Goal: Task Accomplishment & Management: Manage account settings

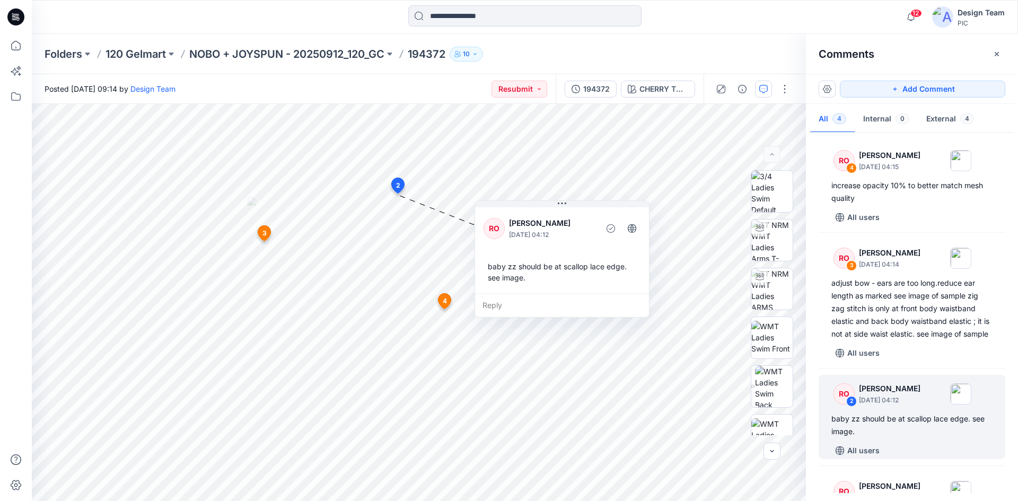
scroll to position [83, 0]
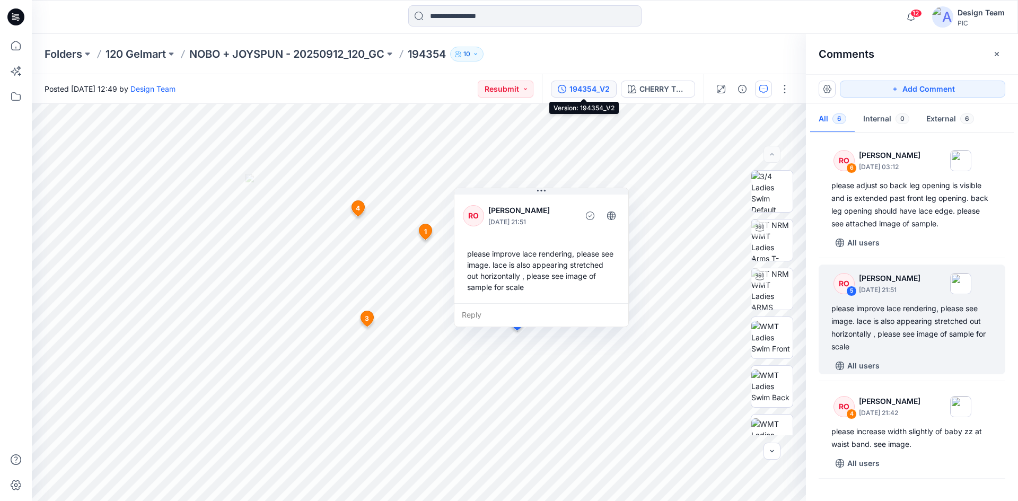
click at [583, 92] on div "194354_V2" at bounding box center [589, 89] width 40 height 12
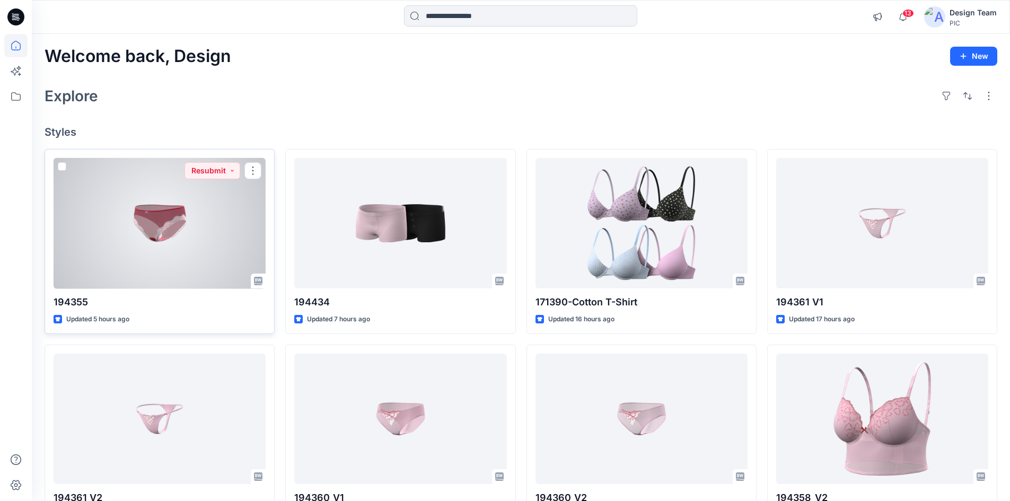
click at [197, 242] on div at bounding box center [160, 223] width 212 height 131
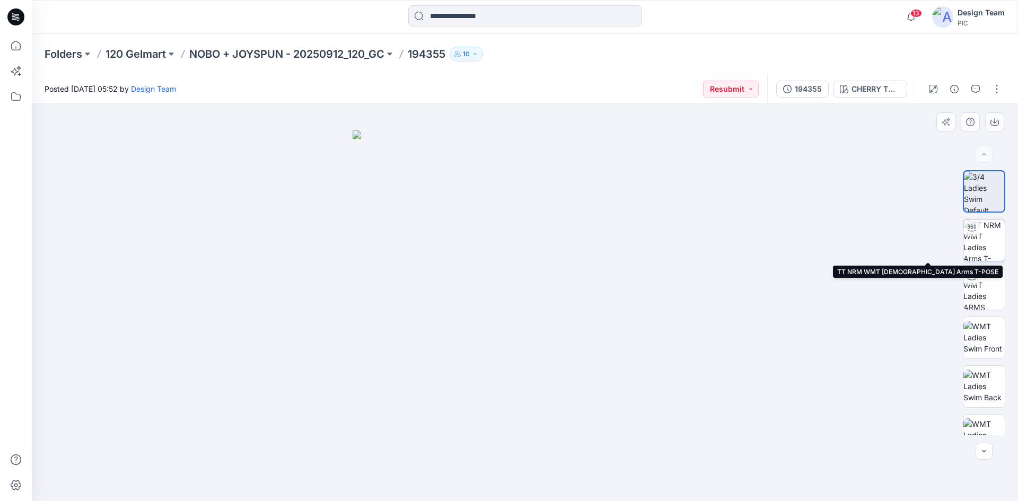
click at [989, 244] on img at bounding box center [983, 239] width 41 height 41
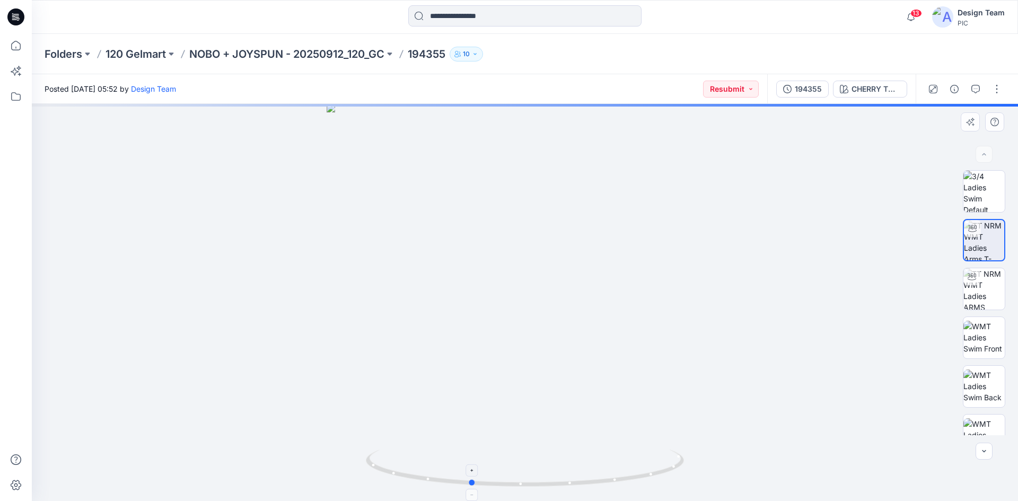
drag, startPoint x: 674, startPoint y: 470, endPoint x: 619, endPoint y: 479, distance: 55.3
click at [619, 479] on icon at bounding box center [526, 470] width 321 height 40
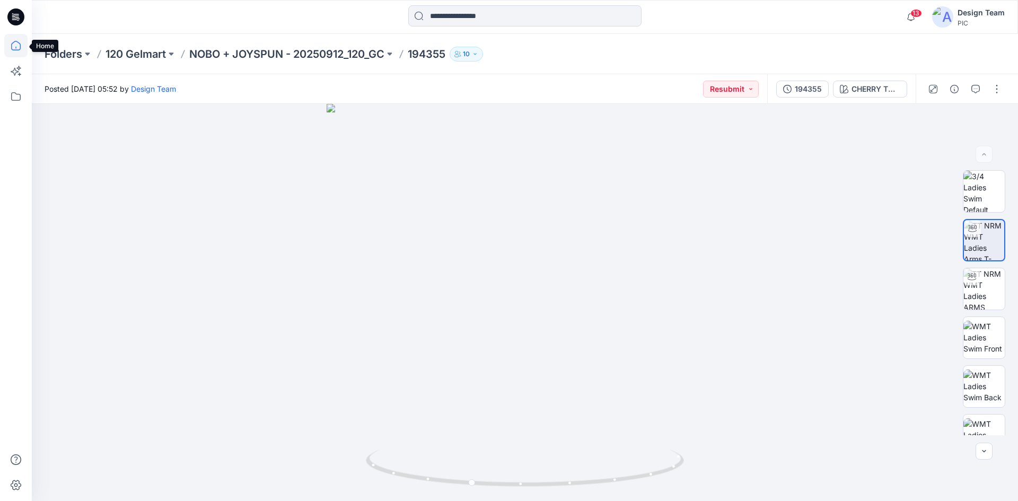
click at [12, 50] on icon at bounding box center [15, 45] width 23 height 23
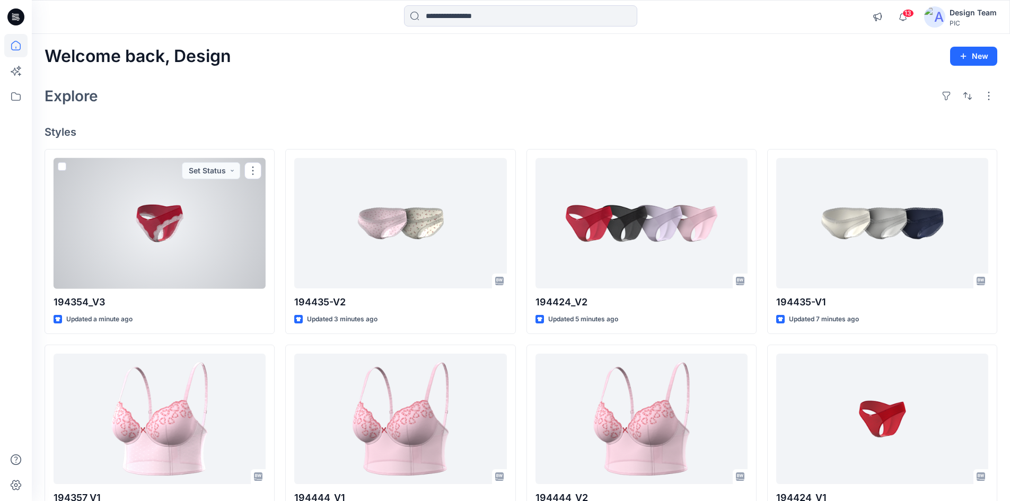
click at [213, 228] on div at bounding box center [160, 223] width 212 height 131
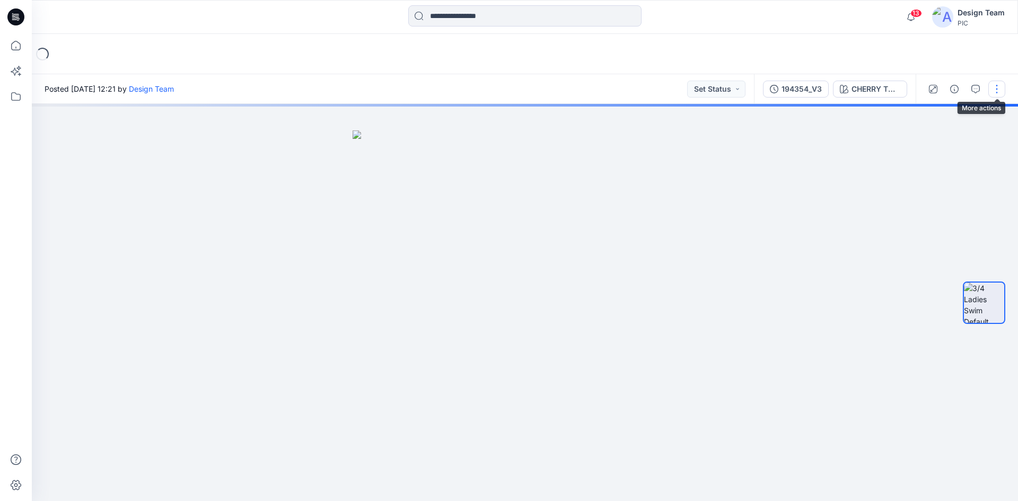
click at [994, 89] on button "button" at bounding box center [996, 89] width 17 height 17
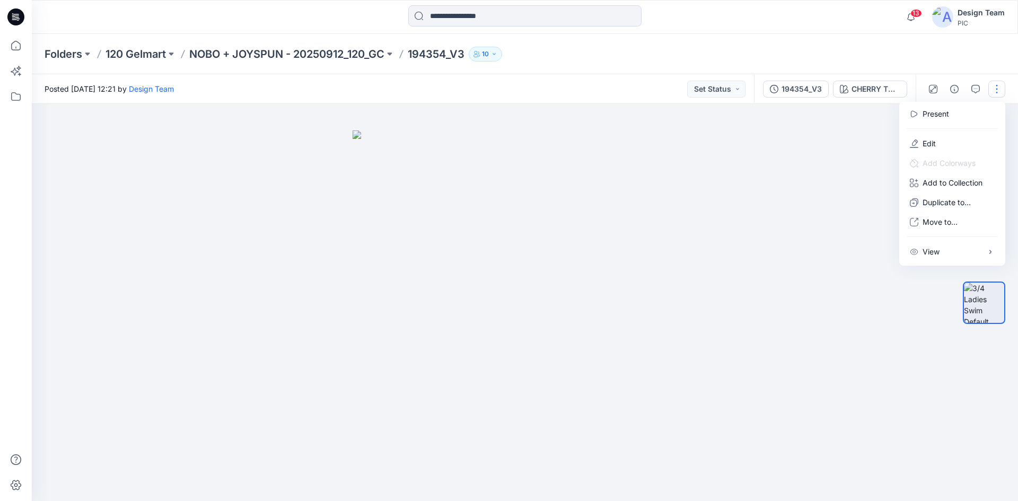
click at [673, 150] on img at bounding box center [525, 315] width 345 height 371
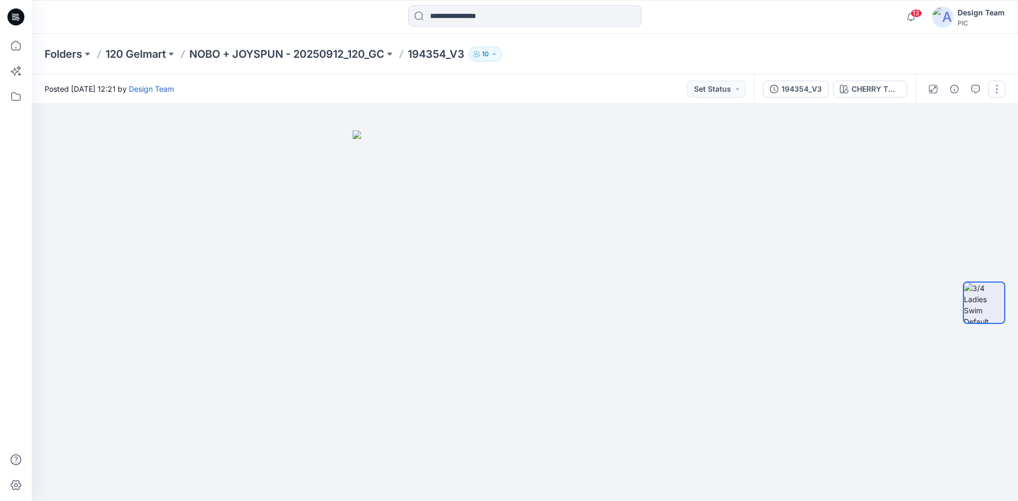
click at [996, 88] on button "button" at bounding box center [996, 89] width 17 height 17
click at [947, 145] on button "Edit" at bounding box center [952, 144] width 98 height 20
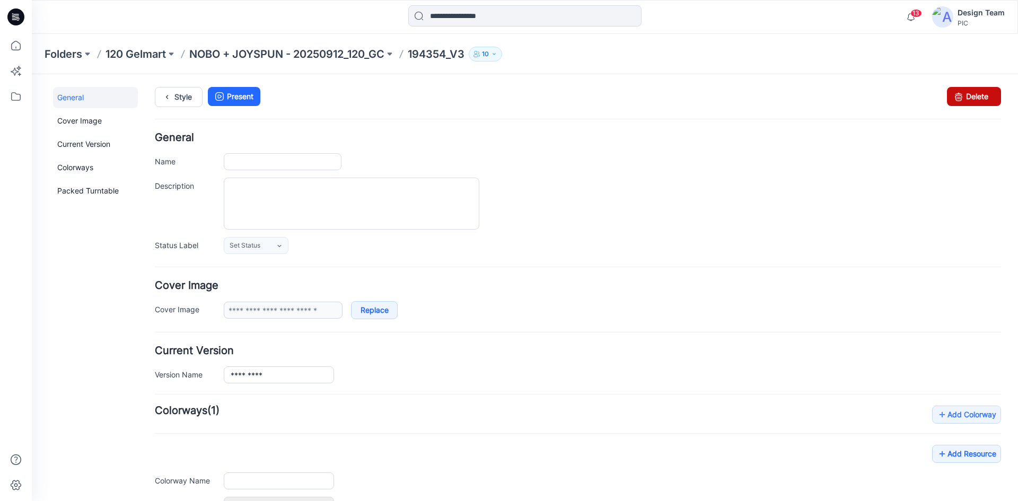
type input "*********"
type input "**********"
click at [973, 97] on link "Delete" at bounding box center [974, 96] width 54 height 19
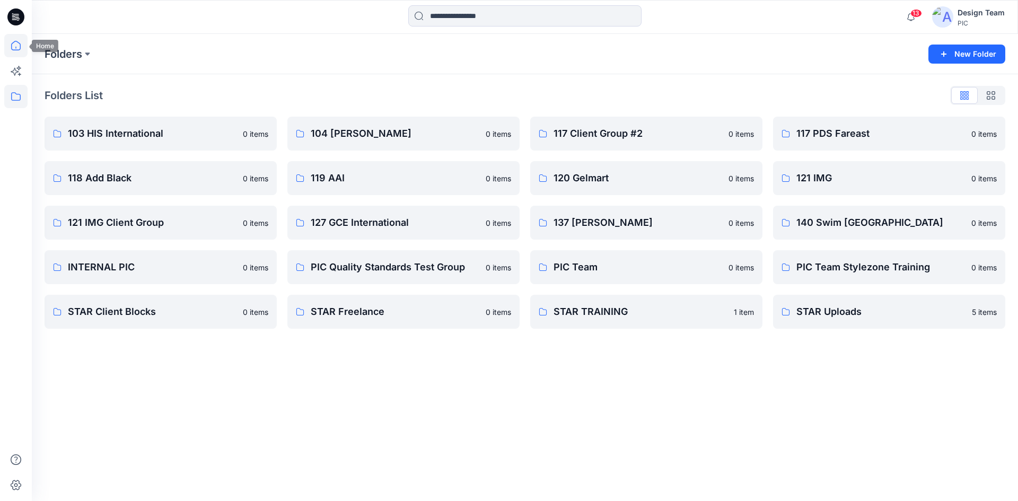
click at [15, 46] on icon at bounding box center [15, 45] width 23 height 23
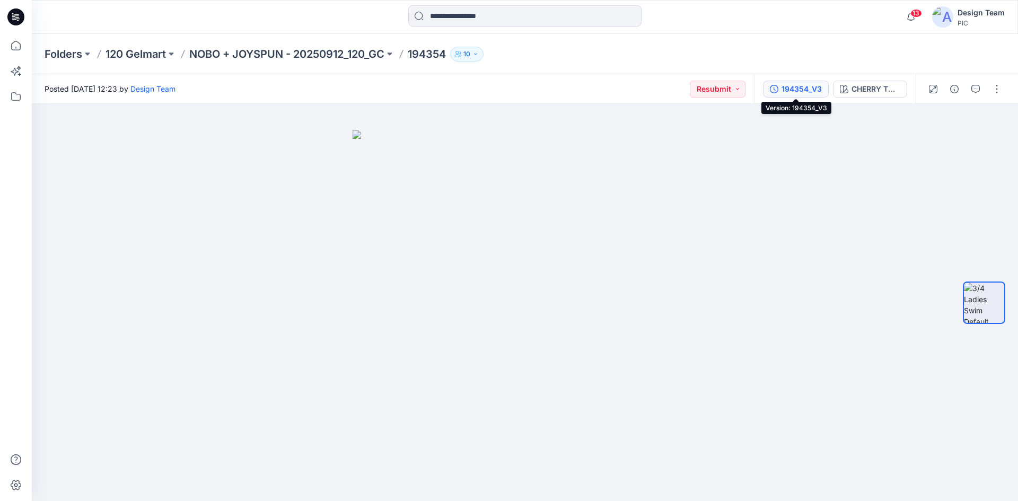
click at [802, 91] on div "194354_V3" at bounding box center [801, 89] width 40 height 12
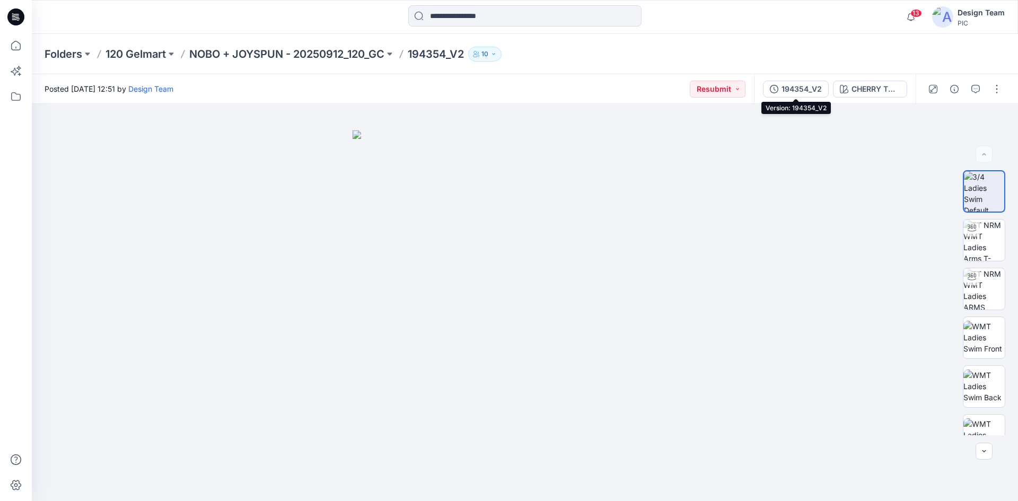
click at [794, 92] on div "194354_V2" at bounding box center [801, 89] width 40 height 12
click at [802, 90] on div "194354_V3" at bounding box center [801, 89] width 40 height 12
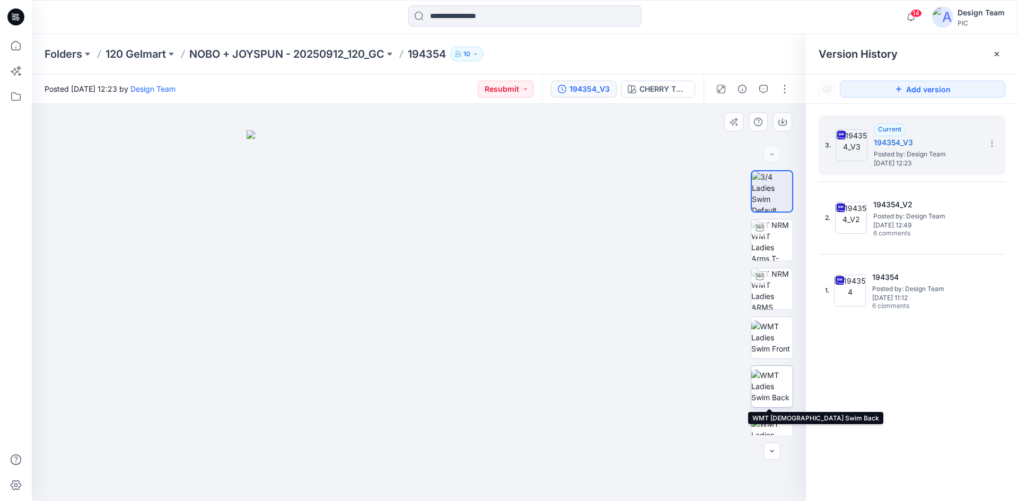
click at [771, 398] on img at bounding box center [771, 386] width 41 height 33
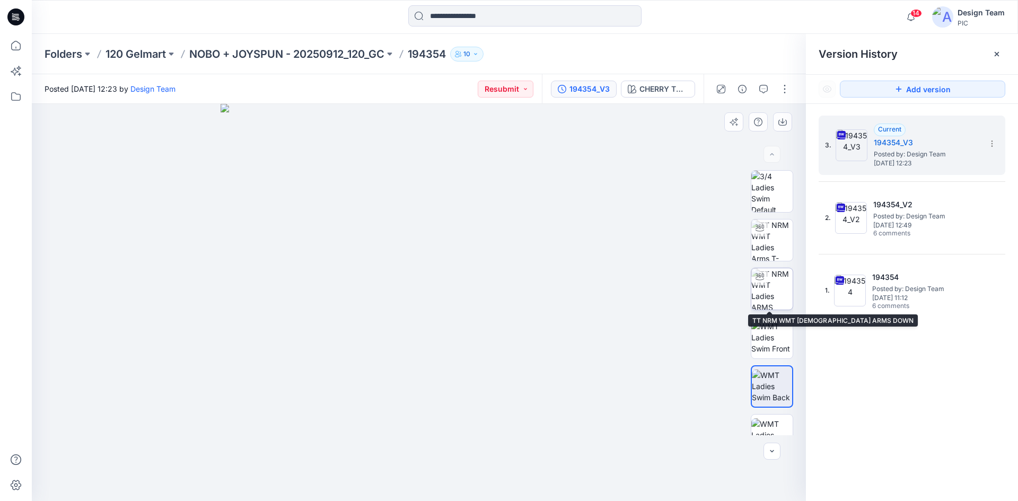
click at [775, 292] on img at bounding box center [771, 288] width 41 height 41
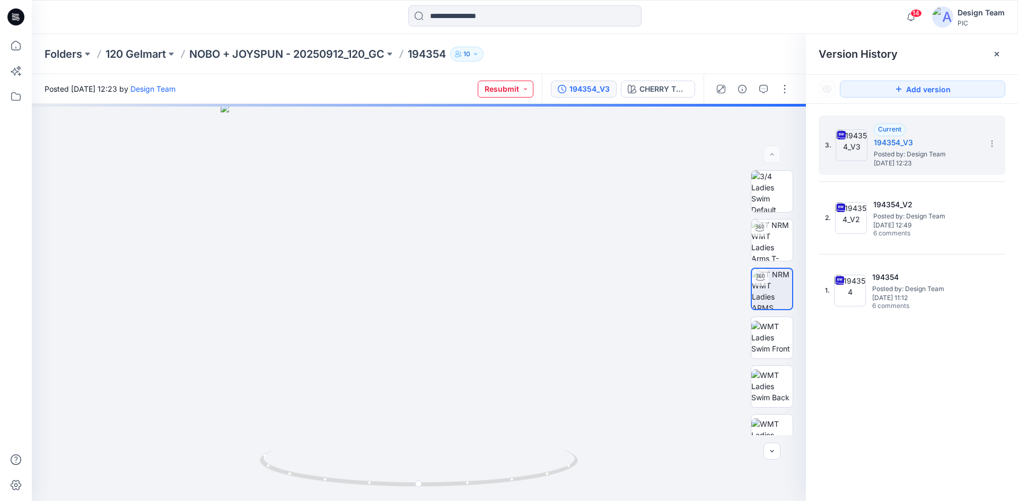
click at [527, 87] on button "Resubmit" at bounding box center [506, 89] width 56 height 17
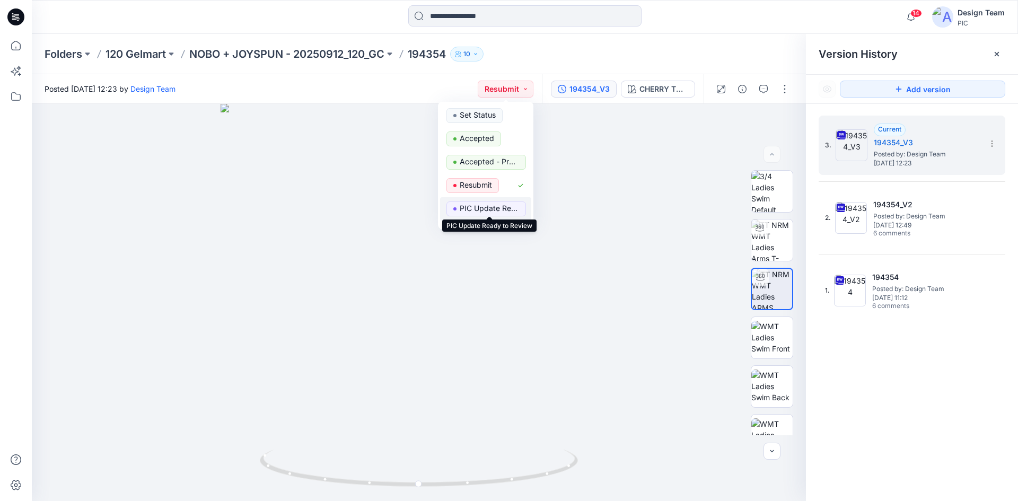
click at [496, 209] on p "PIC Update Ready to Review" at bounding box center [489, 208] width 59 height 14
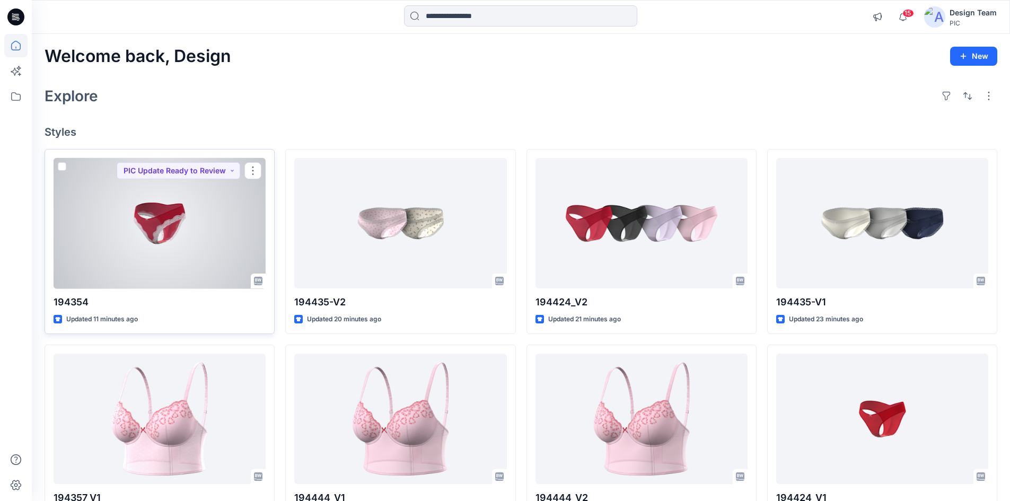
click at [143, 233] on div at bounding box center [160, 223] width 212 height 131
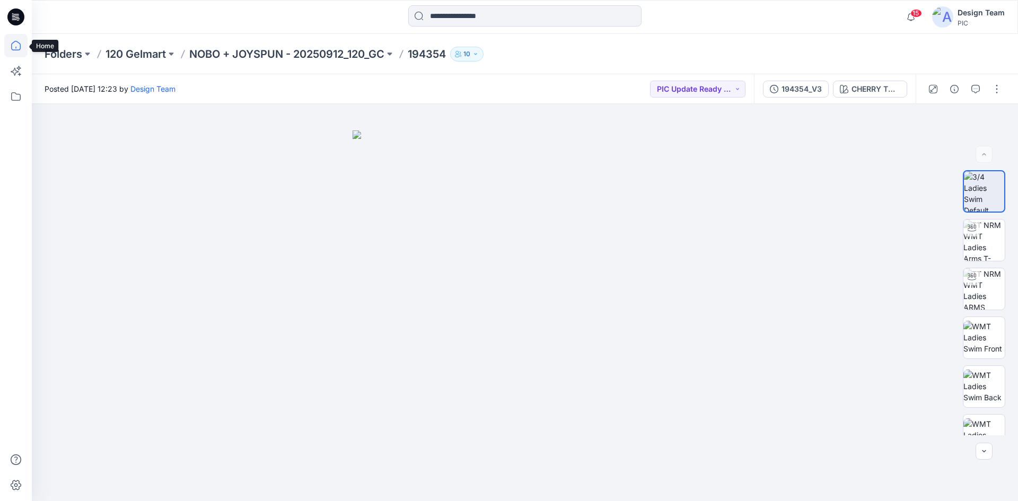
drag, startPoint x: 20, startPoint y: 48, endPoint x: 27, endPoint y: 48, distance: 6.4
click at [21, 48] on icon at bounding box center [15, 45] width 23 height 23
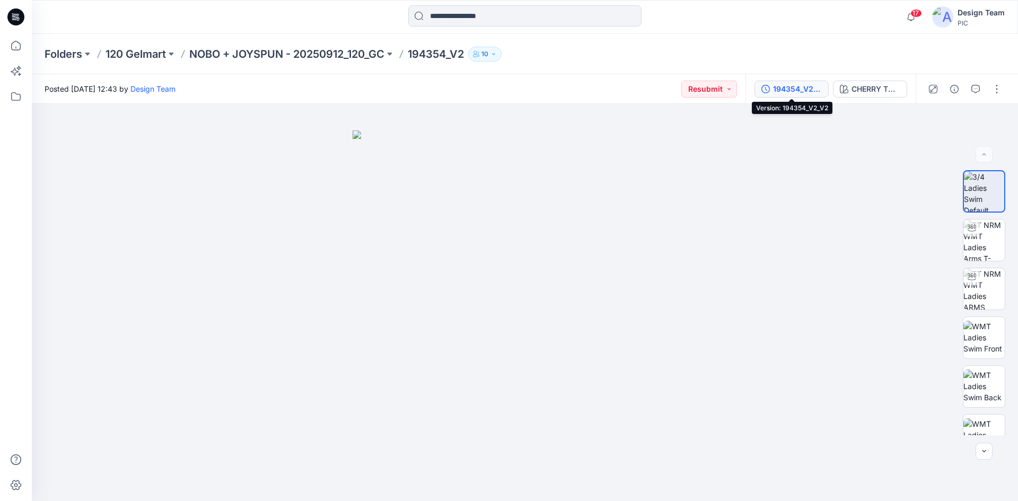
click at [791, 84] on div "194354_V2_V2" at bounding box center [797, 89] width 49 height 12
click at [789, 90] on div "194354_V2_V2" at bounding box center [797, 89] width 49 height 12
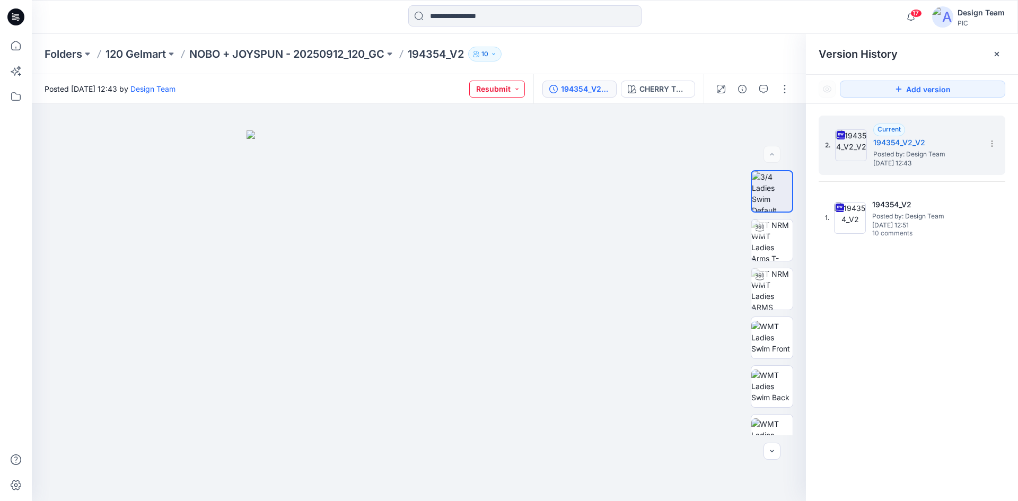
click at [521, 85] on button "Resubmit" at bounding box center [497, 89] width 56 height 17
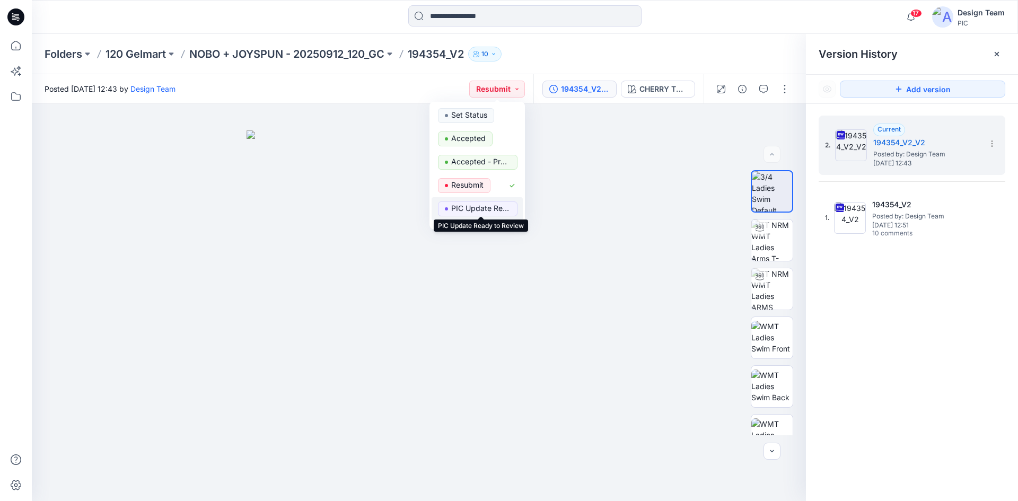
click at [502, 208] on p "PIC Update Ready to Review" at bounding box center [480, 208] width 59 height 14
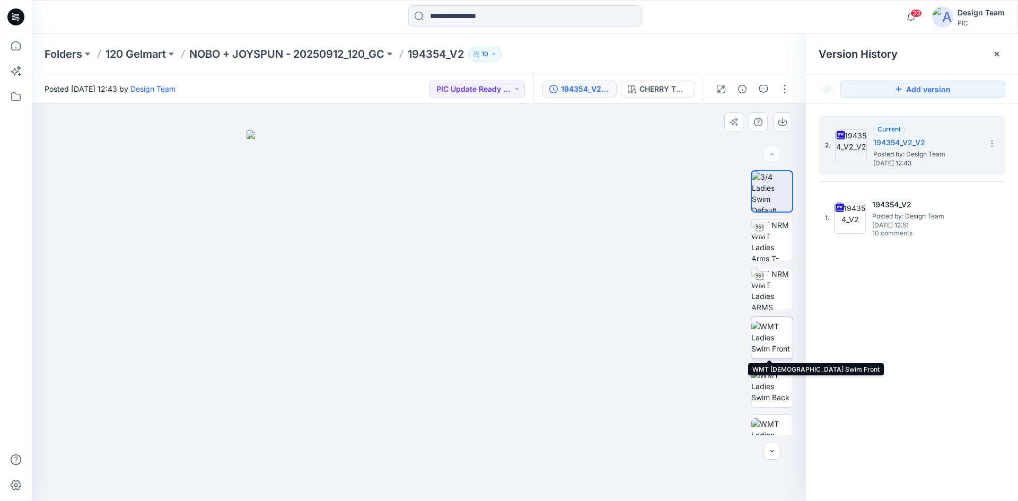
click at [766, 341] on img at bounding box center [771, 337] width 41 height 33
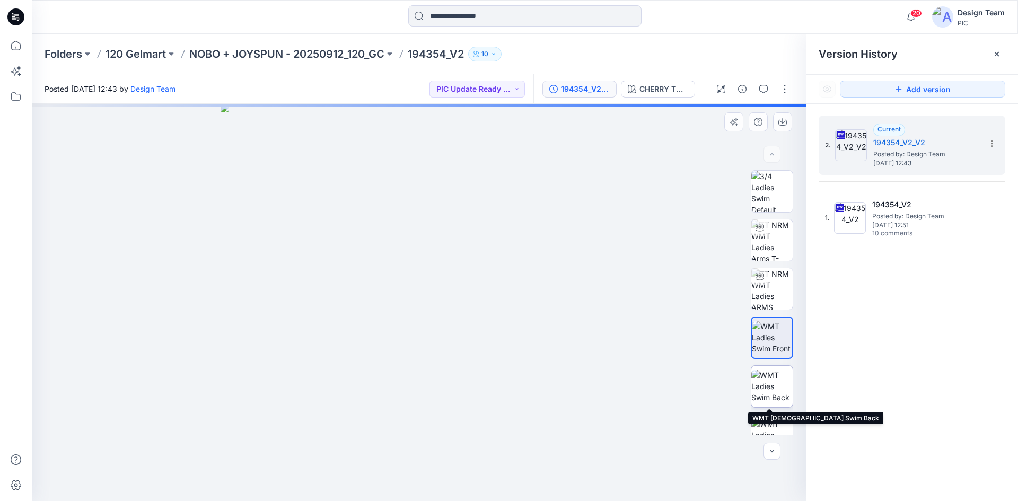
click at [768, 392] on img at bounding box center [771, 386] width 41 height 33
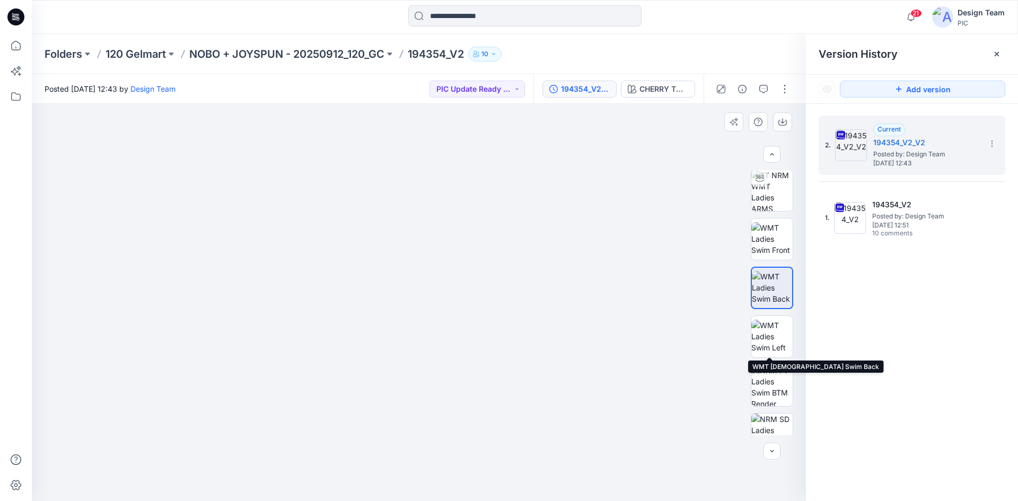
scroll to position [168, 0]
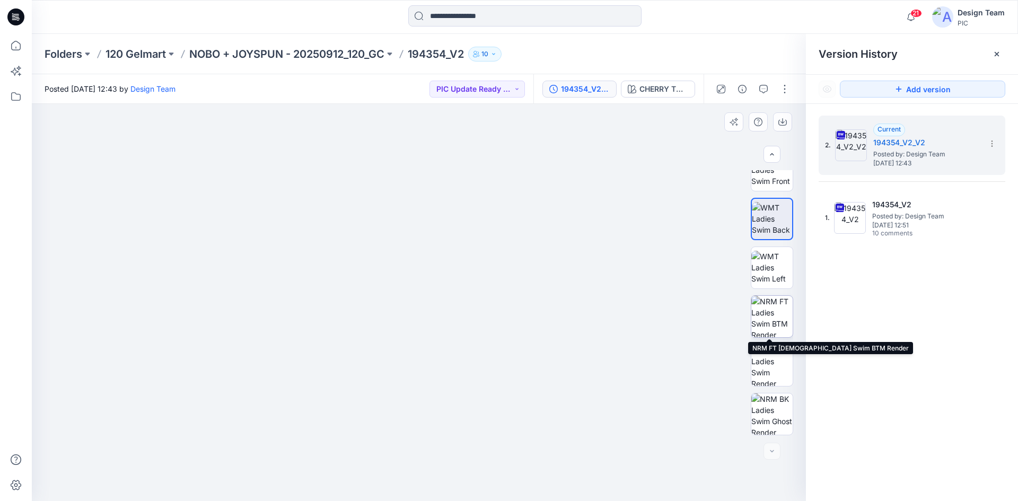
click at [774, 324] on img at bounding box center [771, 316] width 41 height 41
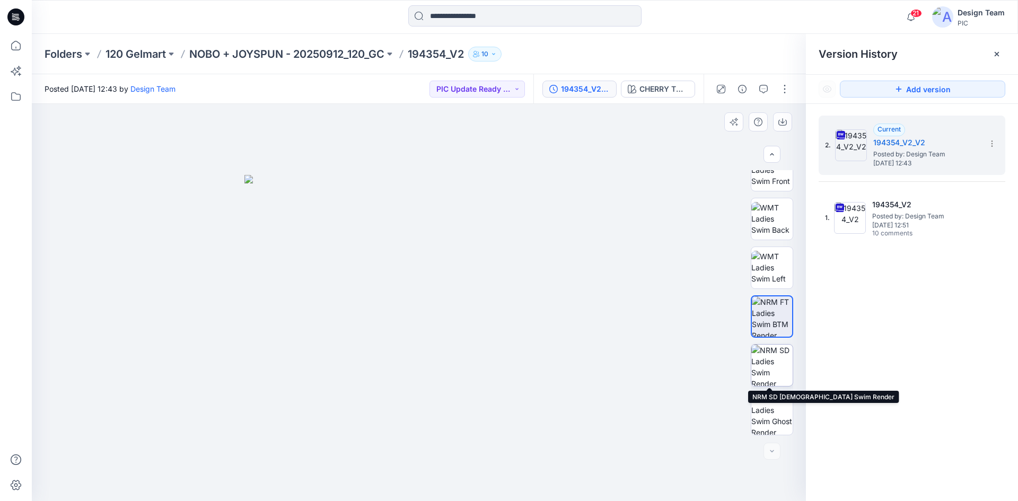
click at [767, 366] on img at bounding box center [771, 365] width 41 height 41
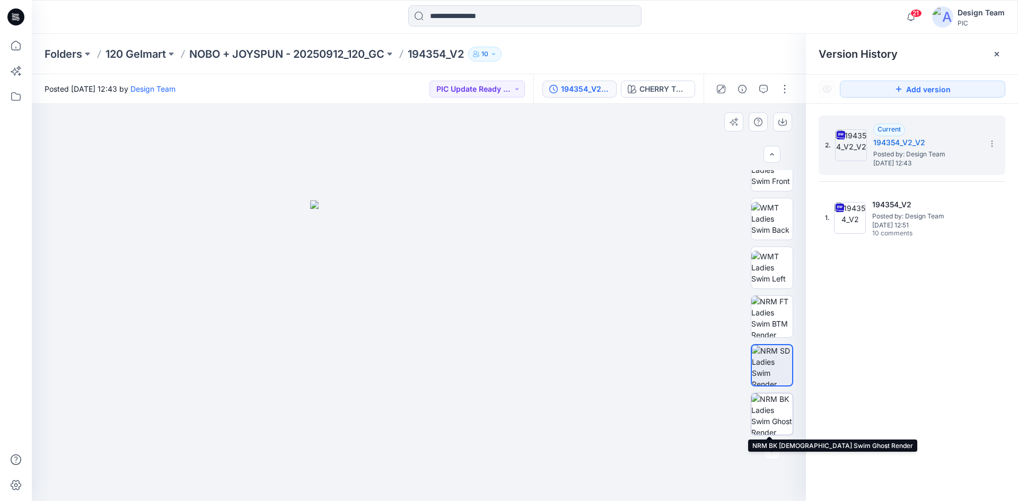
click at [777, 406] on img at bounding box center [771, 413] width 41 height 41
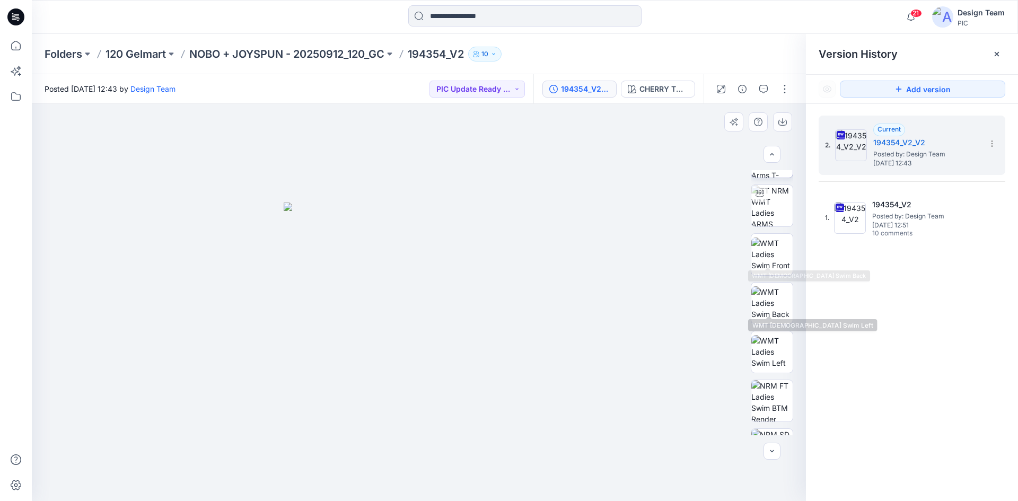
scroll to position [0, 0]
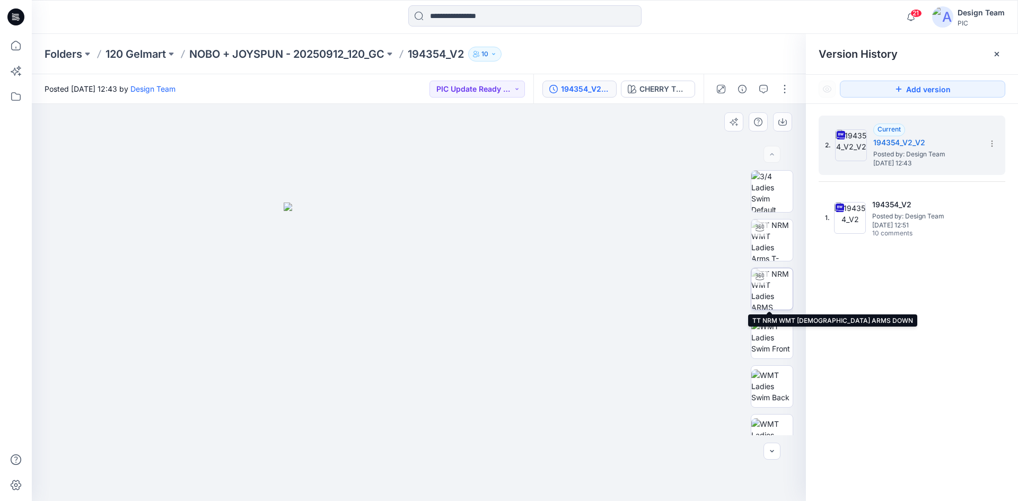
click at [770, 292] on img at bounding box center [771, 288] width 41 height 41
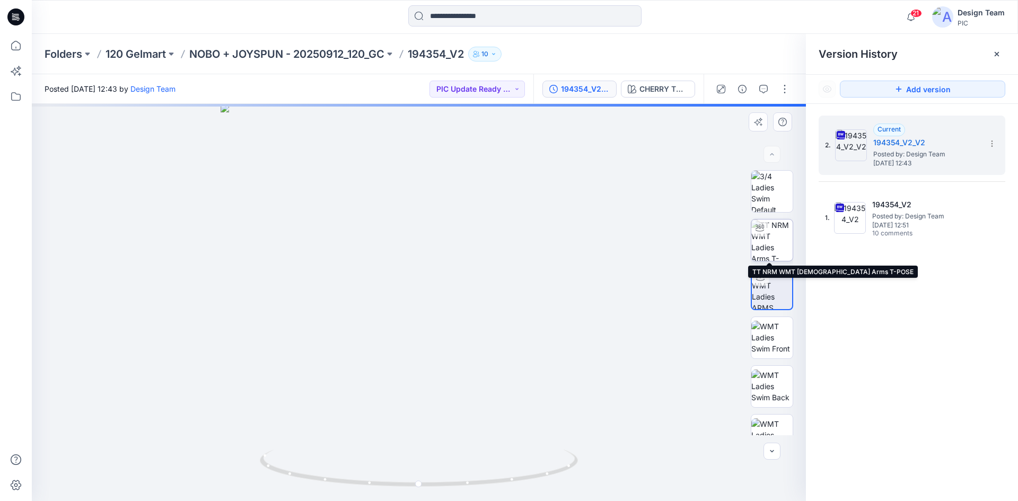
click at [768, 246] on img at bounding box center [771, 239] width 41 height 41
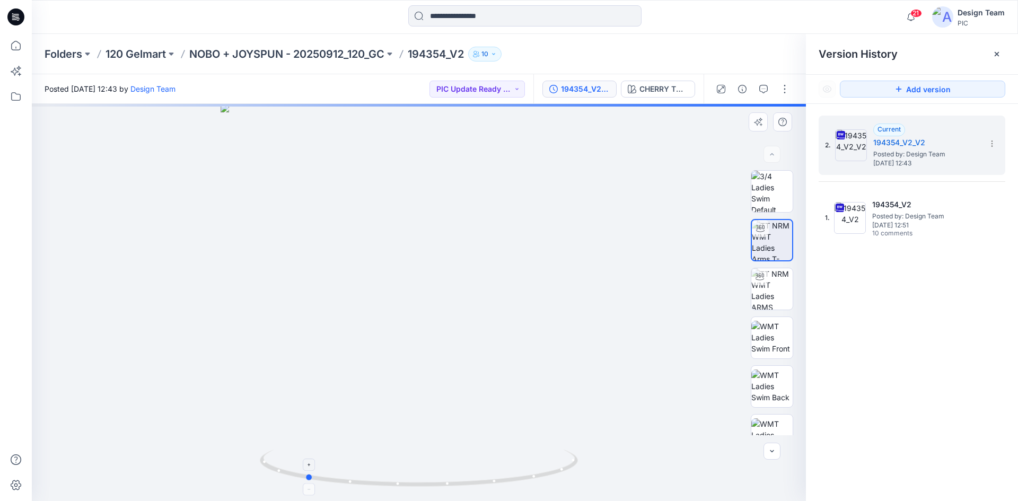
drag, startPoint x: 488, startPoint y: 485, endPoint x: 373, endPoint y: 488, distance: 115.6
click at [373, 488] on icon at bounding box center [420, 470] width 321 height 40
drag, startPoint x: 508, startPoint y: 484, endPoint x: 353, endPoint y: 479, distance: 155.9
click at [353, 479] on icon at bounding box center [420, 470] width 321 height 40
click at [726, 16] on div at bounding box center [524, 16] width 493 height 23
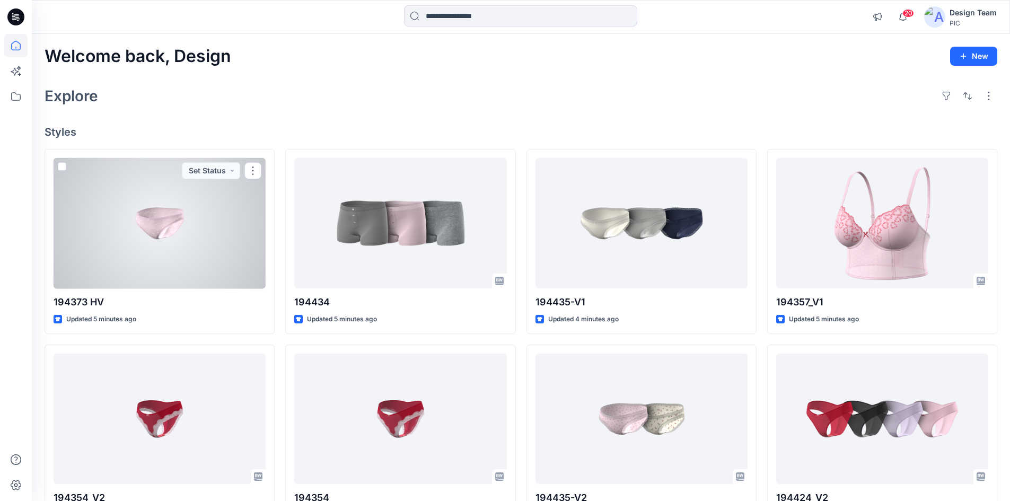
click at [193, 238] on div at bounding box center [160, 223] width 212 height 131
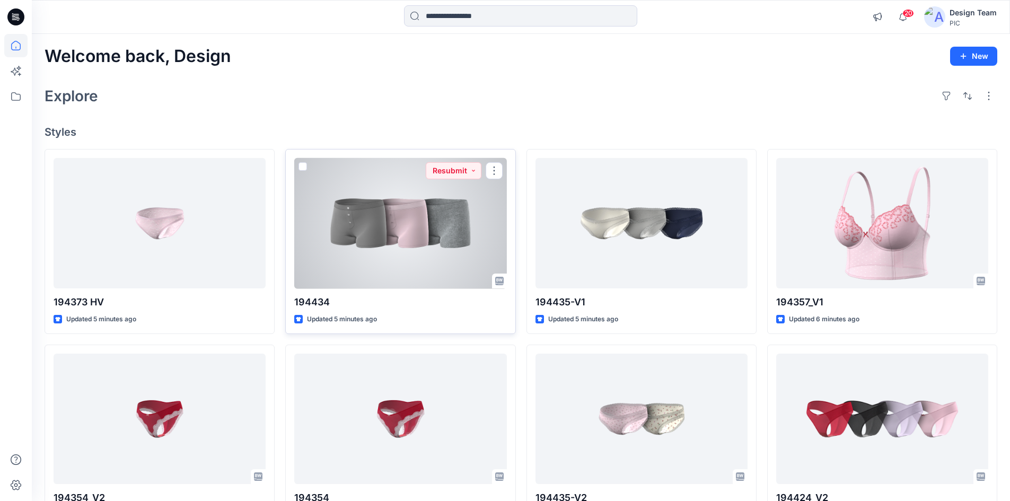
click at [335, 196] on div at bounding box center [400, 223] width 212 height 131
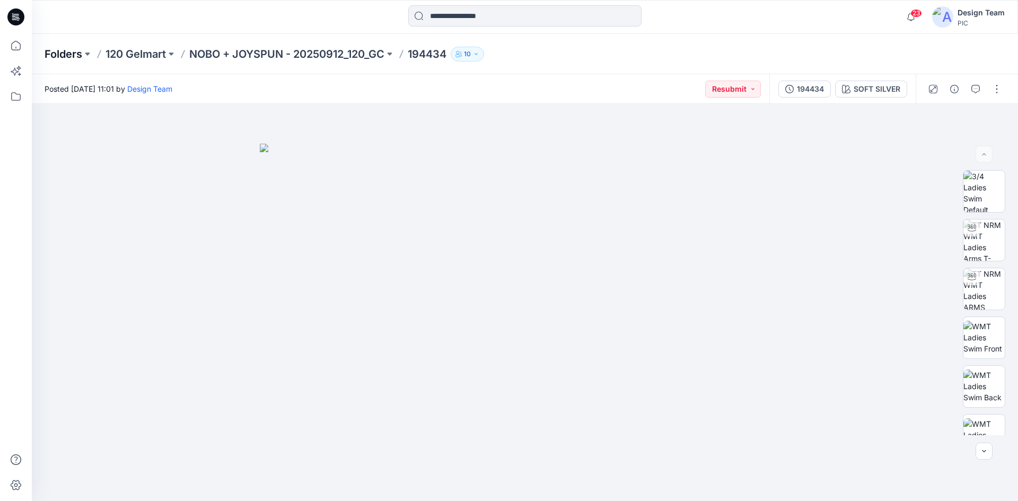
click at [49, 47] on p "Folders" at bounding box center [64, 54] width 38 height 15
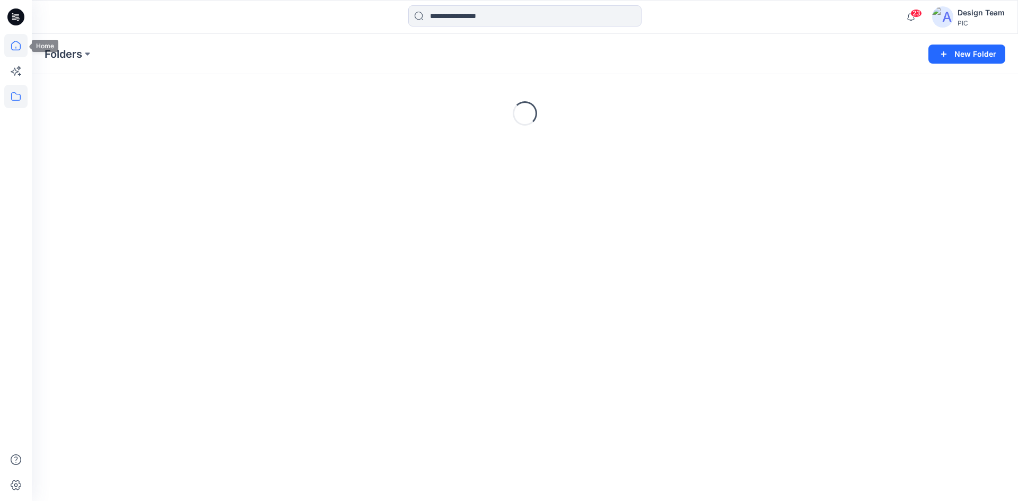
click at [23, 43] on icon at bounding box center [15, 45] width 23 height 23
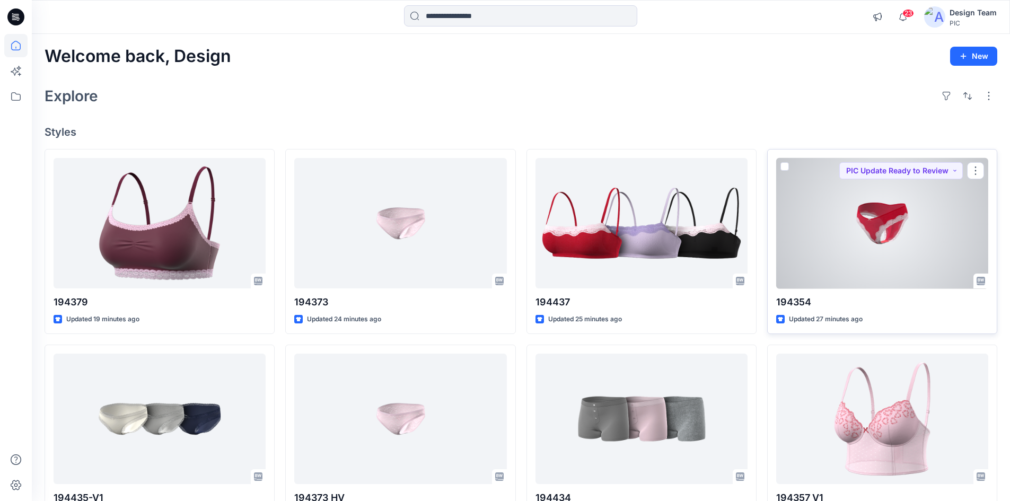
click at [900, 245] on div at bounding box center [882, 223] width 212 height 131
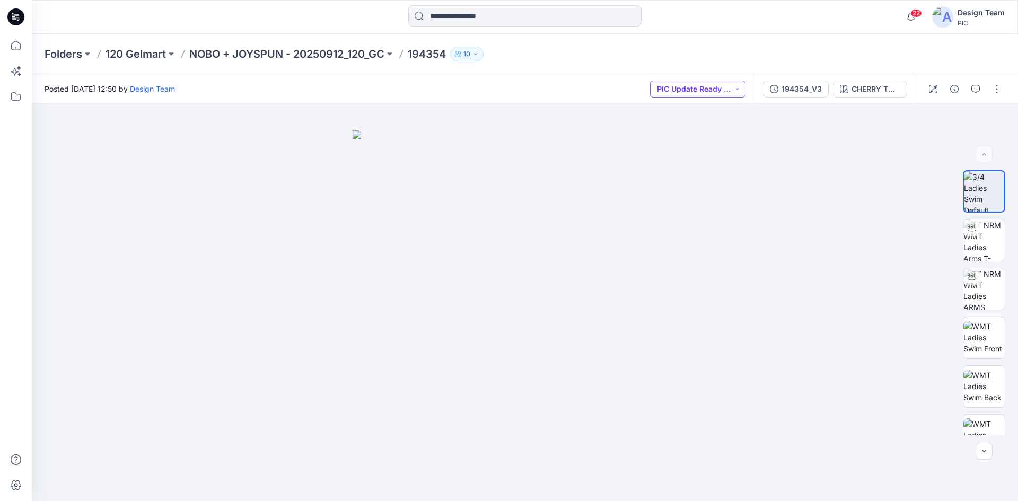
click at [706, 91] on button "PIC Update Ready to Review" at bounding box center [697, 89] width 95 height 17
click at [806, 127] on div at bounding box center [525, 302] width 986 height 397
click at [810, 86] on div "194354_V3" at bounding box center [801, 89] width 40 height 12
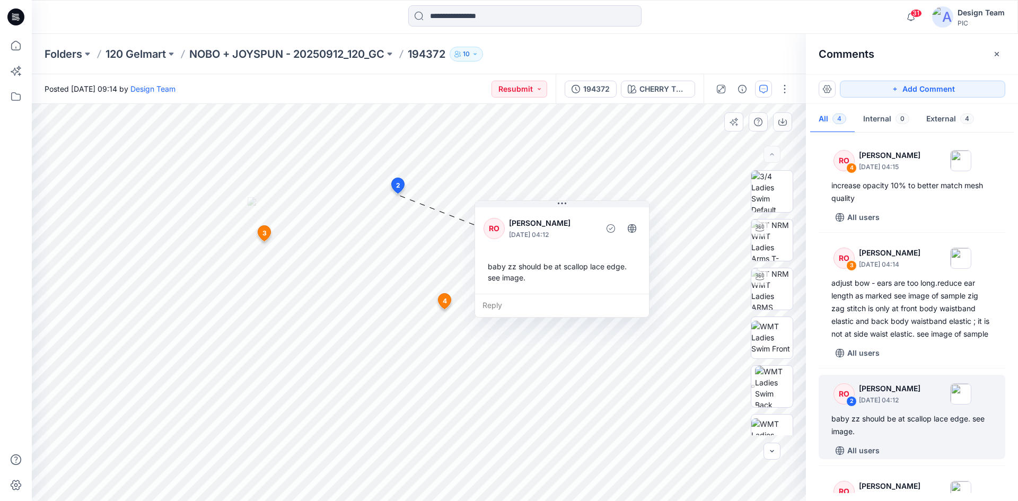
scroll to position [83, 0]
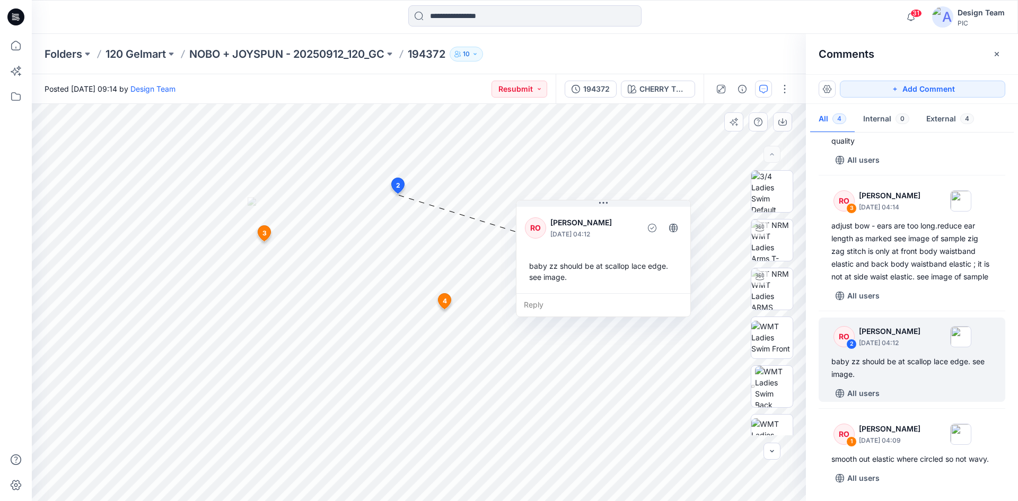
drag, startPoint x: 575, startPoint y: 250, endPoint x: 623, endPoint y: 248, distance: 48.3
click at [623, 248] on div "RO [PERSON_NAME] [DATE] 04:12 baby zz should be at scallop lace edge. see image." at bounding box center [603, 249] width 174 height 89
click at [542, 300] on div "Reply" at bounding box center [610, 302] width 174 height 23
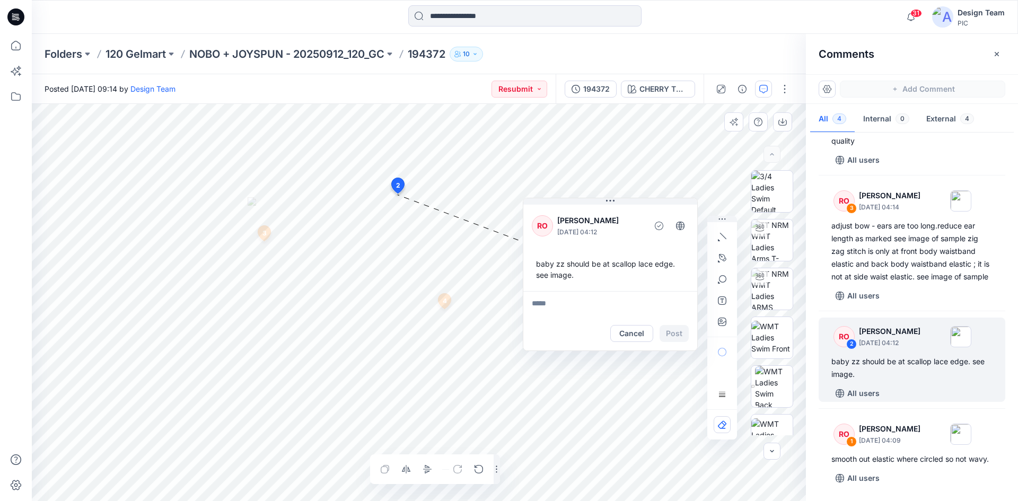
click at [493, 103] on div "Posted [DATE] 09:14 by Design Team Resubmit 194372 CHERRY [PERSON_NAME] TOMATO …" at bounding box center [525, 287] width 986 height 427
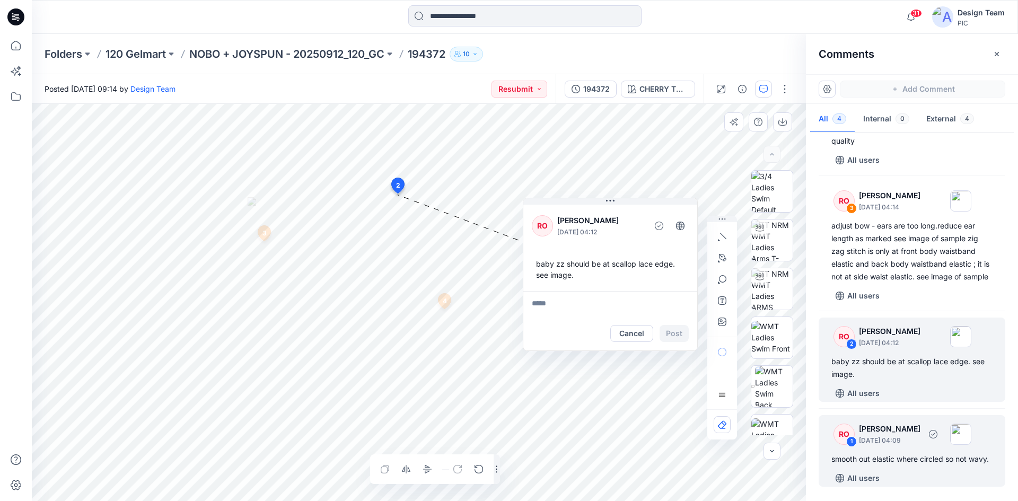
click at [924, 453] on div "smooth out elastic where circled so not wavy." at bounding box center [911, 459] width 161 height 13
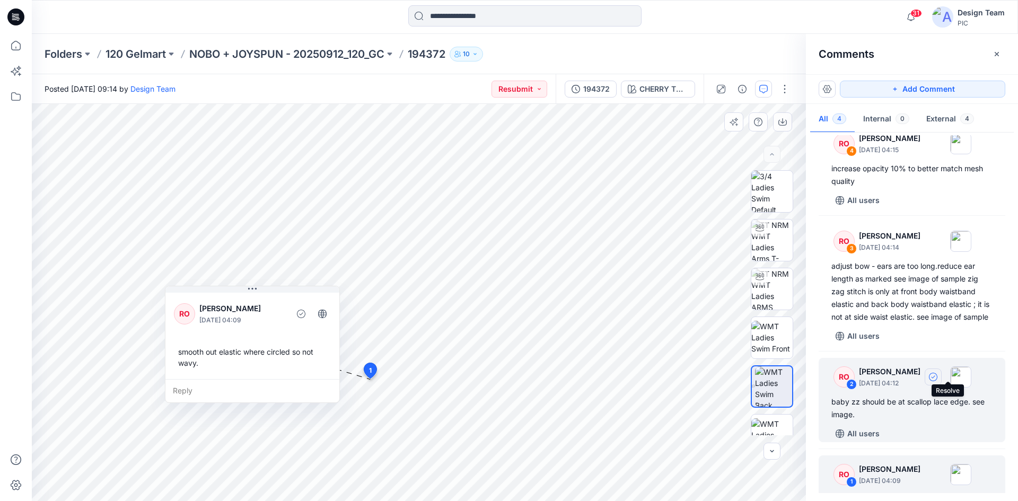
scroll to position [0, 0]
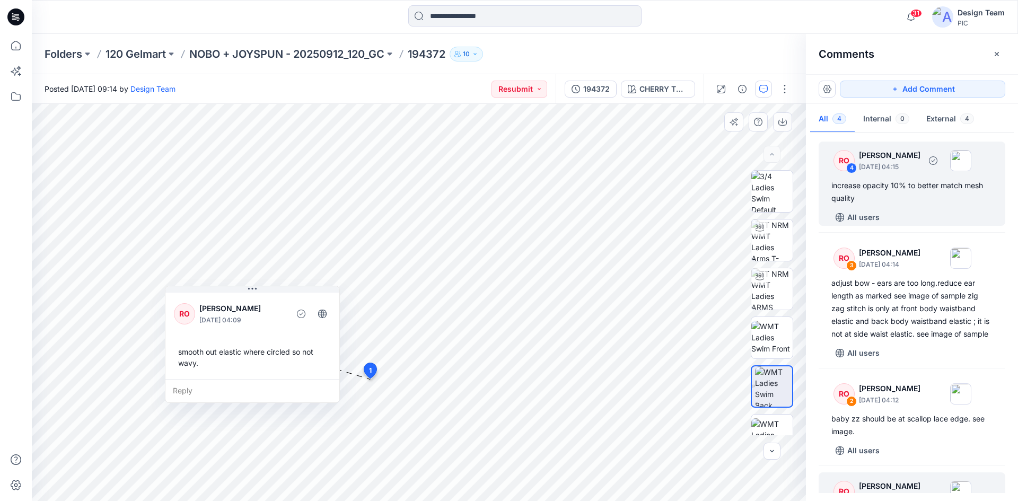
click at [930, 196] on div "increase opacity 10% to better match mesh quality" at bounding box center [911, 191] width 161 height 25
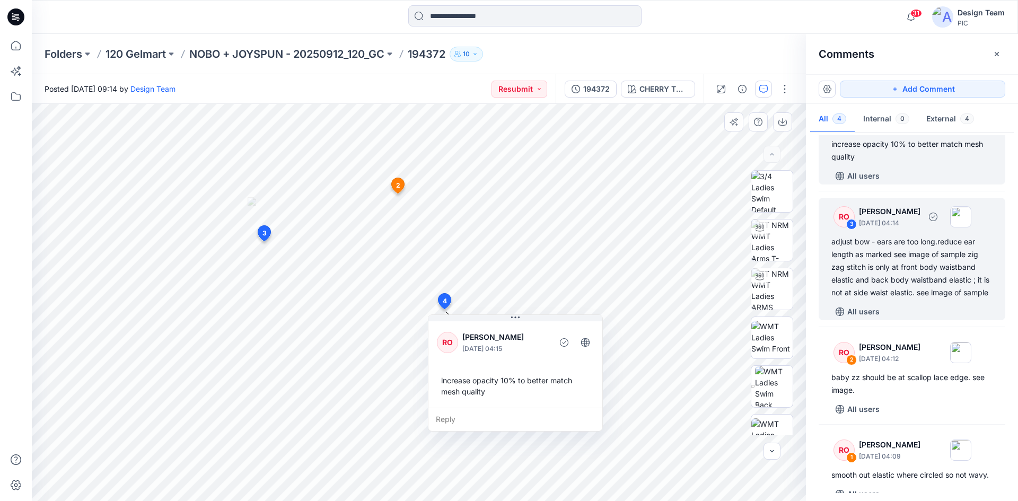
scroll to position [83, 0]
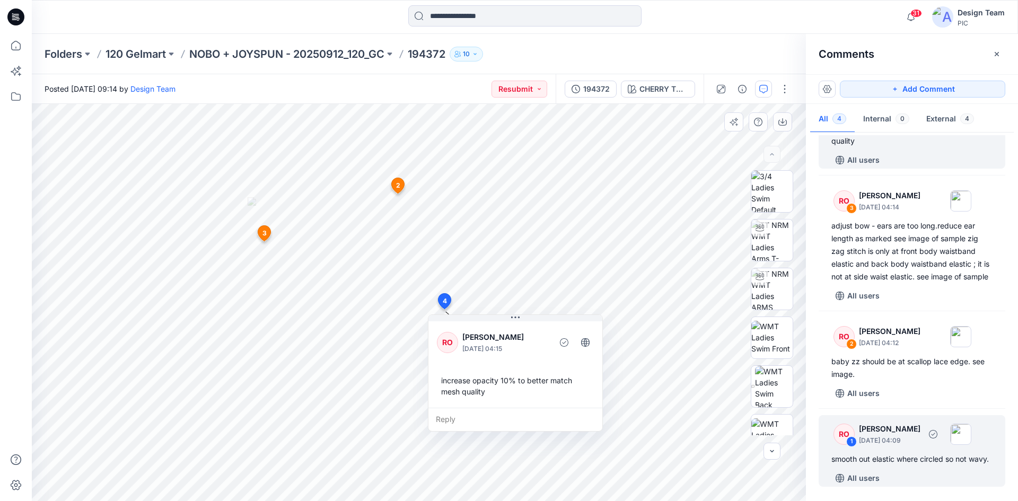
click at [912, 453] on div "smooth out elastic where circled so not wavy." at bounding box center [911, 459] width 161 height 13
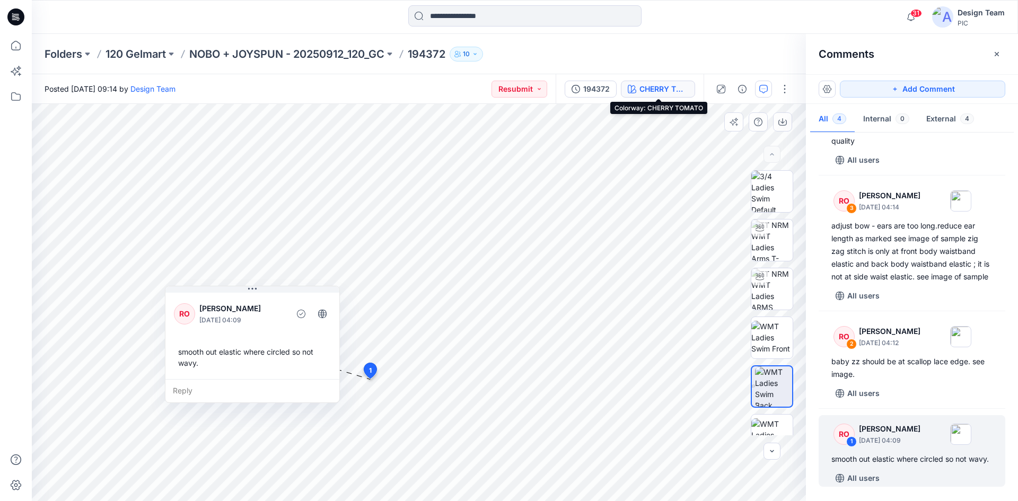
click at [644, 90] on div "CHERRY TOMATO" at bounding box center [663, 89] width 49 height 12
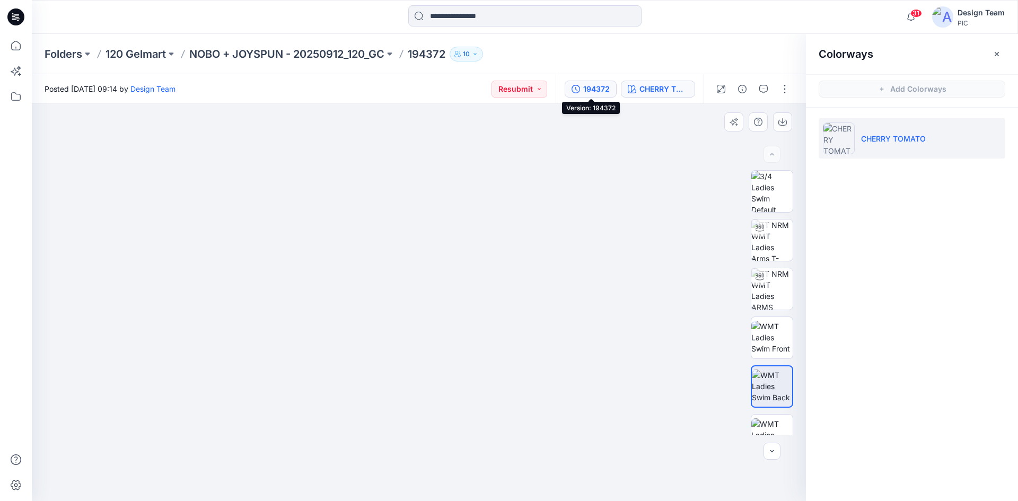
click at [591, 87] on div "194372" at bounding box center [596, 89] width 27 height 12
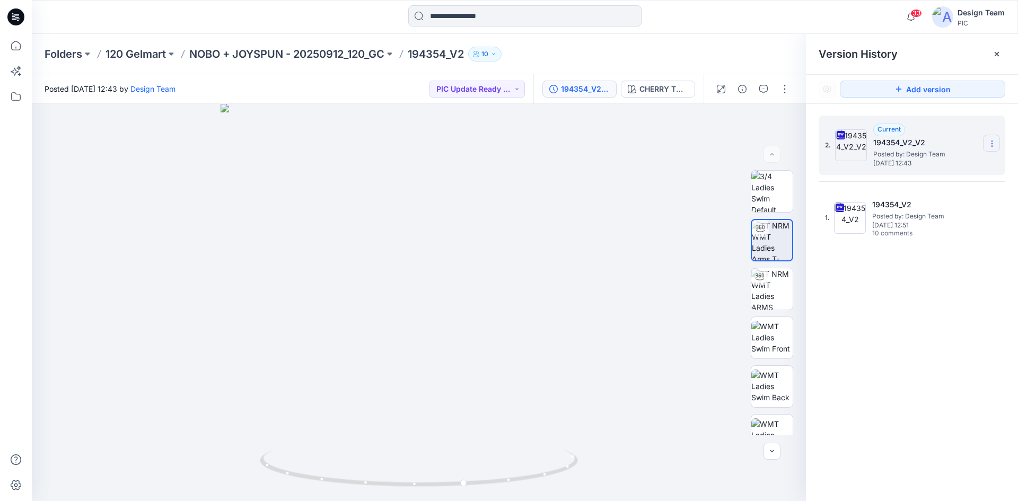
click at [990, 145] on icon at bounding box center [992, 143] width 8 height 8
click at [929, 295] on div "2. Current 194354_V2_V2 Posted by: Design Team [DATE] 12:43 1. 194354_V2 Posted…" at bounding box center [912, 310] width 212 height 412
click at [990, 139] on icon at bounding box center [992, 143] width 8 height 8
drag, startPoint x: 886, startPoint y: 352, endPoint x: 903, endPoint y: 312, distance: 43.2
click at [886, 351] on div "2. Current 194354_V2_V2 Posted by: Design Team [DATE] 12:43 Download Source BW …" at bounding box center [912, 310] width 212 height 412
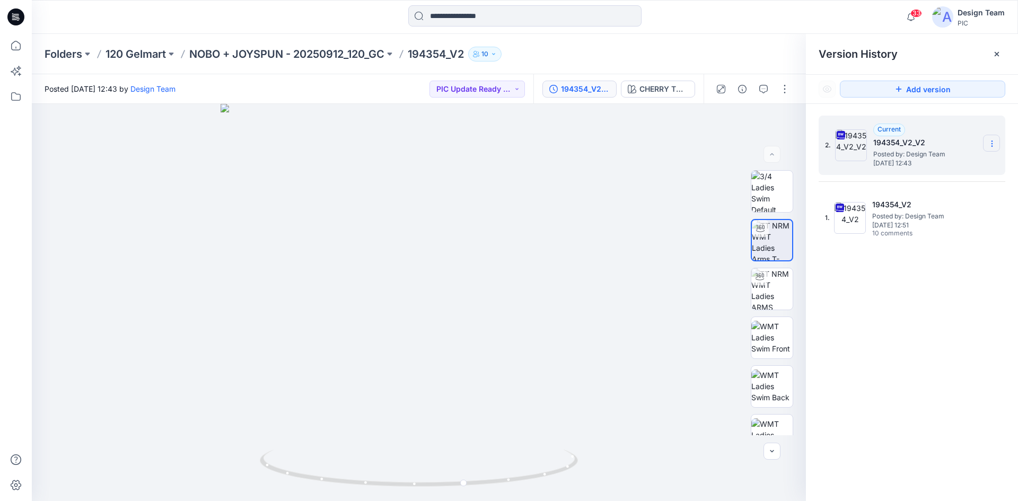
click at [990, 144] on icon at bounding box center [992, 143] width 8 height 8
click at [954, 232] on div "Delete Version" at bounding box center [935, 232] width 123 height 21
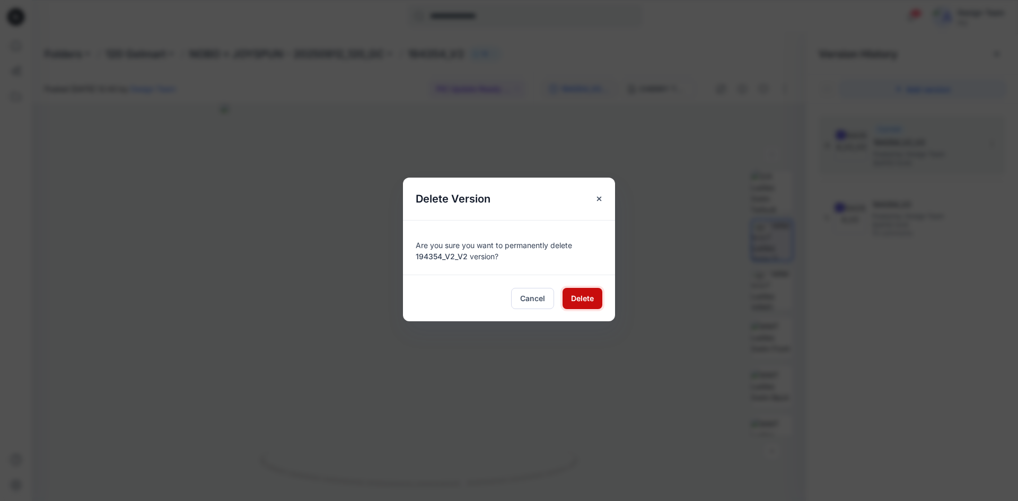
click at [586, 293] on span "Delete" at bounding box center [582, 298] width 23 height 11
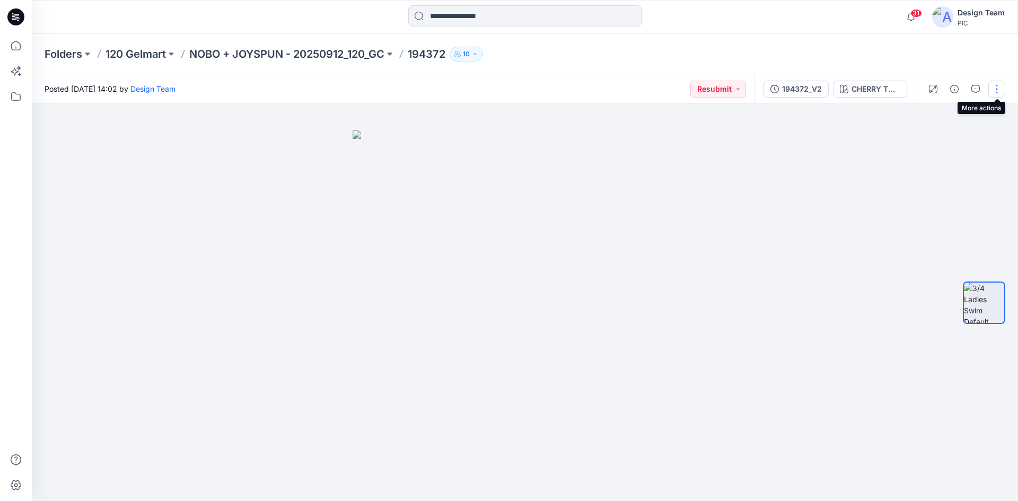
click at [997, 90] on button "button" at bounding box center [996, 89] width 17 height 17
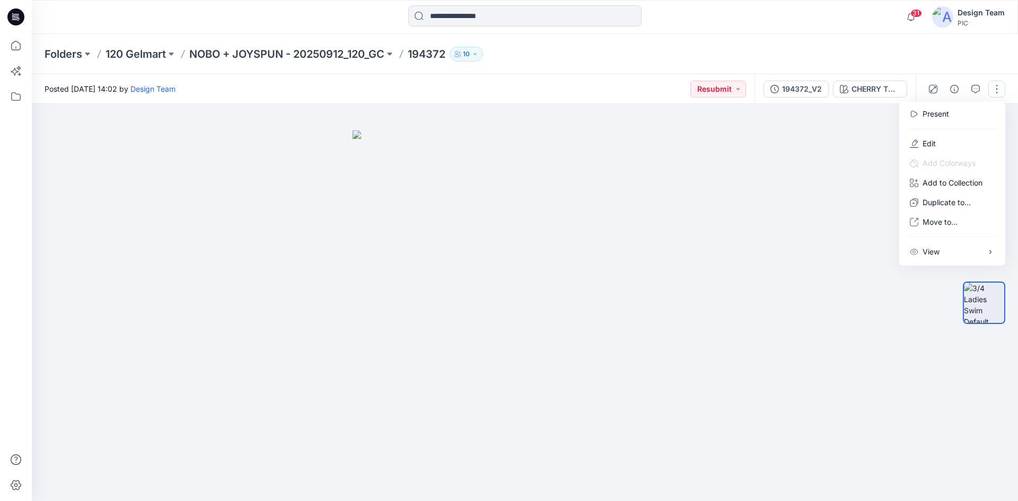
click at [704, 200] on div at bounding box center [525, 302] width 986 height 397
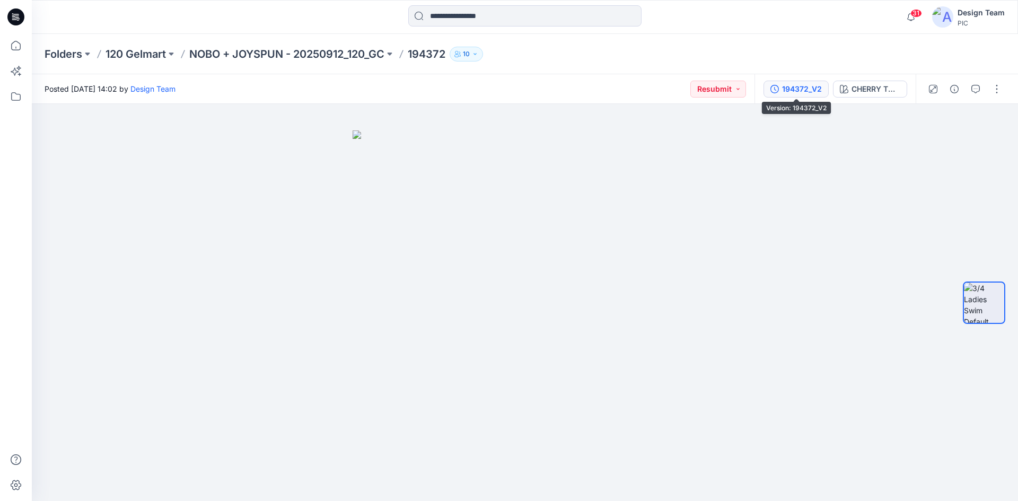
click at [801, 87] on div "194372_V2" at bounding box center [802, 89] width 40 height 12
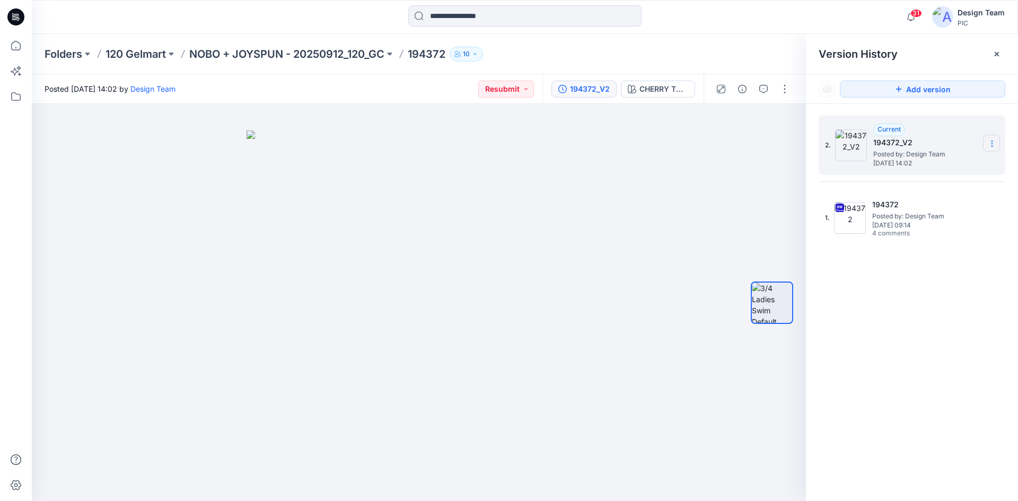
click at [998, 143] on section at bounding box center [991, 143] width 17 height 17
click at [927, 213] on span "Delete Version" at bounding box center [919, 211] width 50 height 13
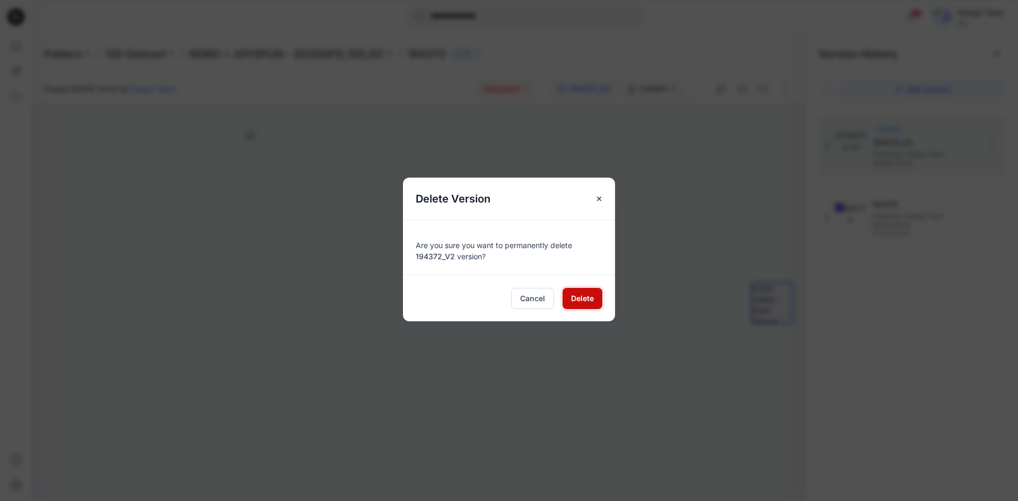
click at [574, 295] on span "Delete" at bounding box center [582, 298] width 23 height 11
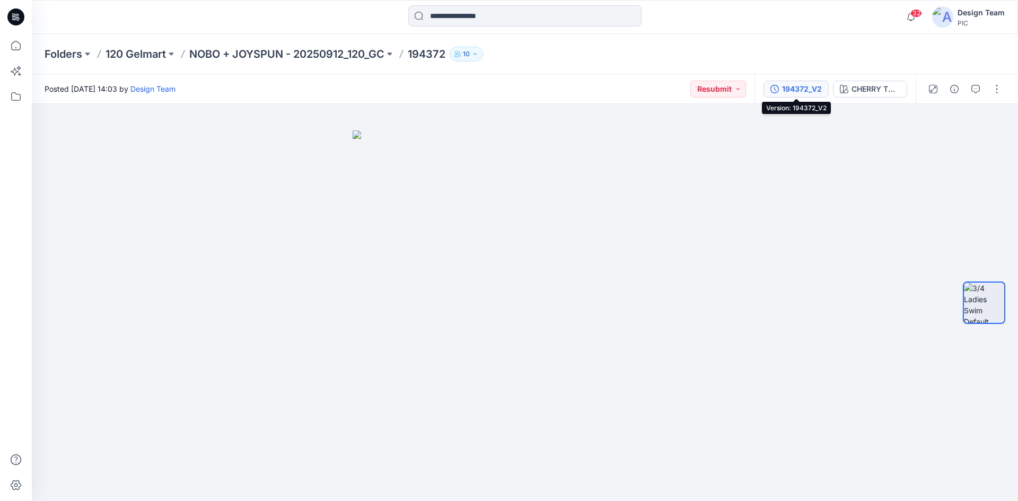
click at [819, 89] on div "194372_V2" at bounding box center [802, 89] width 40 height 12
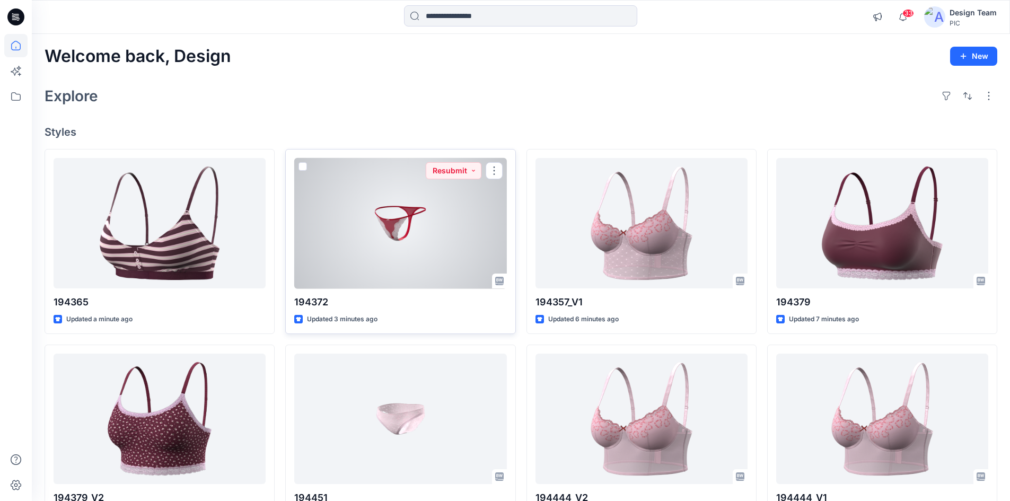
click at [402, 208] on div at bounding box center [400, 223] width 212 height 131
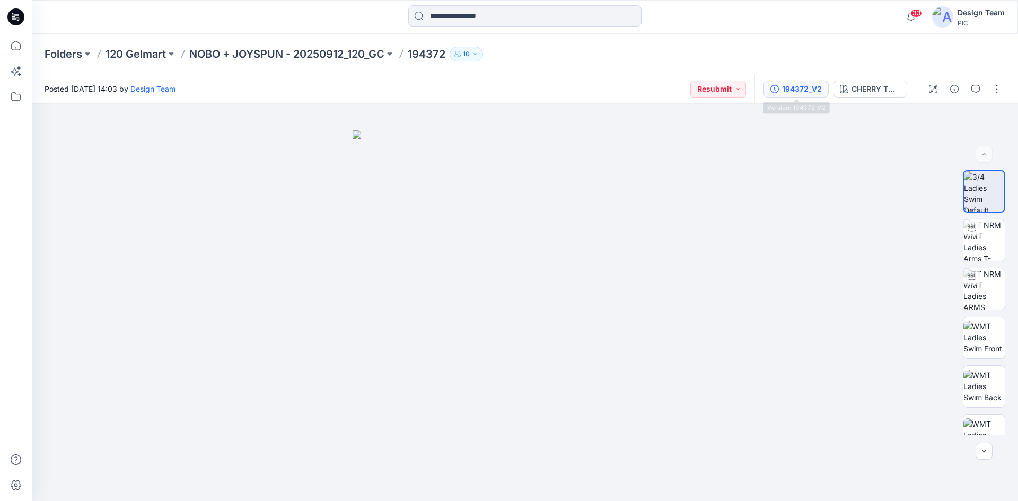
click at [803, 91] on div "194372_V2" at bounding box center [802, 89] width 40 height 12
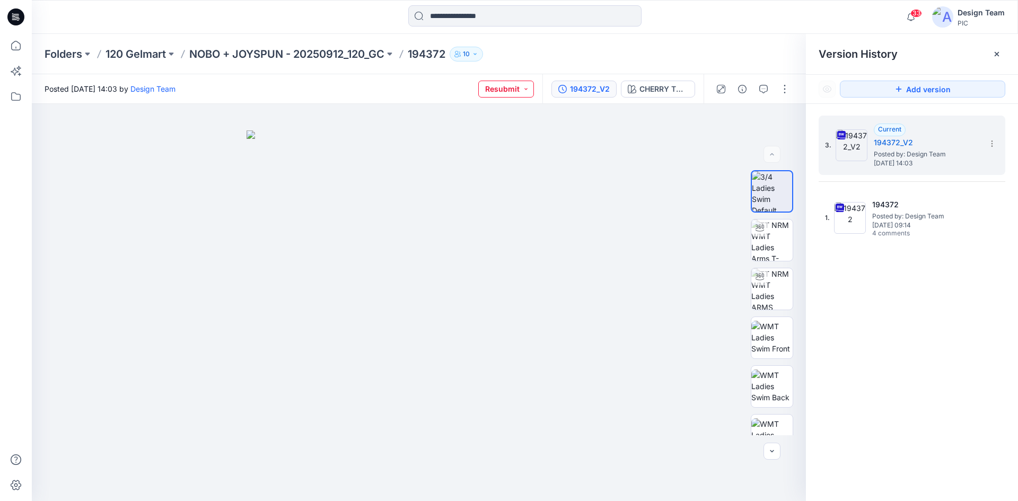
click at [526, 87] on button "Resubmit" at bounding box center [506, 89] width 56 height 17
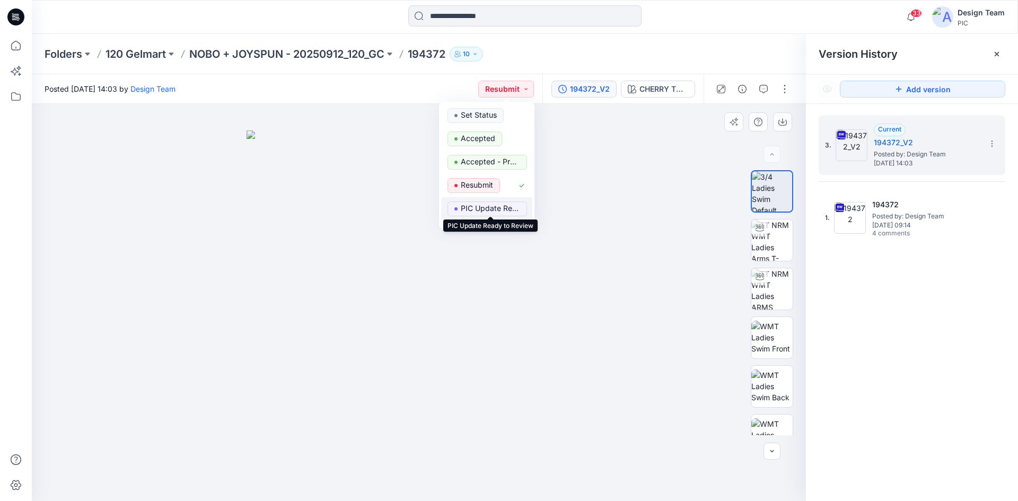
click at [494, 208] on p "PIC Update Ready to Review" at bounding box center [490, 208] width 59 height 14
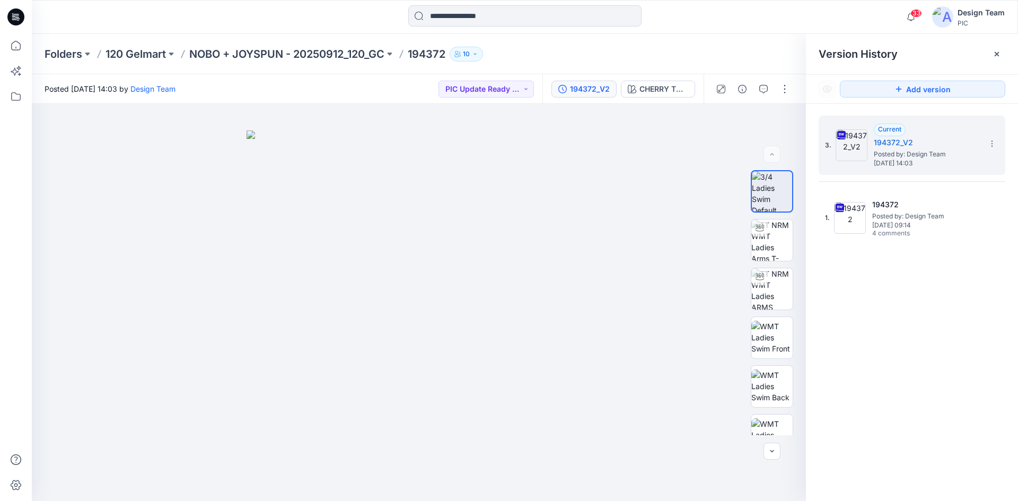
click at [577, 52] on div "Folders 120 Gelmart NOBO + JOYSPUN - 20250912_120_GC 194372 10" at bounding box center [484, 54] width 878 height 15
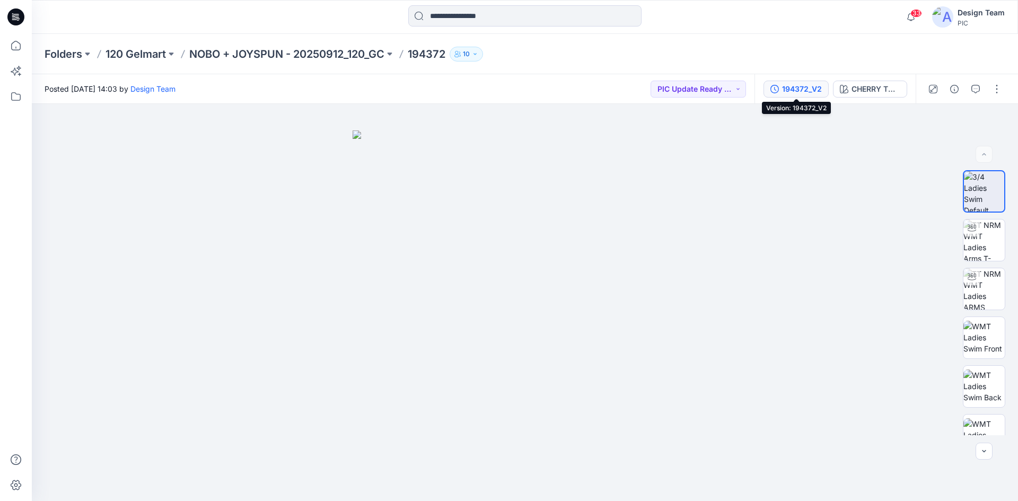
click at [806, 86] on div "194372_V2" at bounding box center [802, 89] width 40 height 12
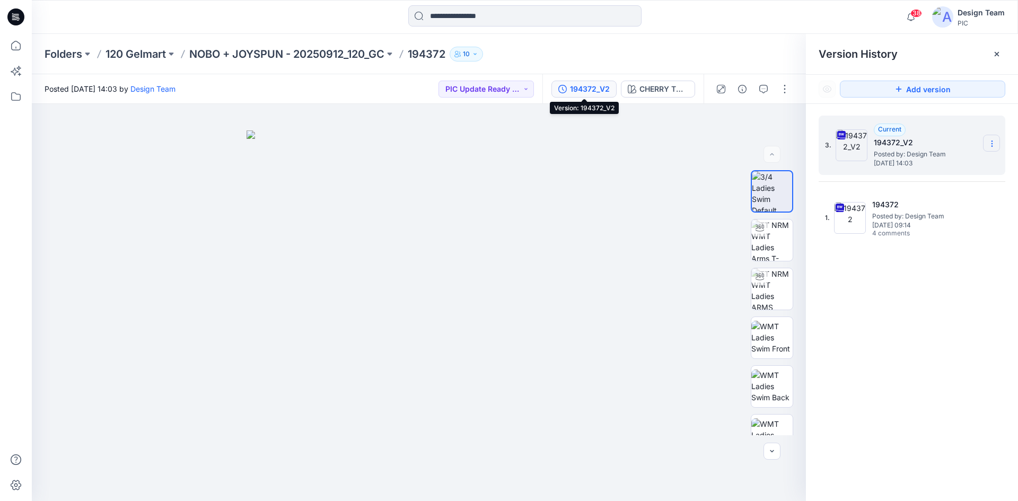
click at [987, 138] on section at bounding box center [991, 143] width 17 height 17
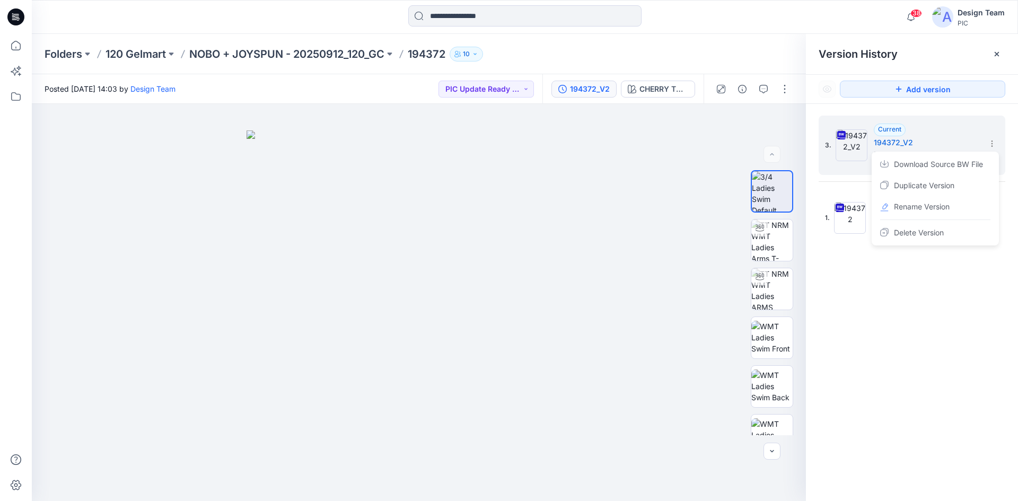
click at [917, 326] on div "3. Current 194372_V2 Posted by: Design Team Thursday, October 02, 2025 14:03 Do…" at bounding box center [912, 310] width 212 height 412
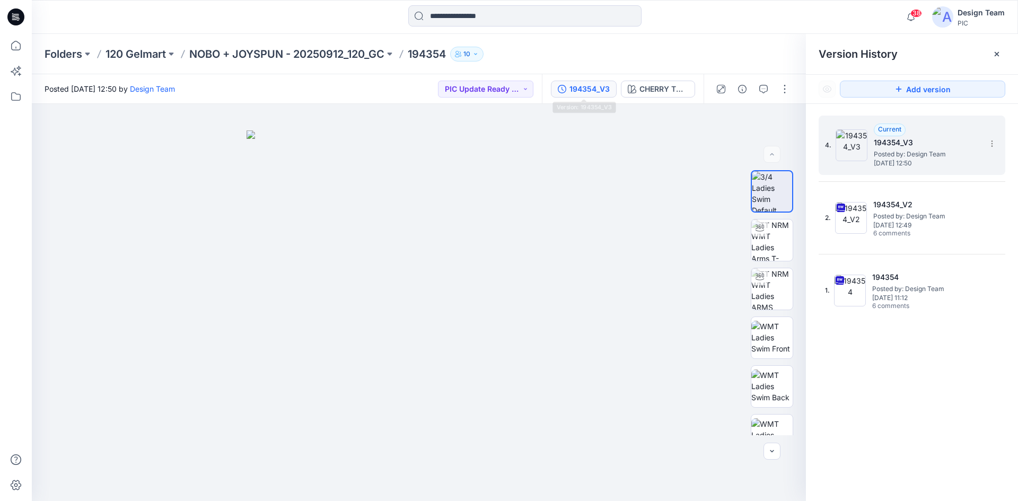
click at [931, 134] on div "Current 194354_V3 Posted by: Design Team [DATE] 12:50" at bounding box center [927, 145] width 106 height 43
click at [992, 145] on icon at bounding box center [992, 143] width 8 height 8
click at [973, 209] on div "Delete Version" at bounding box center [935, 211] width 123 height 21
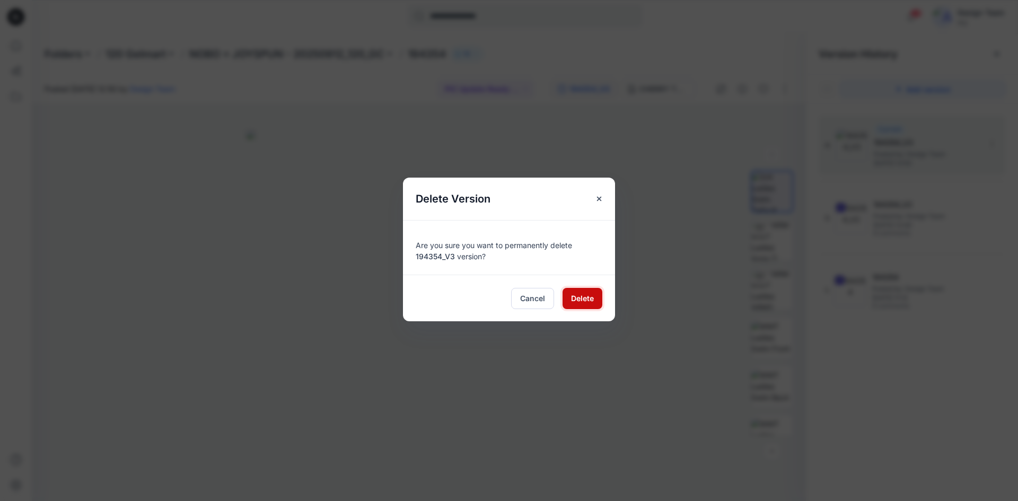
click at [583, 300] on span "Delete" at bounding box center [582, 298] width 23 height 11
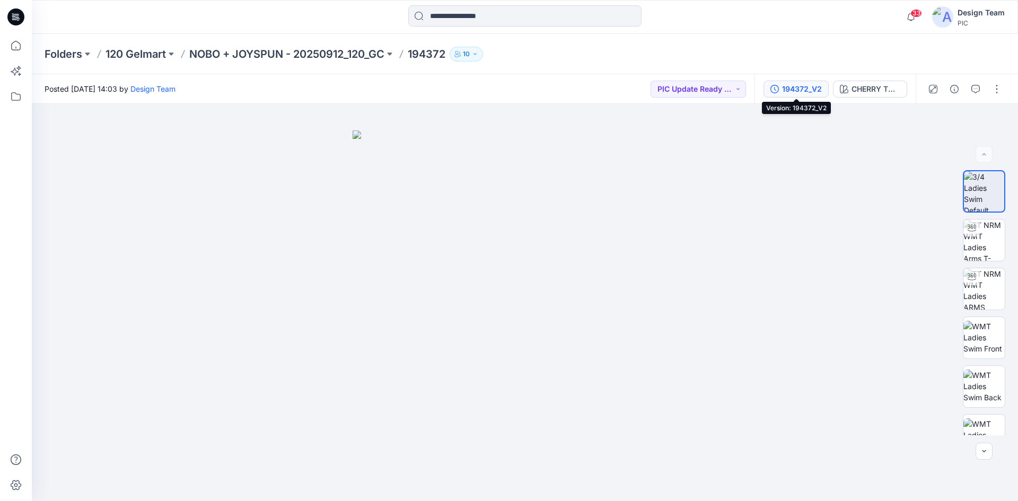
click at [800, 87] on div "194372_V2" at bounding box center [802, 89] width 40 height 12
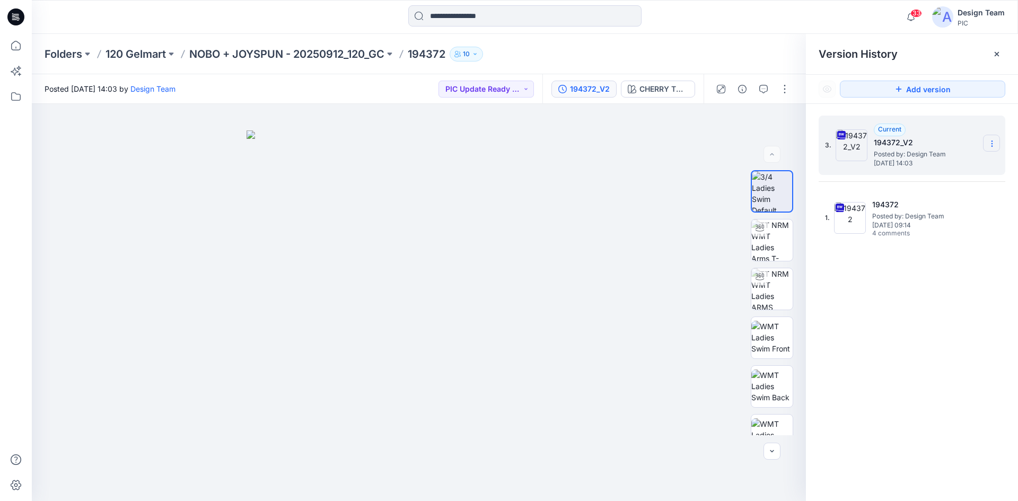
click at [990, 140] on icon at bounding box center [992, 143] width 8 height 8
click at [917, 344] on div "3. Current 194372_V2 Posted by: Design Team [DATE] 14:03 Download Source BW Fil…" at bounding box center [912, 310] width 212 height 412
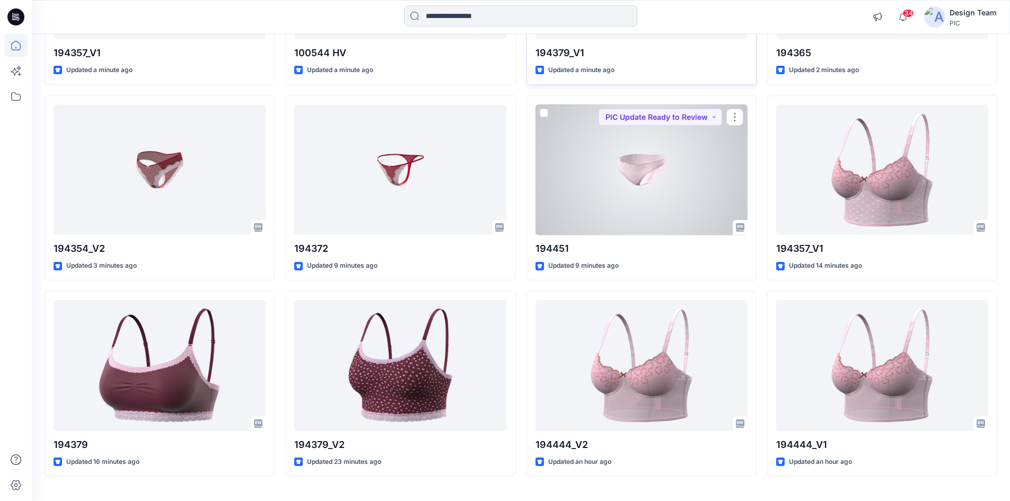
scroll to position [275, 0]
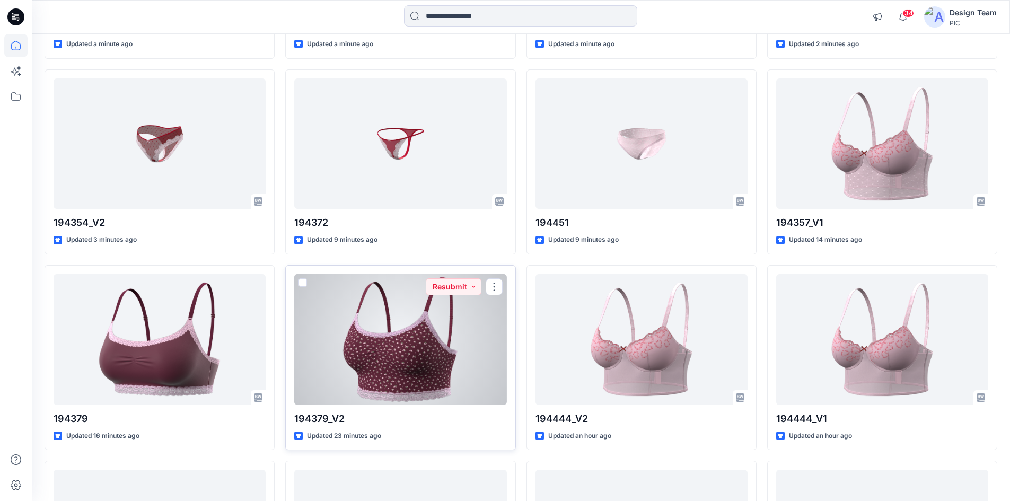
click at [468, 352] on div at bounding box center [400, 339] width 212 height 131
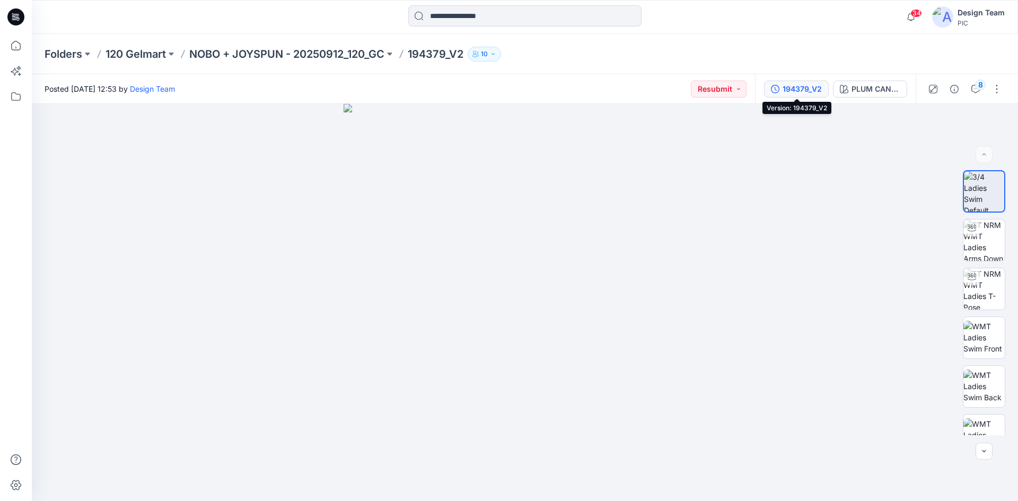
click at [787, 93] on div "194379_V2" at bounding box center [802, 89] width 39 height 12
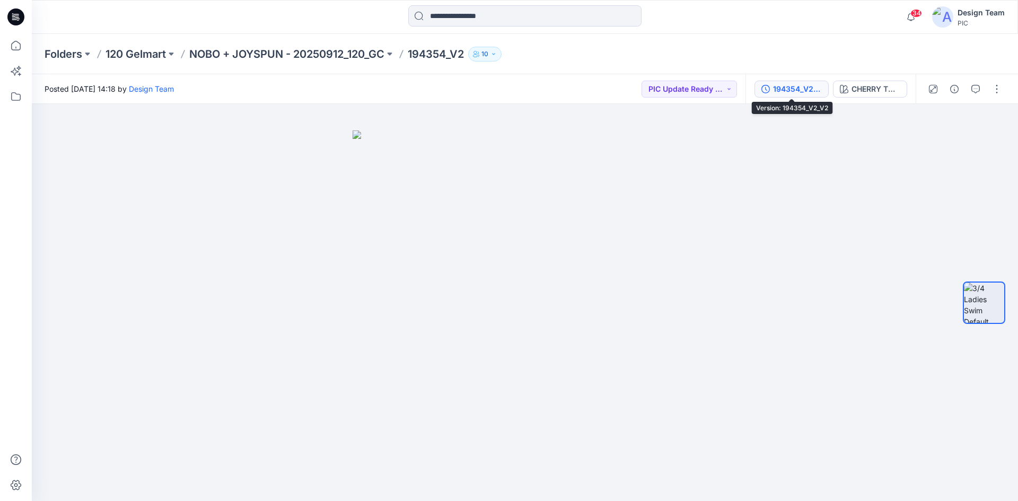
click at [804, 91] on div "194354_V2_V2" at bounding box center [797, 89] width 49 height 12
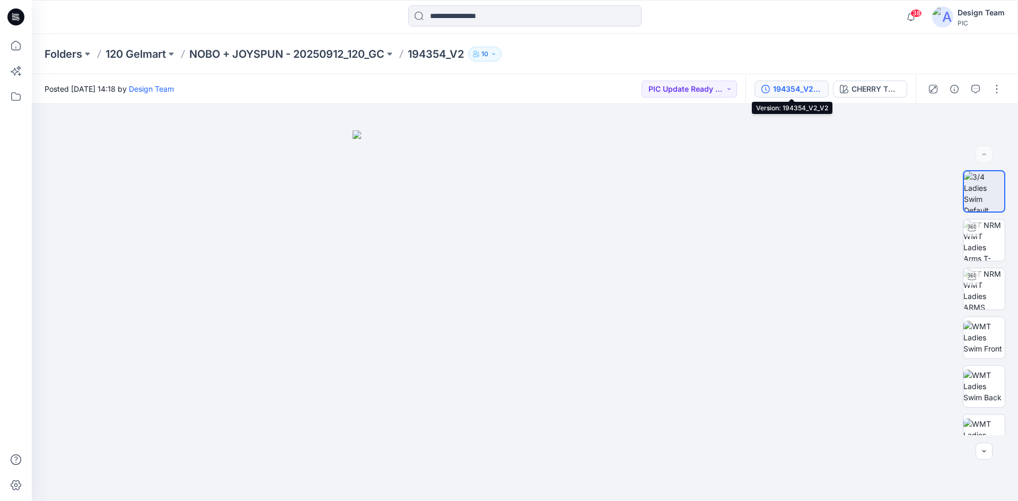
click at [796, 89] on div "194354_V2_V2" at bounding box center [797, 89] width 49 height 12
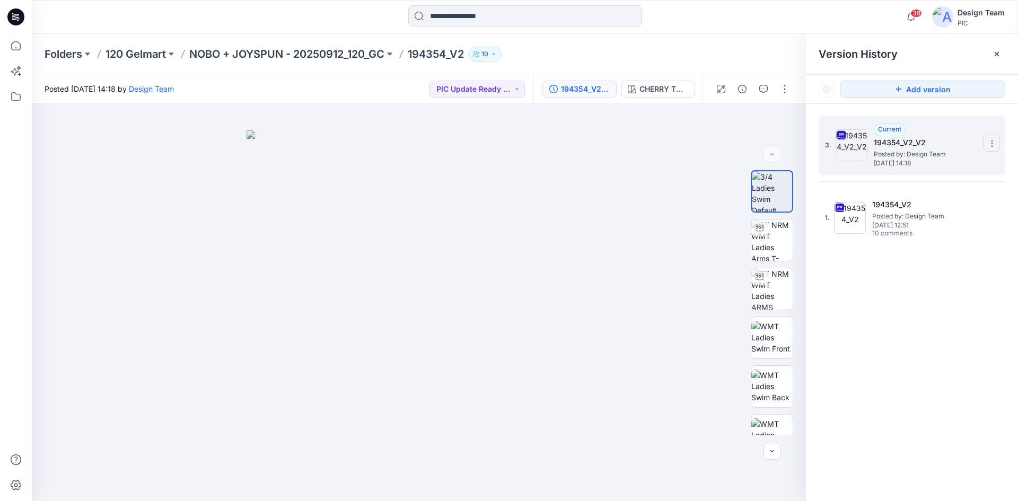
click at [992, 140] on icon at bounding box center [992, 143] width 8 height 8
click at [925, 334] on div "3. Current 194354_V2_V2 Posted by: Design Team [DATE] 14:18 1. 194354_V2 Posted…" at bounding box center [912, 310] width 212 height 412
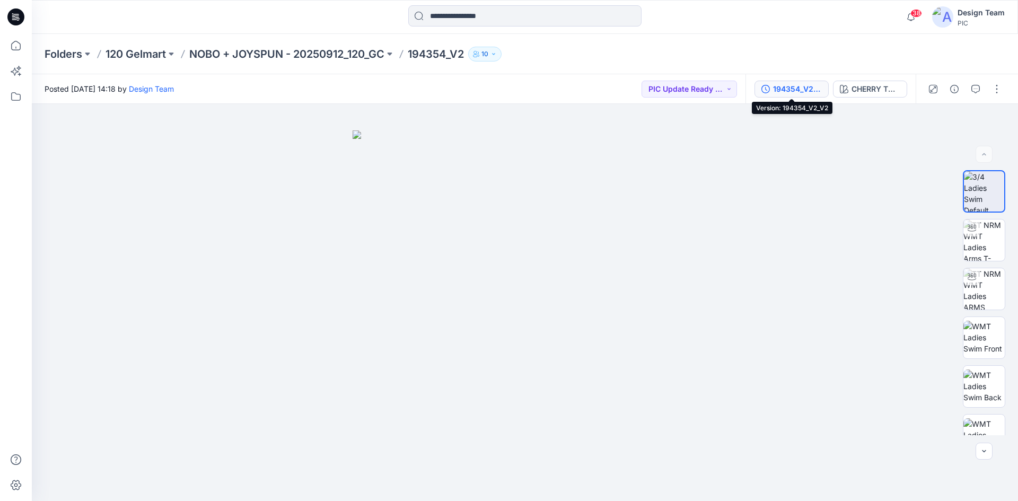
click at [783, 90] on div "194354_V2_V2" at bounding box center [797, 89] width 49 height 12
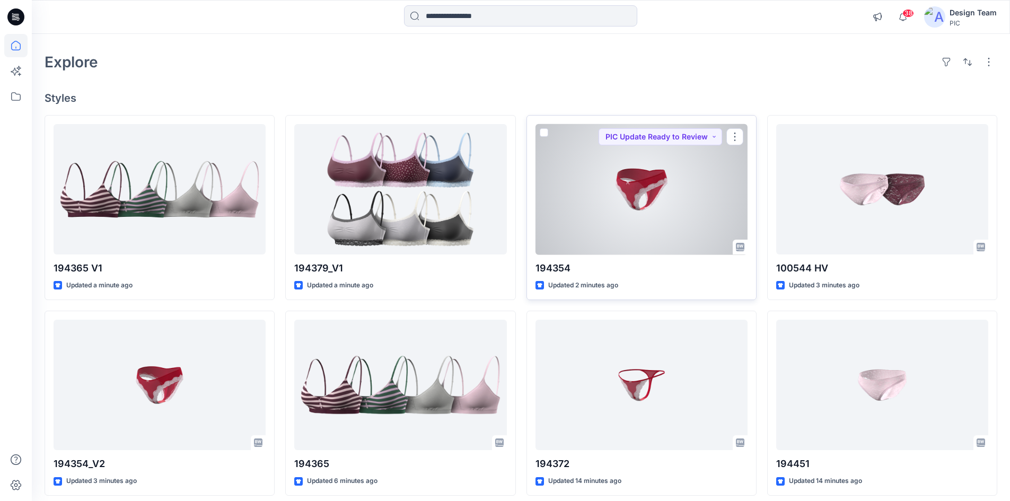
scroll to position [53, 0]
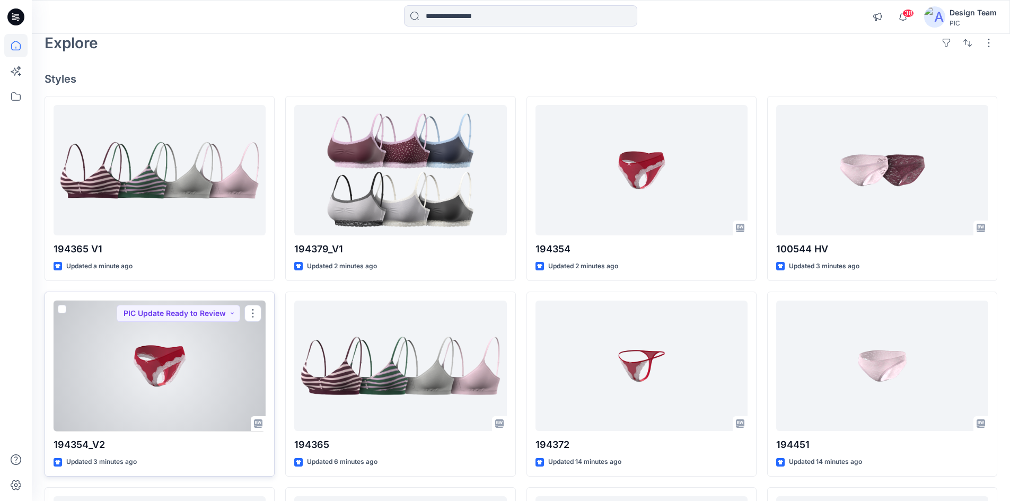
click at [195, 369] on div at bounding box center [160, 366] width 212 height 131
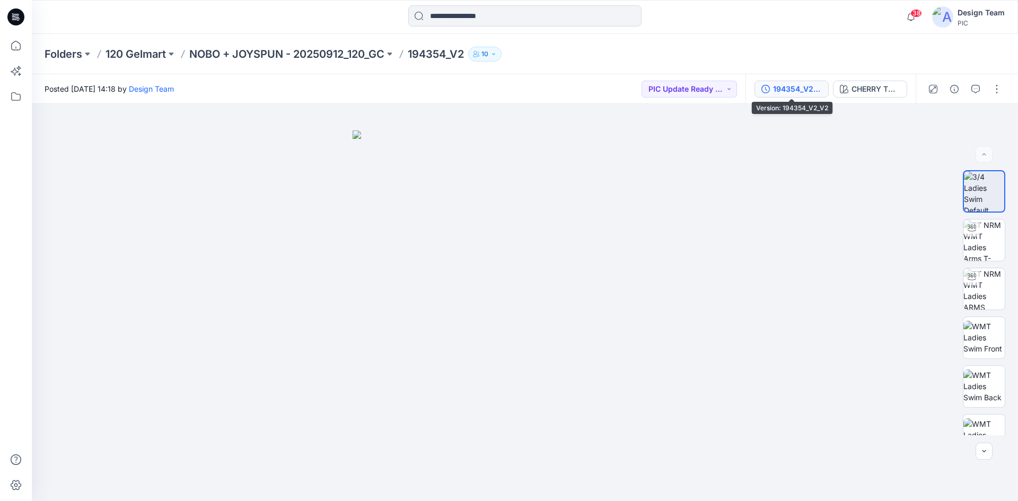
click at [802, 90] on div "194354_V2_V2" at bounding box center [797, 89] width 49 height 12
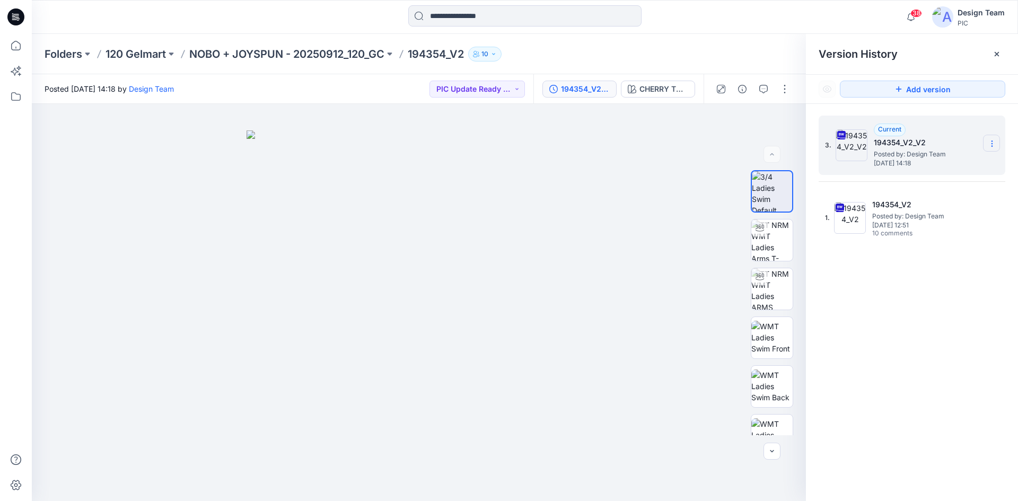
click at [997, 143] on section at bounding box center [991, 143] width 17 height 17
click at [863, 393] on div "3. Current 194354_V2_V2 Posted by: Design Team Thursday, October 02, 2025 14:18…" at bounding box center [912, 310] width 212 height 412
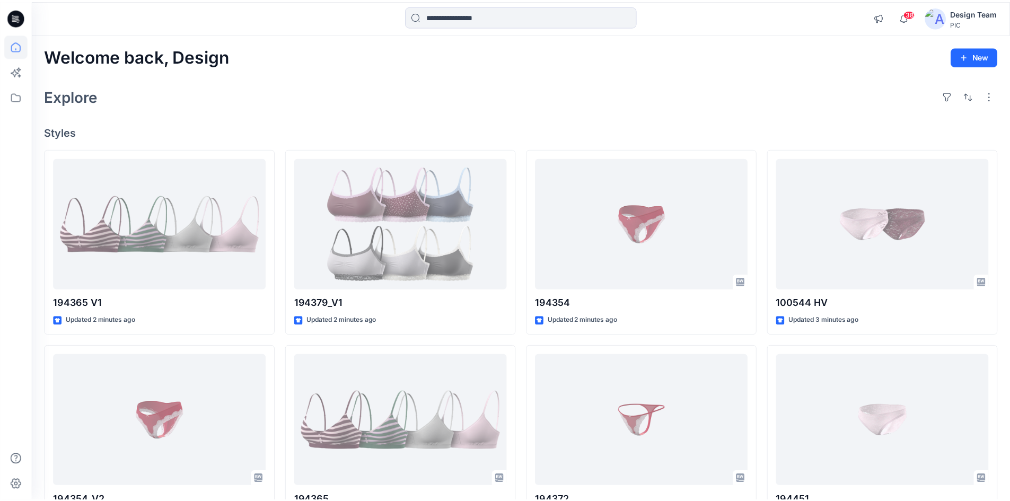
scroll to position [53, 0]
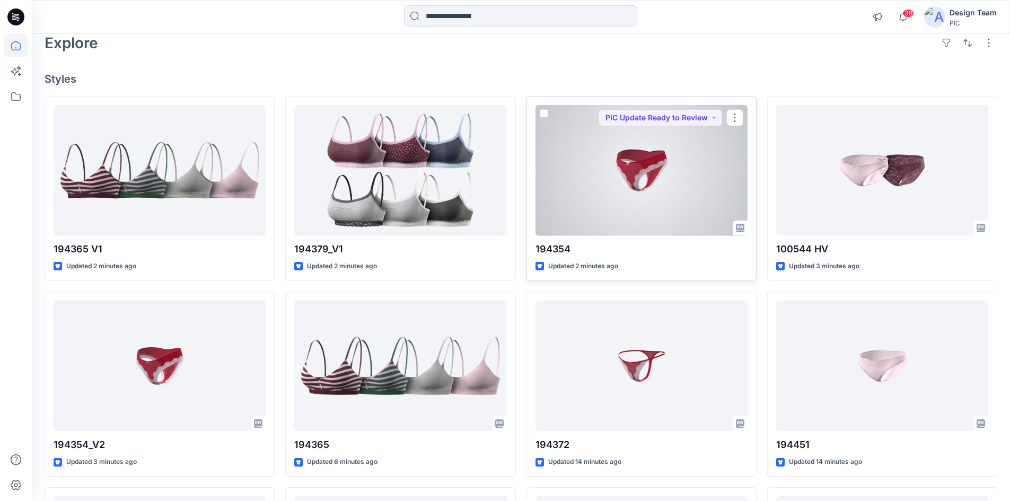
click at [674, 190] on div at bounding box center [641, 170] width 212 height 131
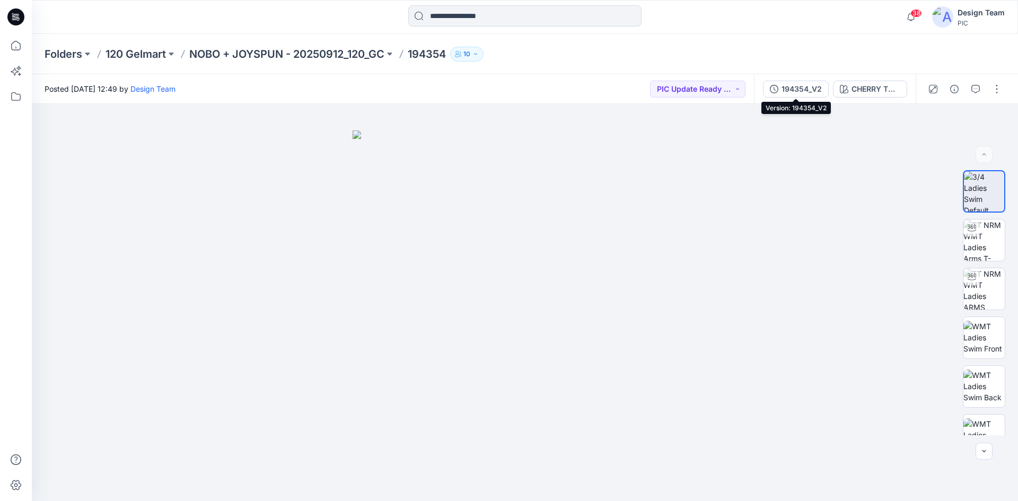
click at [811, 90] on div "194354_V2" at bounding box center [801, 89] width 40 height 12
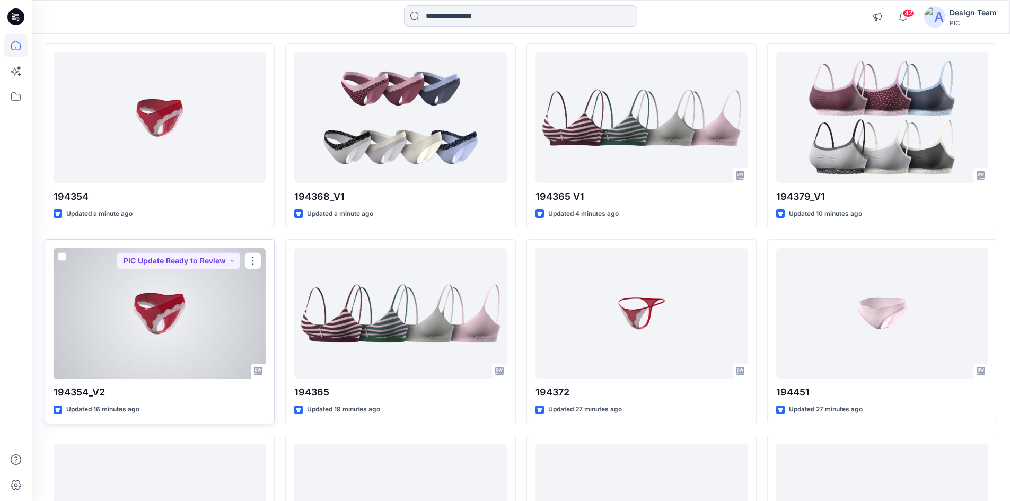
scroll to position [106, 0]
click at [222, 342] on div at bounding box center [160, 313] width 212 height 131
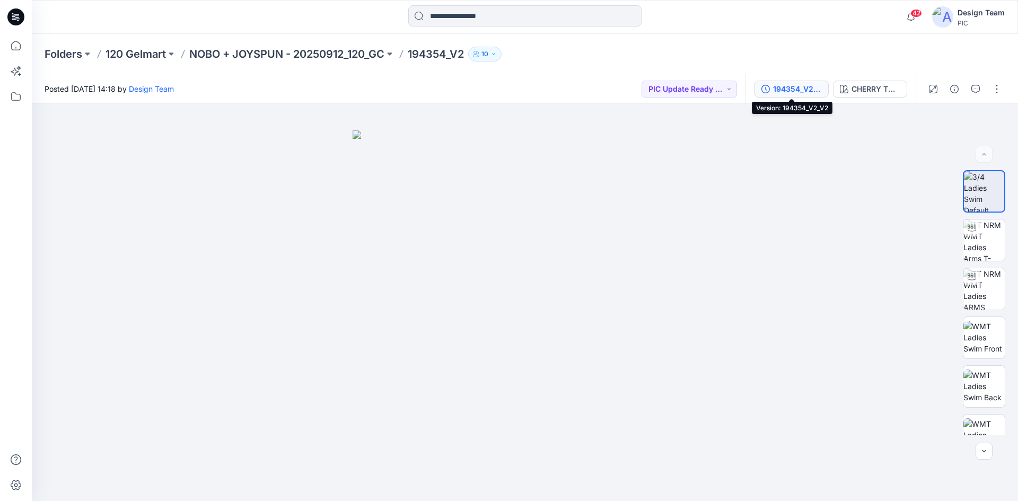
click at [795, 87] on div "194354_V2_V2" at bounding box center [797, 89] width 49 height 12
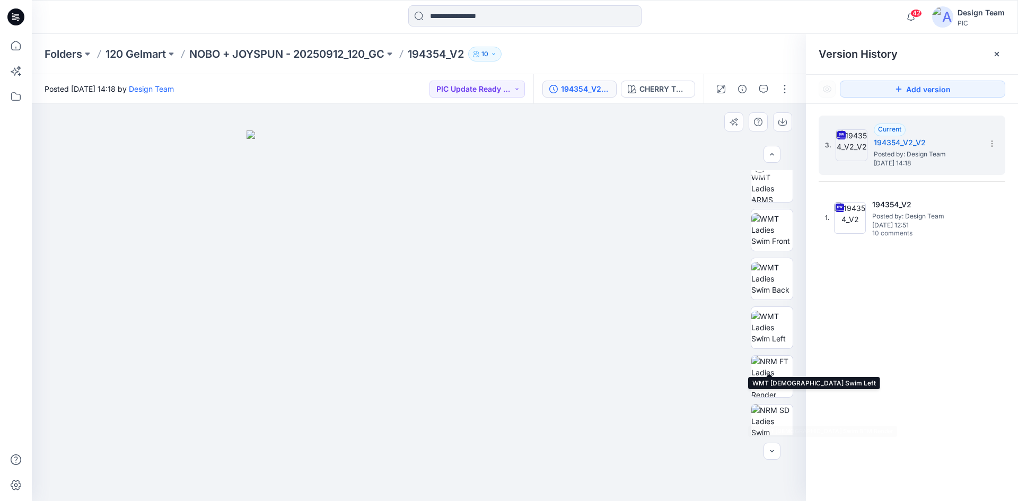
scroll to position [168, 0]
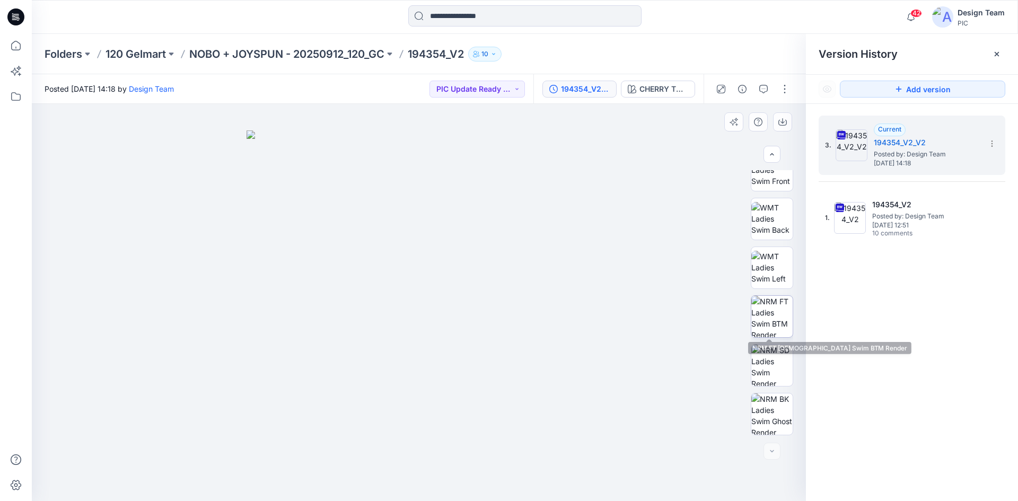
click at [758, 309] on img at bounding box center [771, 316] width 41 height 41
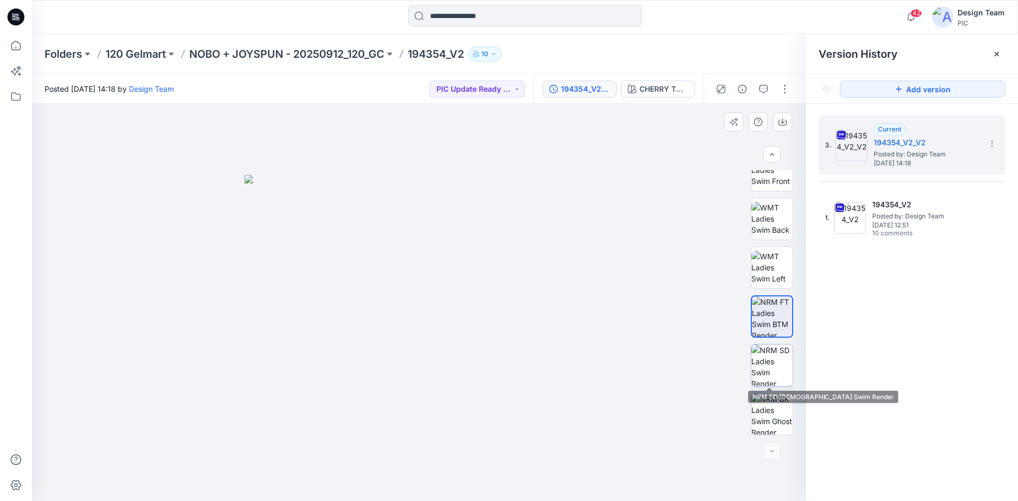
click at [766, 364] on img at bounding box center [771, 365] width 41 height 41
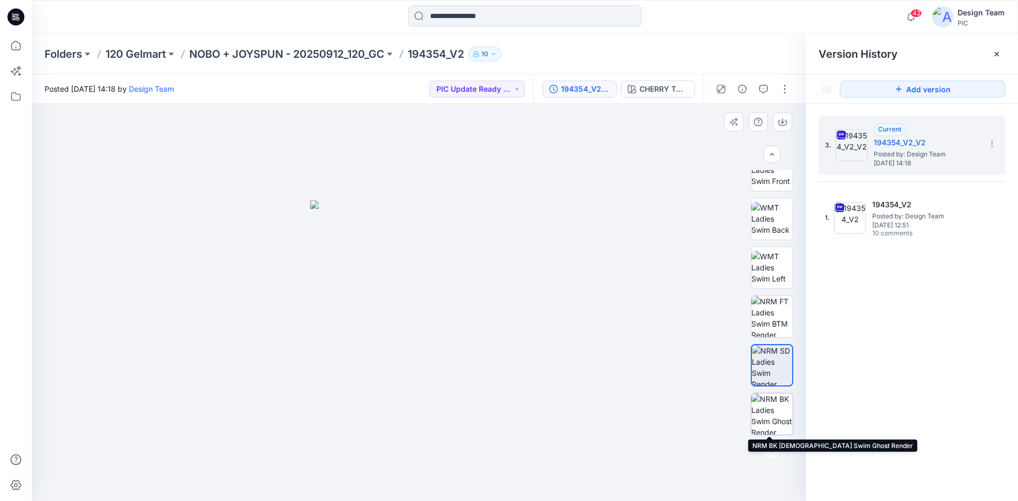
click at [779, 415] on img at bounding box center [771, 413] width 41 height 41
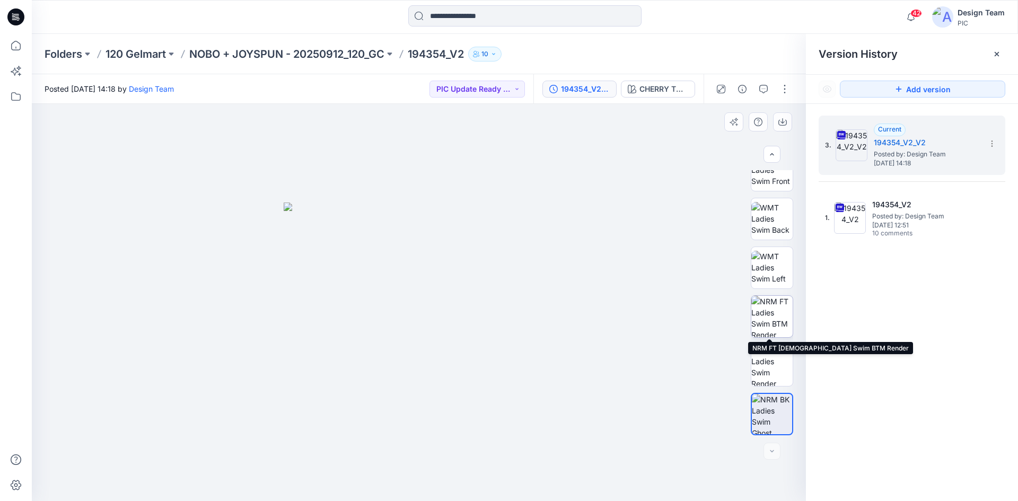
click at [769, 320] on img at bounding box center [771, 316] width 41 height 41
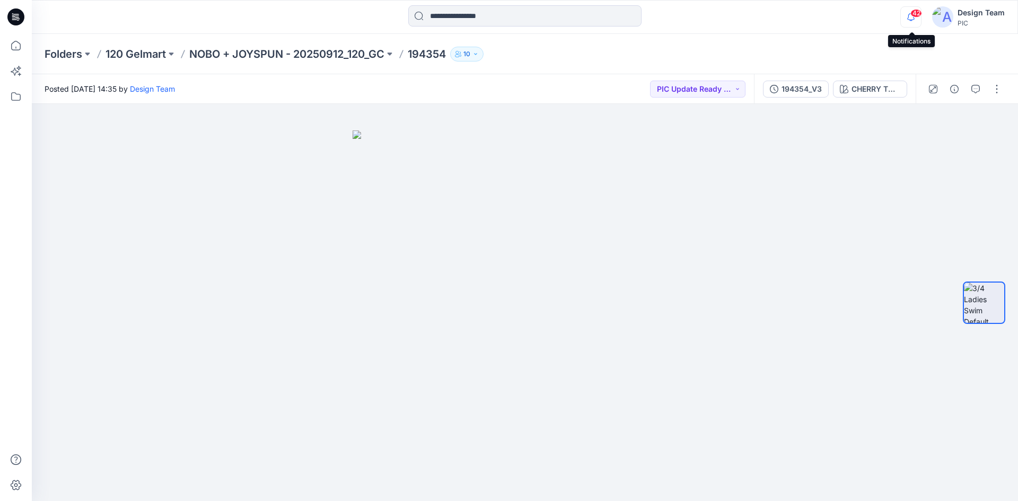
click at [912, 21] on icon "button" at bounding box center [911, 16] width 20 height 21
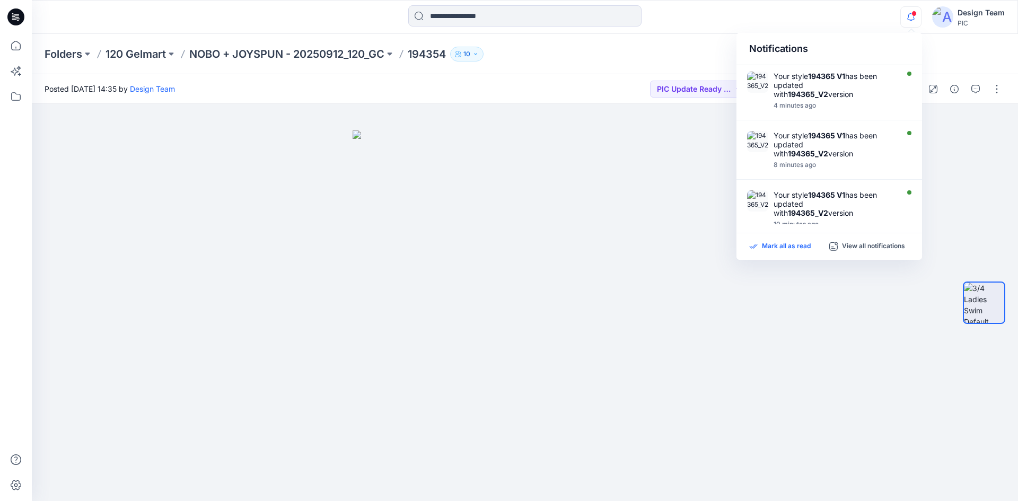
click at [785, 247] on p "Mark all as read" at bounding box center [786, 247] width 49 height 10
click at [709, 6] on div at bounding box center [524, 16] width 493 height 23
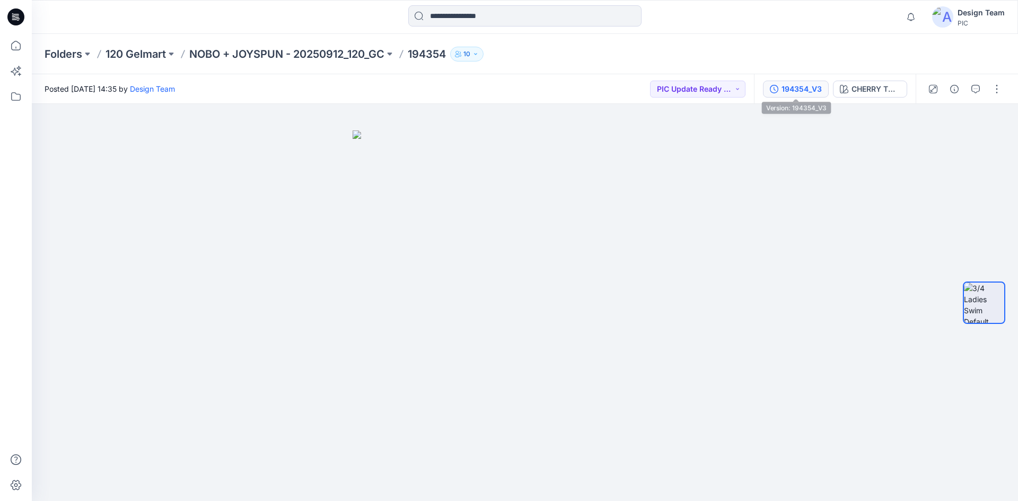
click at [796, 86] on div "194354_V3" at bounding box center [801, 89] width 40 height 12
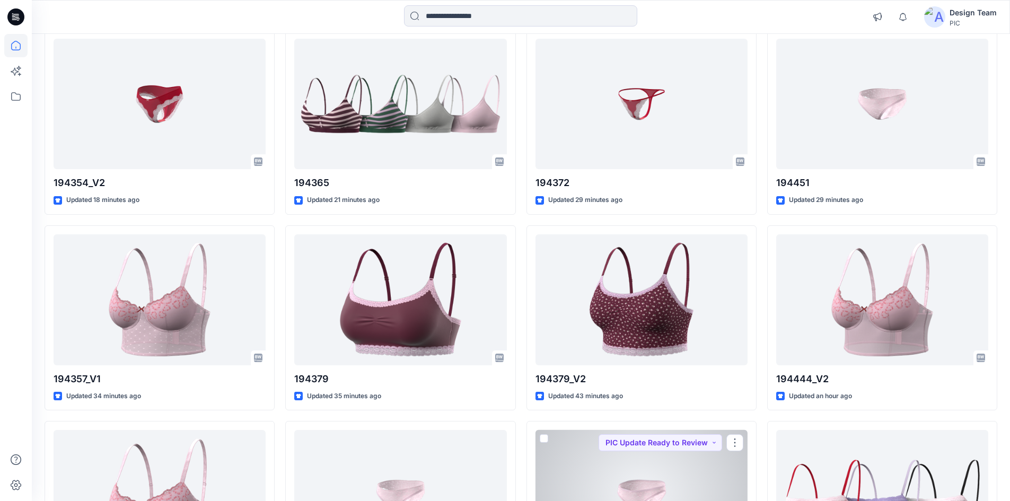
scroll to position [222, 0]
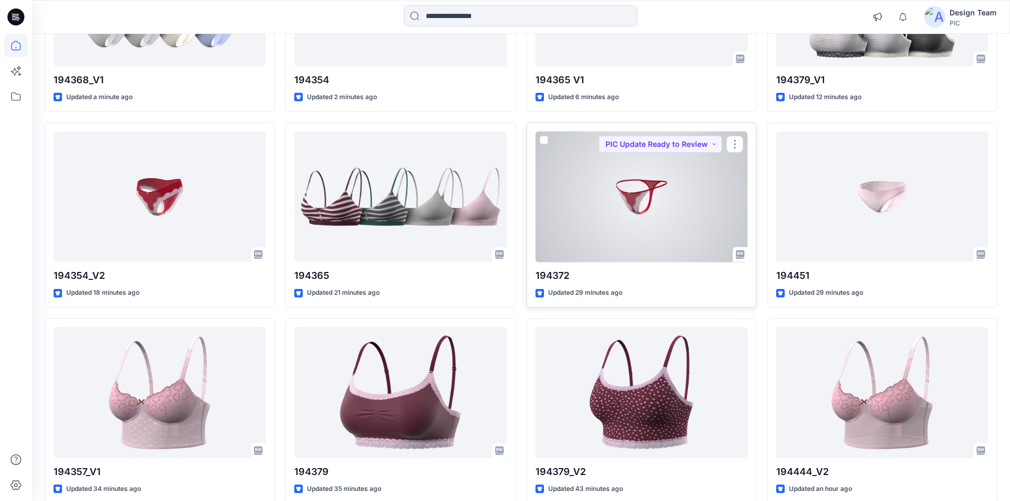
click at [675, 230] on div at bounding box center [641, 196] width 212 height 131
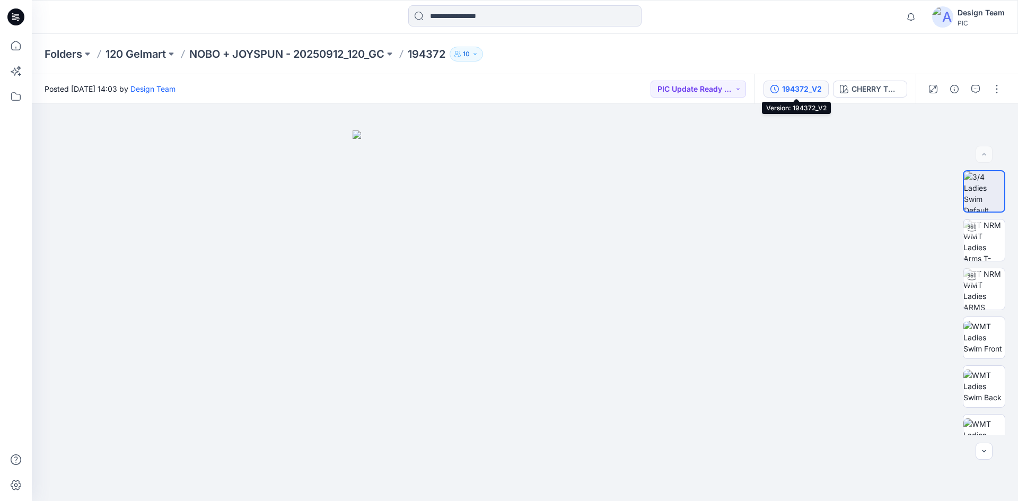
click at [802, 91] on div "194372_V2" at bounding box center [802, 89] width 40 height 12
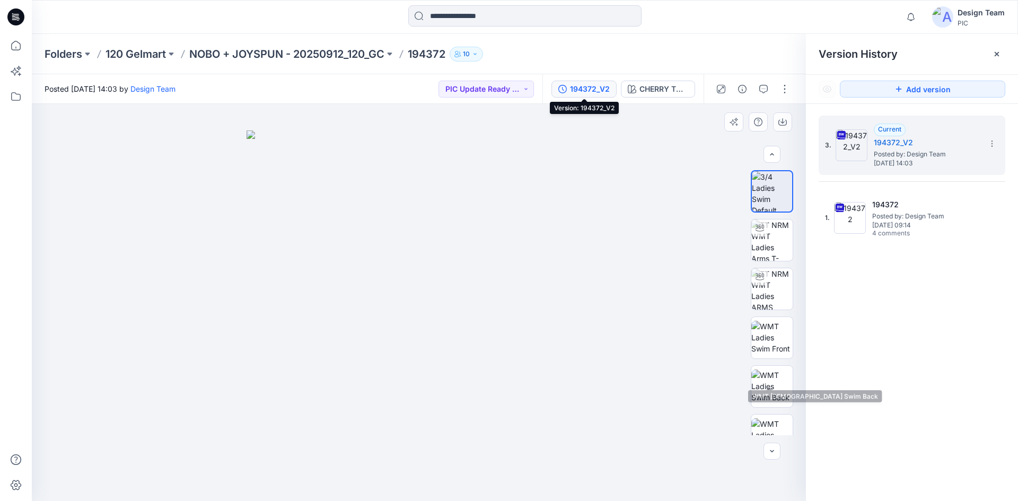
scroll to position [168, 0]
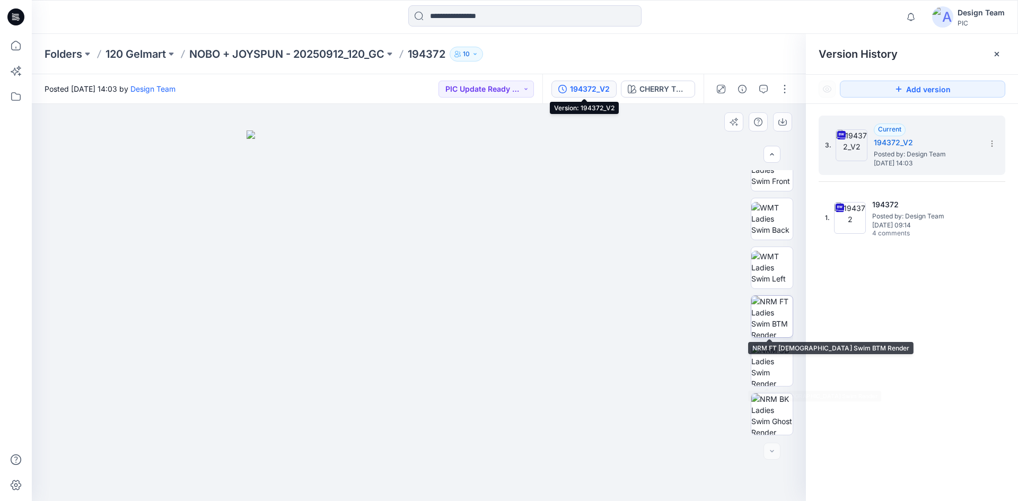
click at [765, 324] on img at bounding box center [771, 316] width 41 height 41
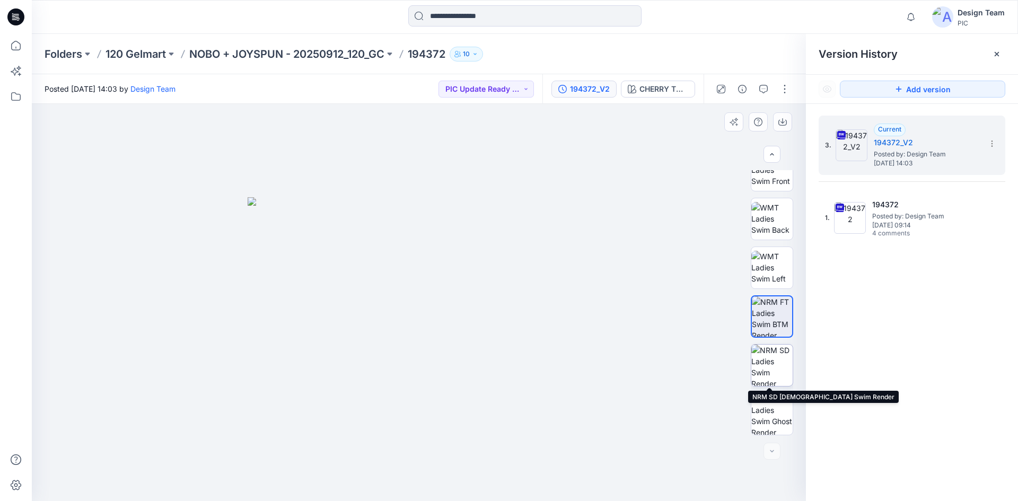
click at [770, 374] on img at bounding box center [771, 365] width 41 height 41
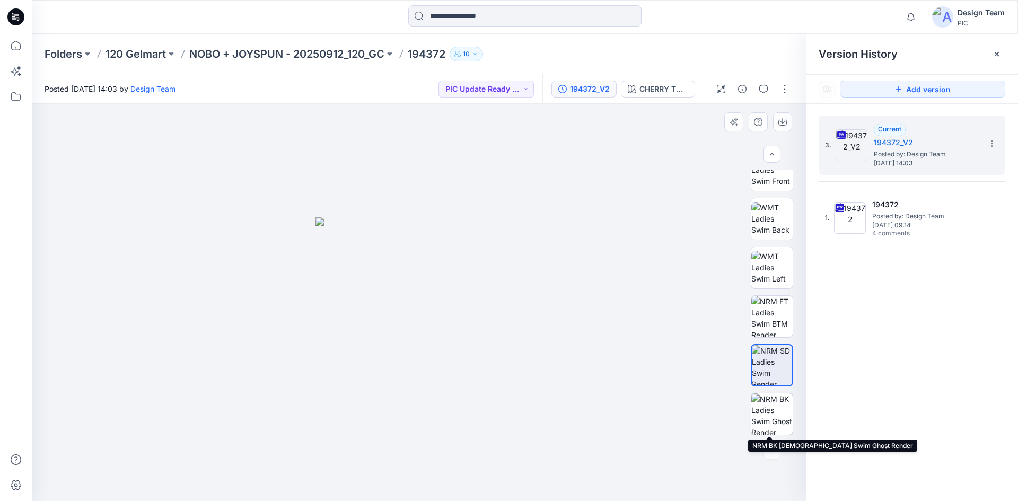
click at [774, 412] on img at bounding box center [771, 413] width 41 height 41
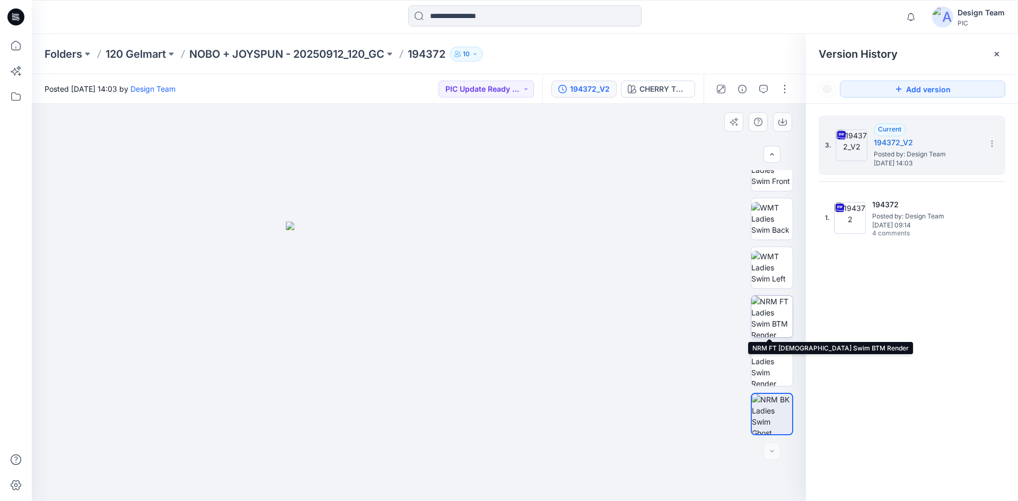
click at [767, 318] on img at bounding box center [771, 316] width 41 height 41
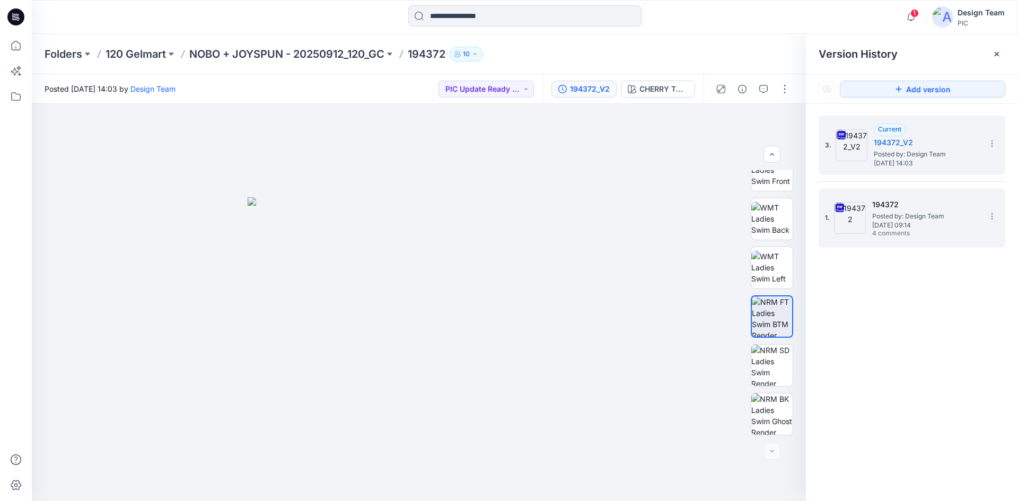
click at [918, 206] on h5 "194372" at bounding box center [925, 204] width 106 height 13
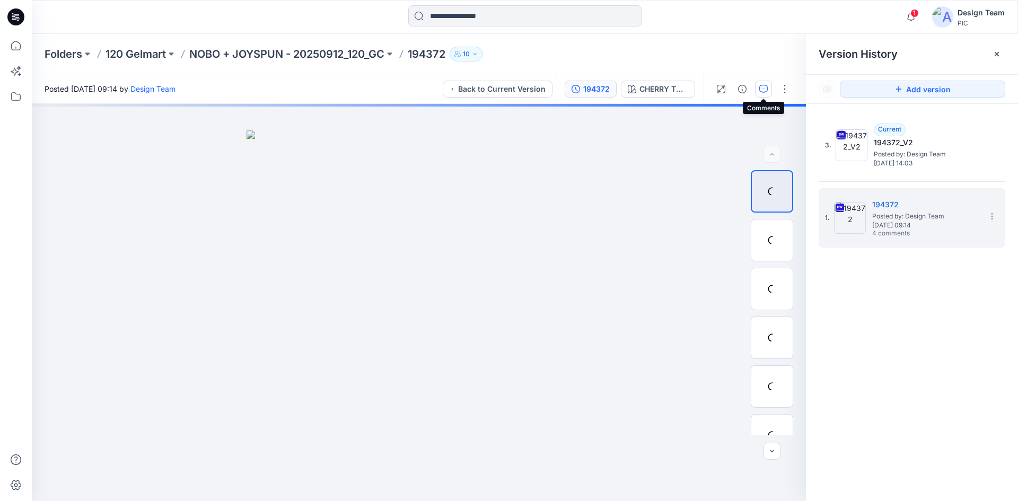
click at [763, 91] on icon "button" at bounding box center [763, 89] width 8 height 8
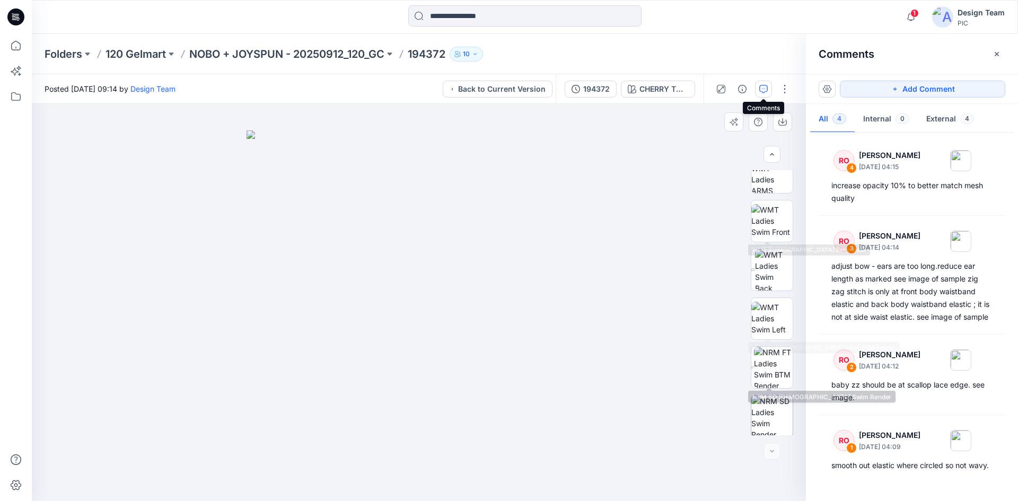
scroll to position [168, 0]
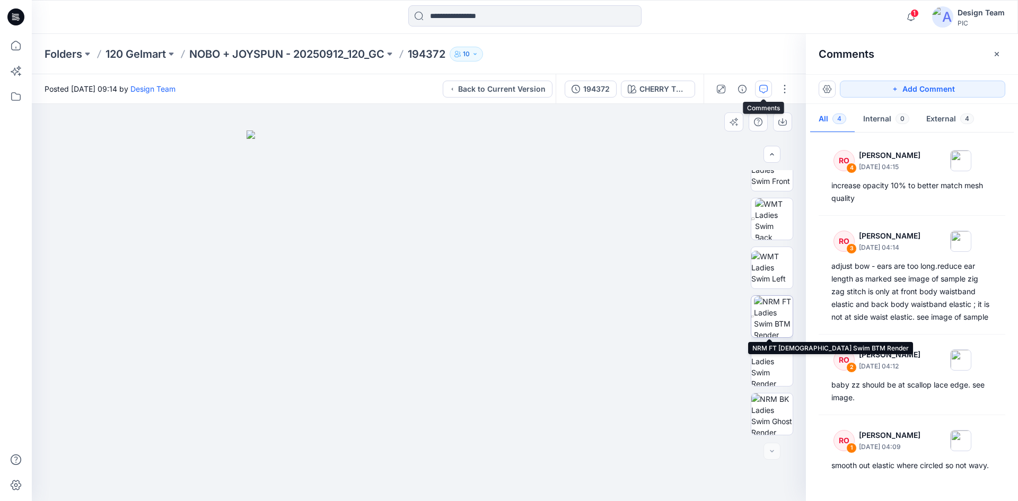
click at [761, 322] on img at bounding box center [773, 316] width 39 height 41
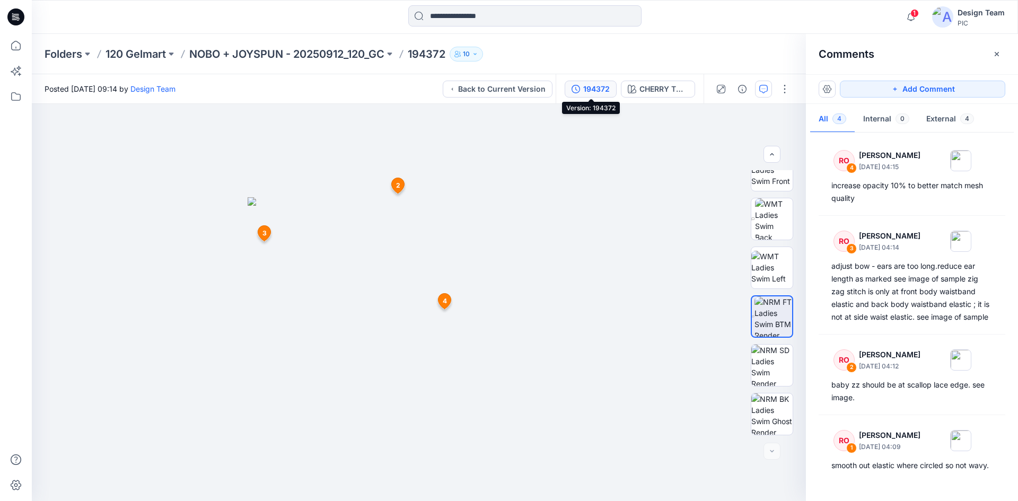
click at [604, 86] on div "194372" at bounding box center [596, 89] width 27 height 12
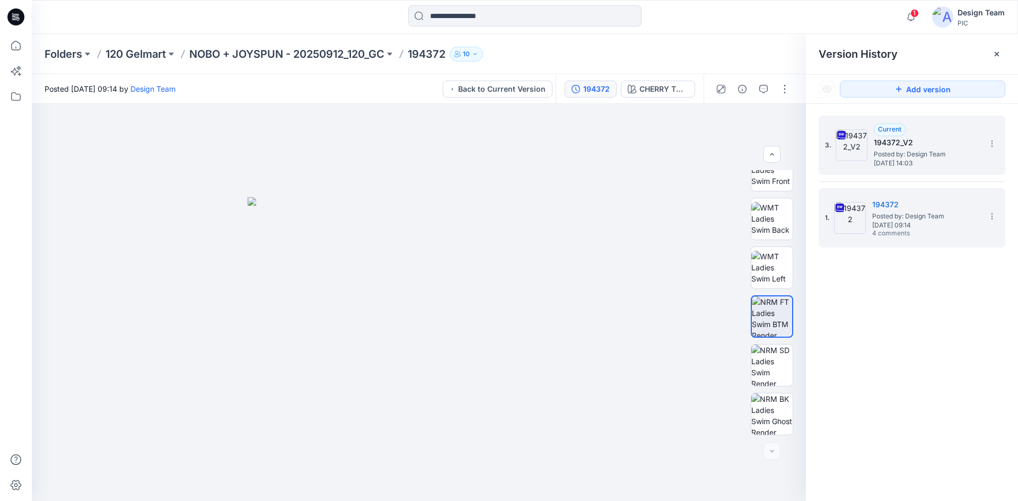
click at [926, 145] on h5 "194372_V2" at bounding box center [927, 142] width 106 height 13
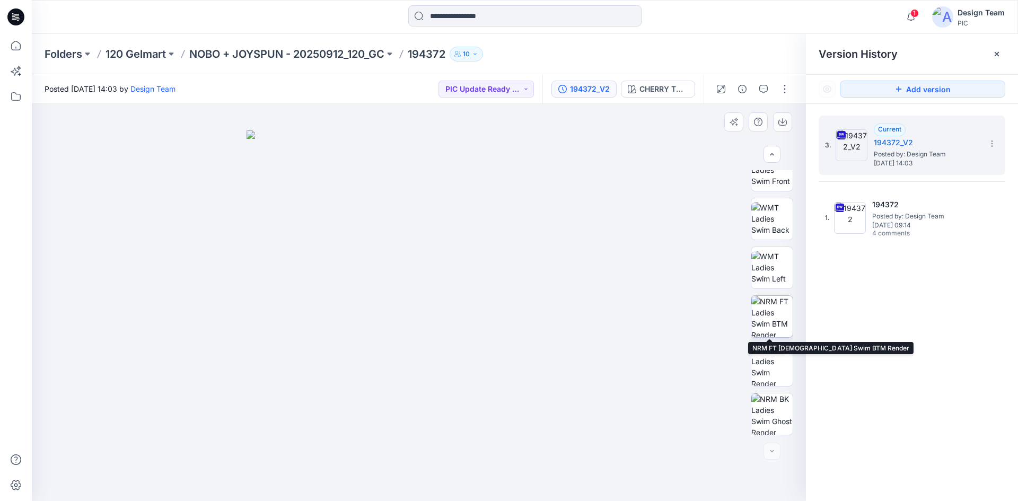
click at [773, 319] on img at bounding box center [771, 316] width 41 height 41
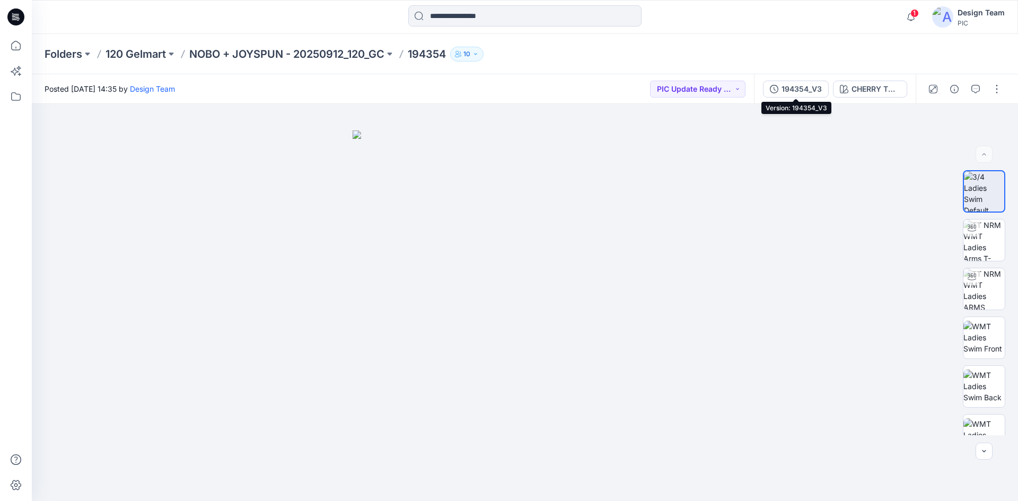
click at [812, 88] on div "194354_V3" at bounding box center [801, 89] width 40 height 12
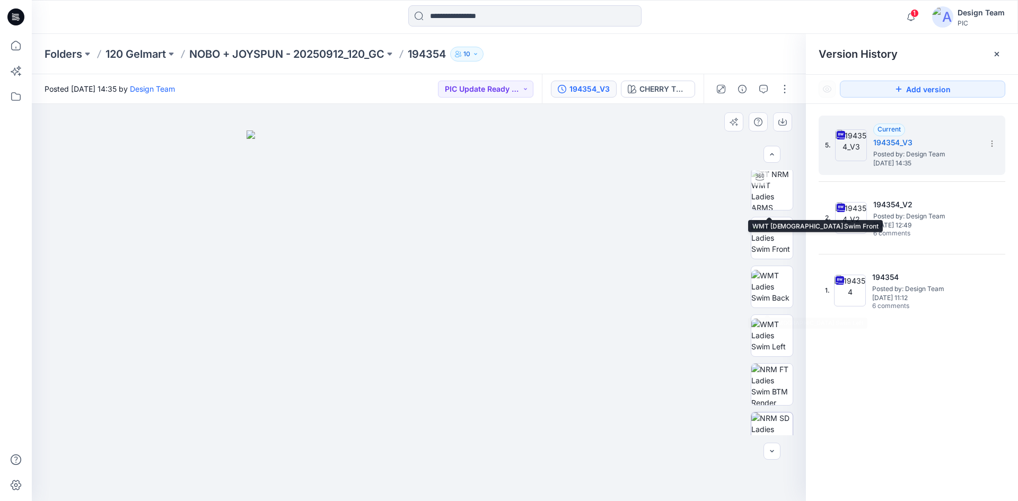
scroll to position [168, 0]
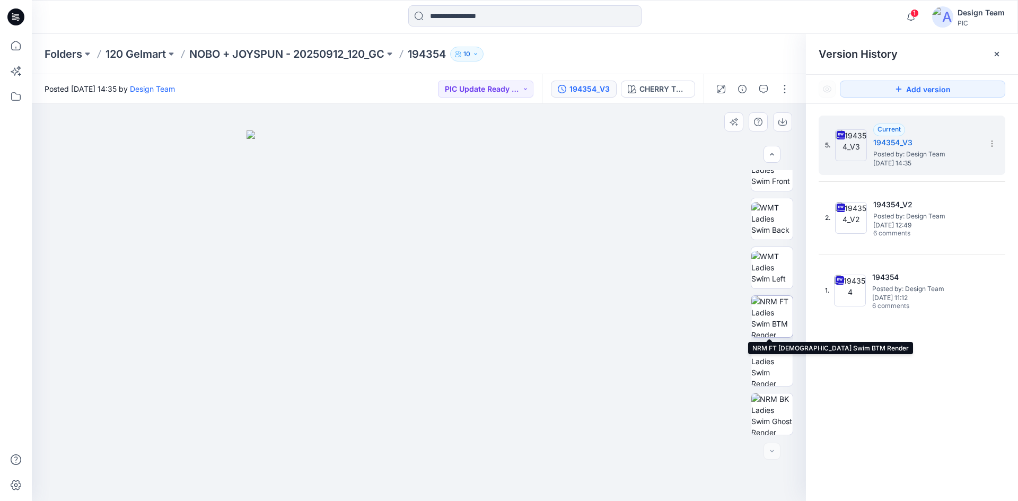
click at [774, 322] on img at bounding box center [771, 316] width 41 height 41
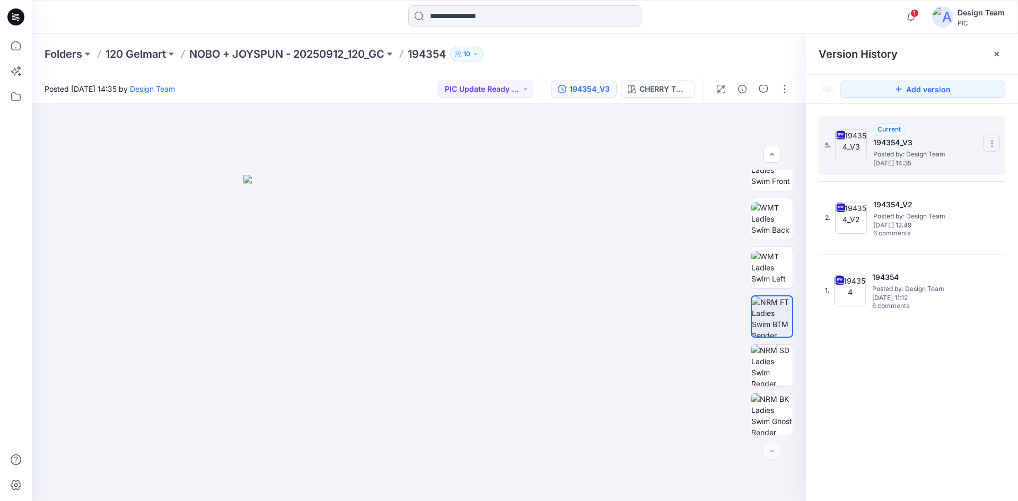
click at [991, 142] on icon at bounding box center [992, 143] width 8 height 8
click at [925, 364] on div "5. Current 194354_V3 Posted by: Design Team [DATE] 14:35 Download Source BW Fil…" at bounding box center [912, 310] width 212 height 412
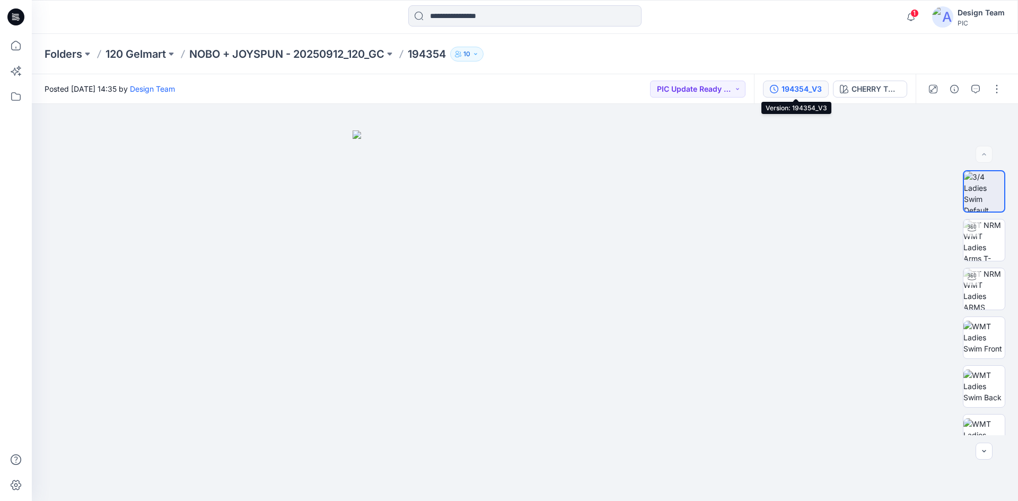
click at [804, 89] on div "194354_V3" at bounding box center [801, 89] width 40 height 12
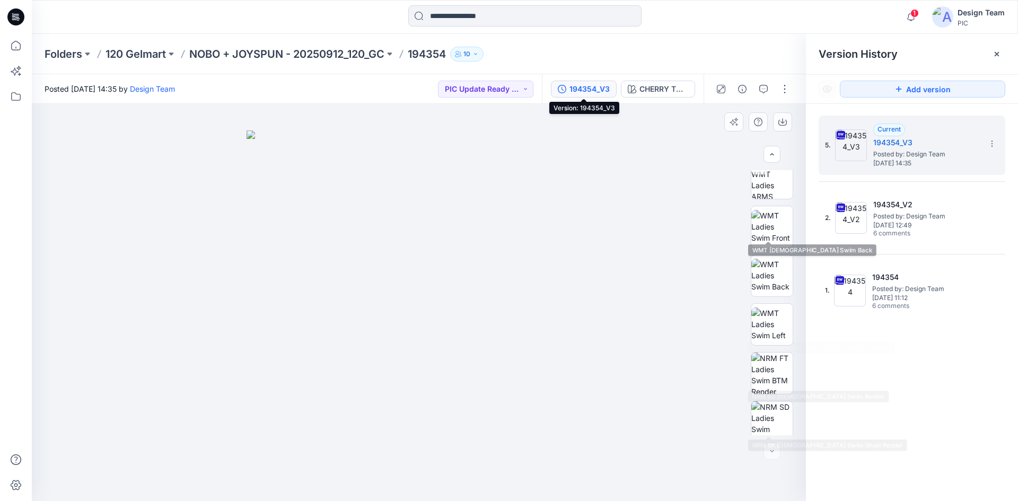
scroll to position [168, 0]
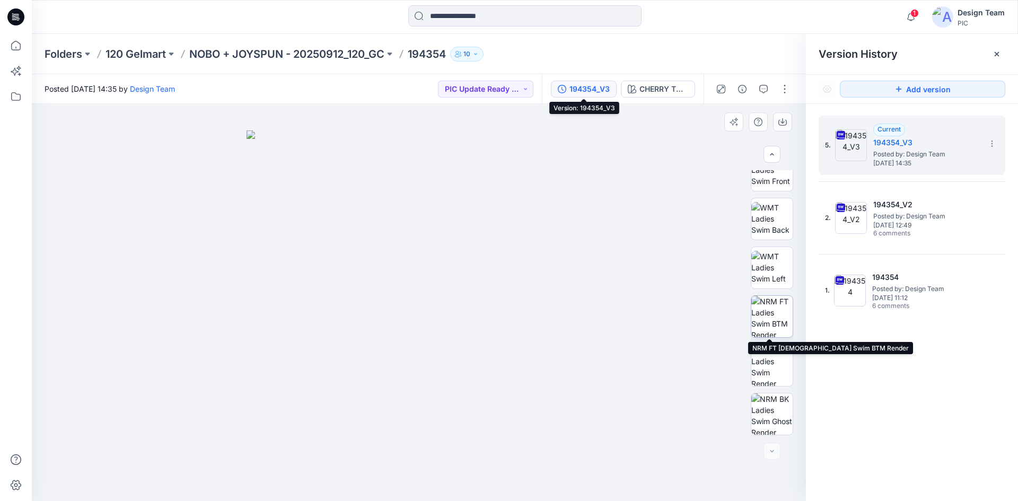
click at [766, 318] on img at bounding box center [771, 316] width 41 height 41
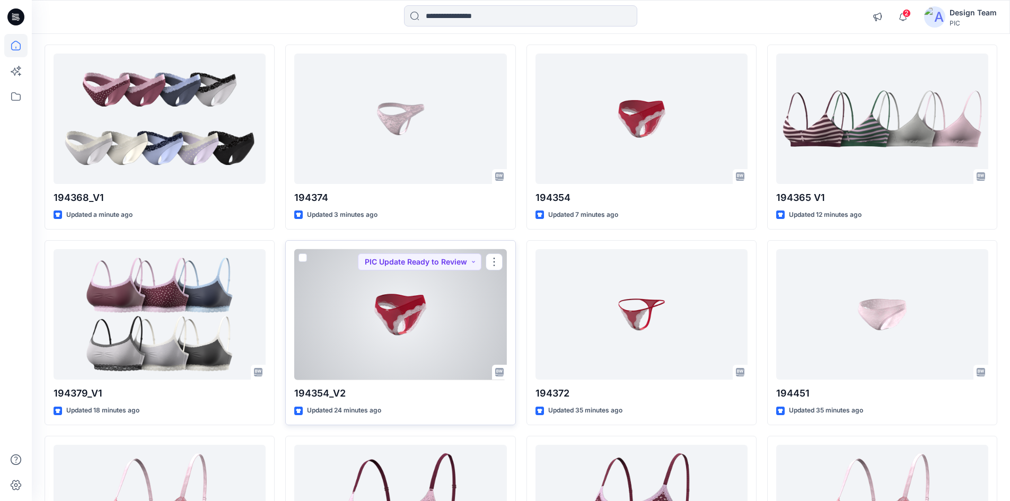
scroll to position [106, 0]
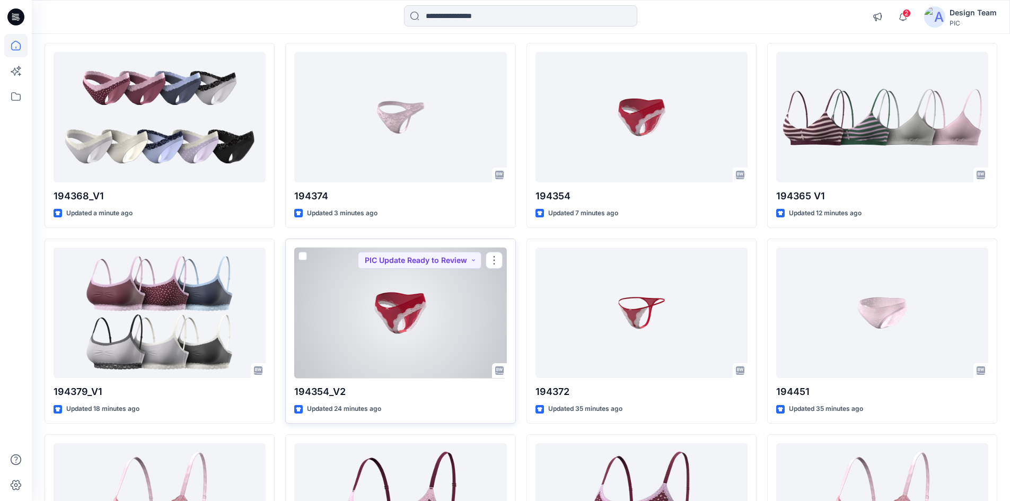
click at [413, 317] on div at bounding box center [400, 313] width 212 height 131
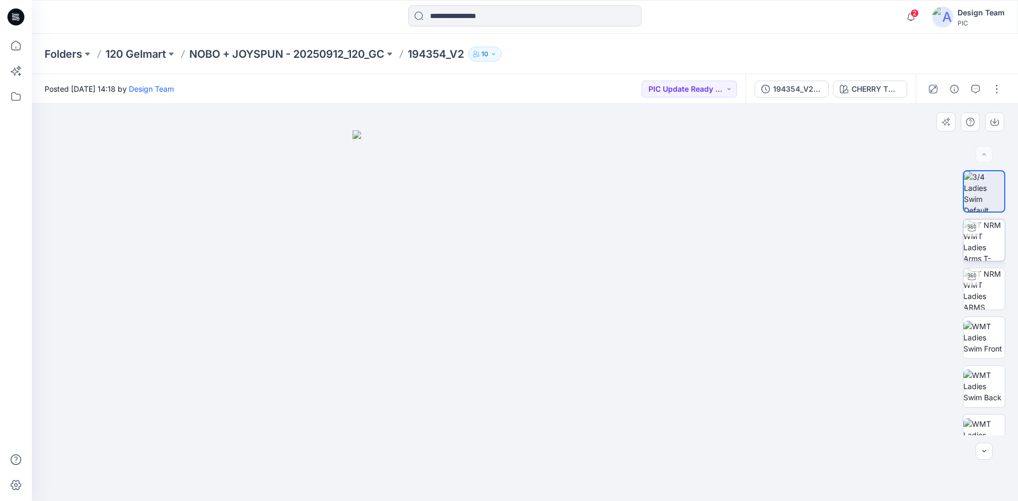
click at [975, 236] on img at bounding box center [983, 239] width 41 height 41
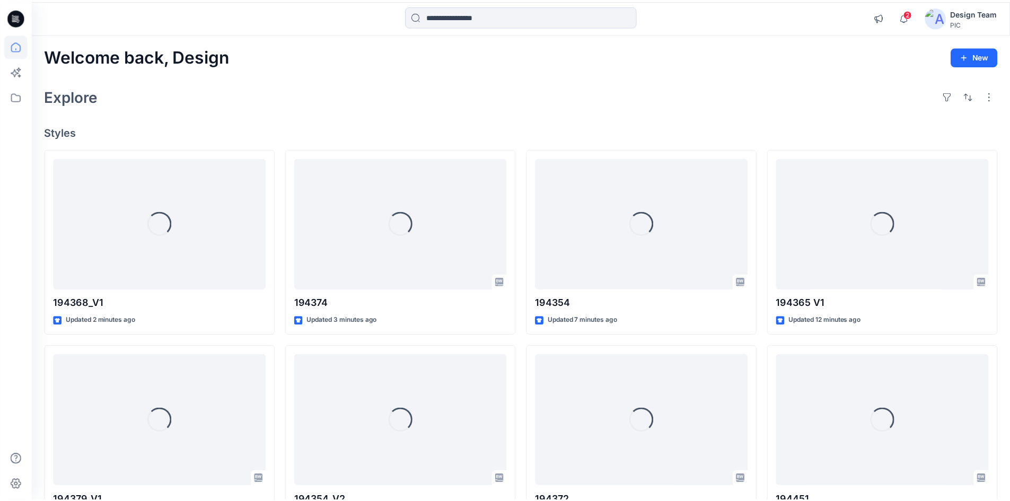
scroll to position [106, 0]
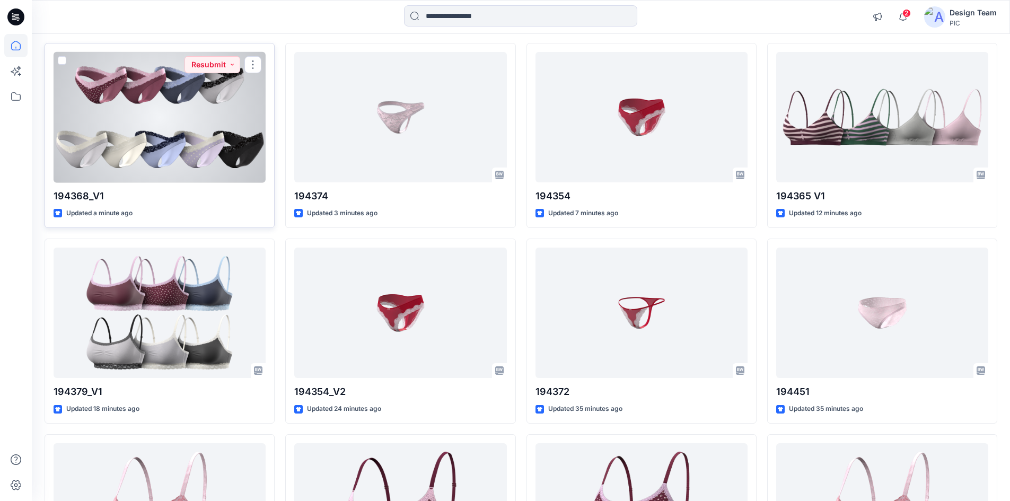
click at [169, 126] on div at bounding box center [160, 117] width 212 height 131
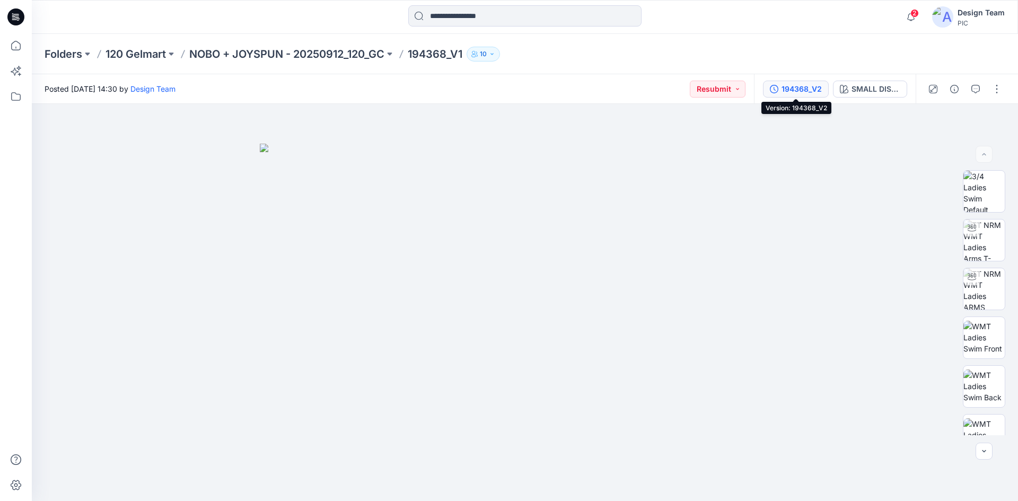
click at [810, 90] on div "194368_V2" at bounding box center [801, 89] width 40 height 12
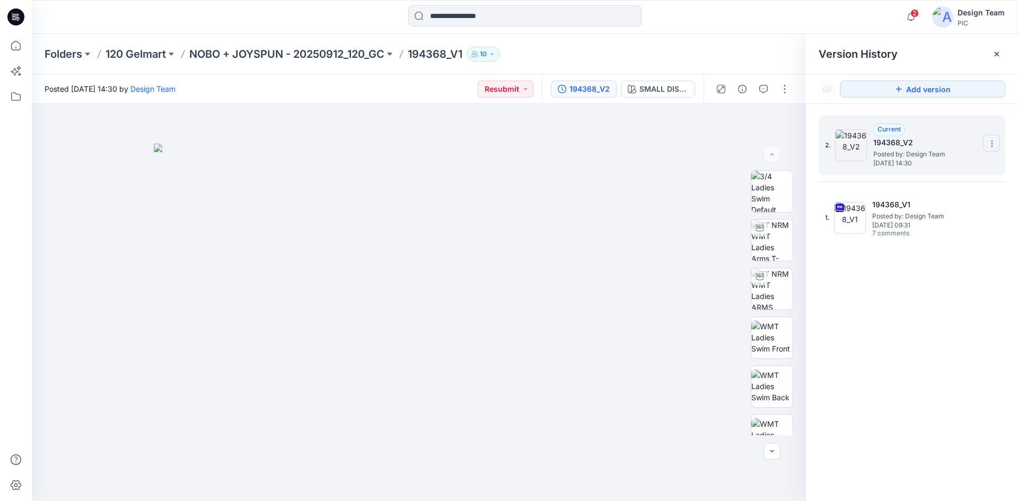
click at [989, 145] on icon at bounding box center [992, 143] width 8 height 8
click at [12, 42] on icon at bounding box center [15, 45] width 23 height 23
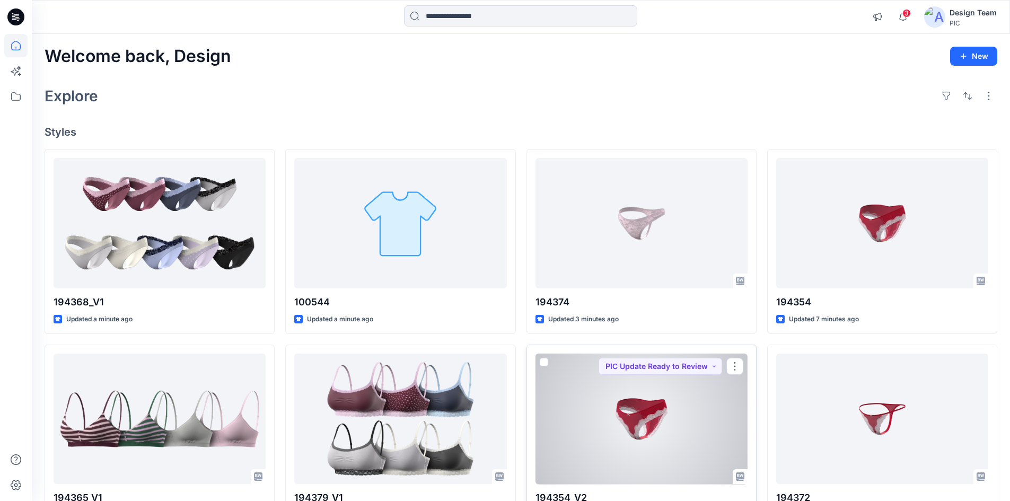
scroll to position [53, 0]
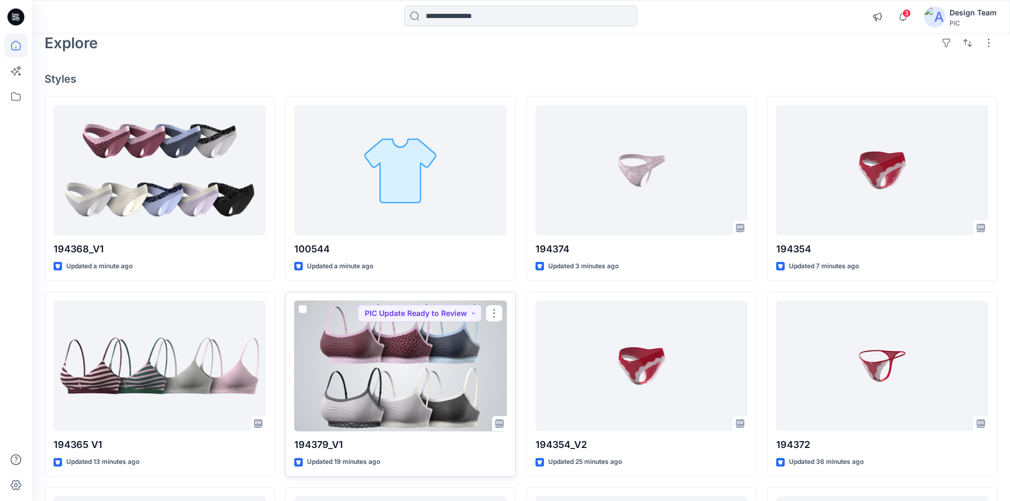
click at [443, 358] on div at bounding box center [400, 366] width 212 height 131
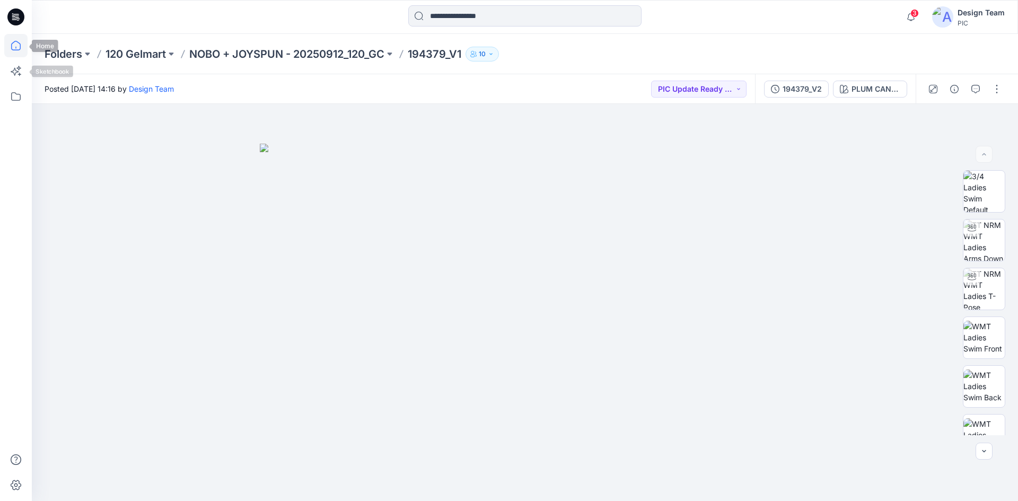
click at [16, 47] on icon at bounding box center [15, 48] width 1 height 2
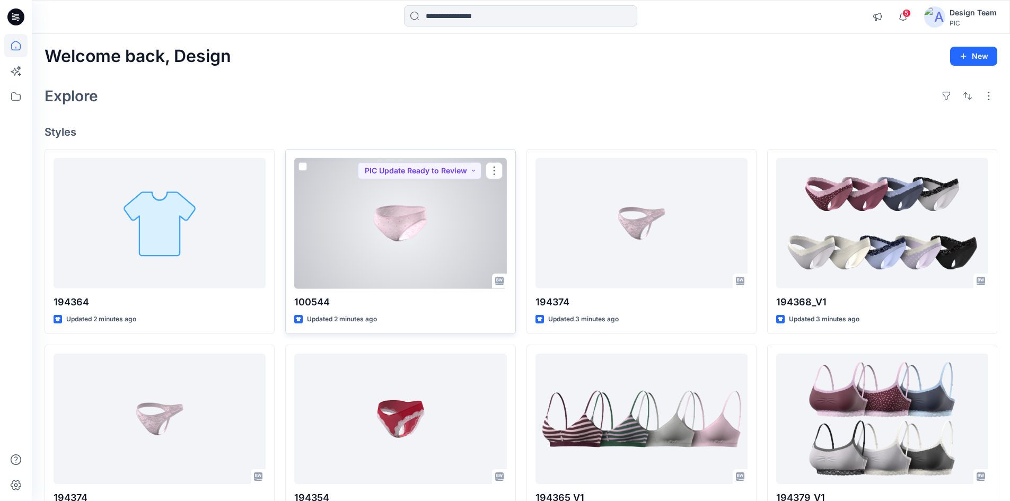
click at [426, 259] on div at bounding box center [400, 223] width 212 height 131
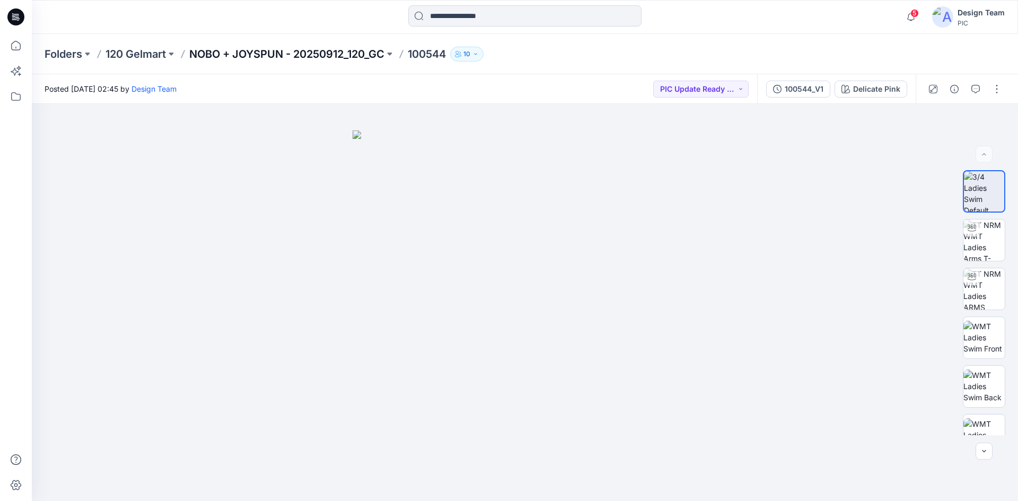
click at [282, 56] on p "NOBO + JOYSPUN - 20250912_120_GC" at bounding box center [286, 54] width 195 height 15
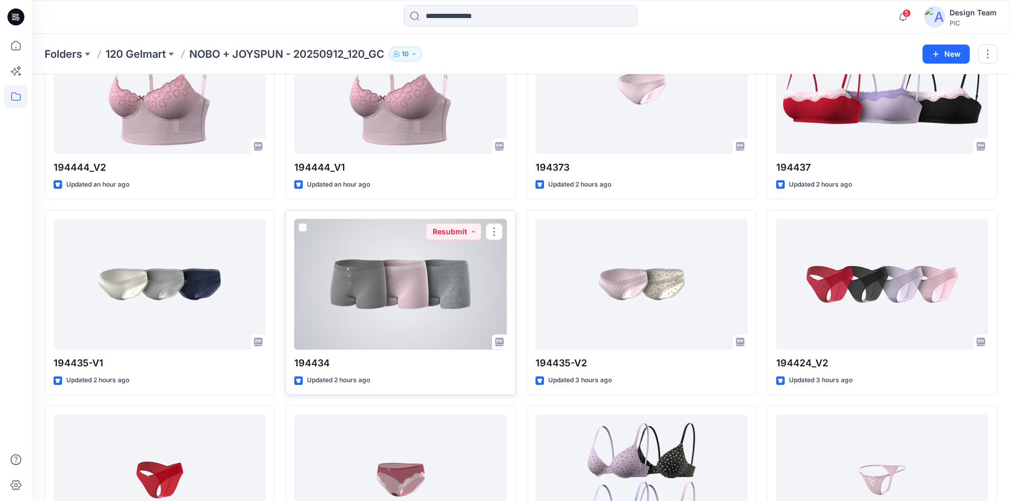
scroll to position [673, 0]
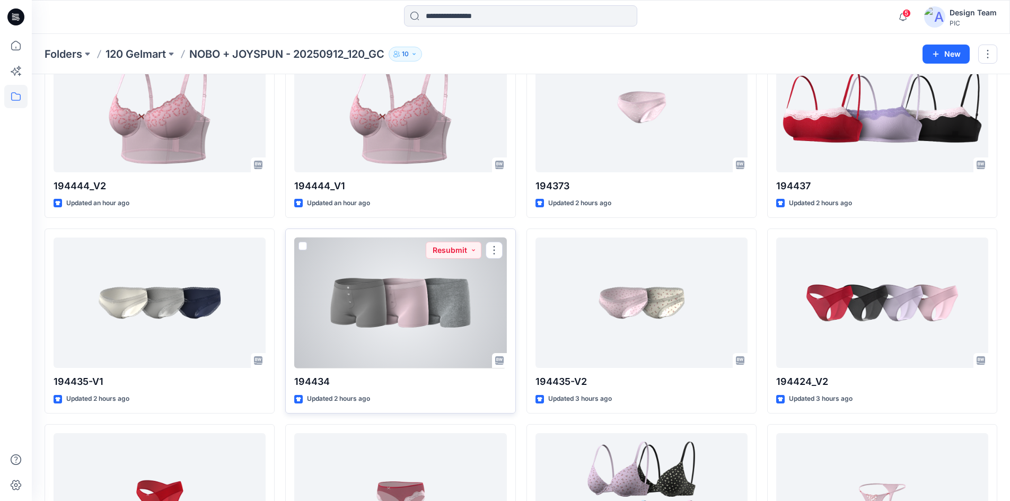
drag, startPoint x: 419, startPoint y: 251, endPoint x: 421, endPoint y: 355, distance: 103.9
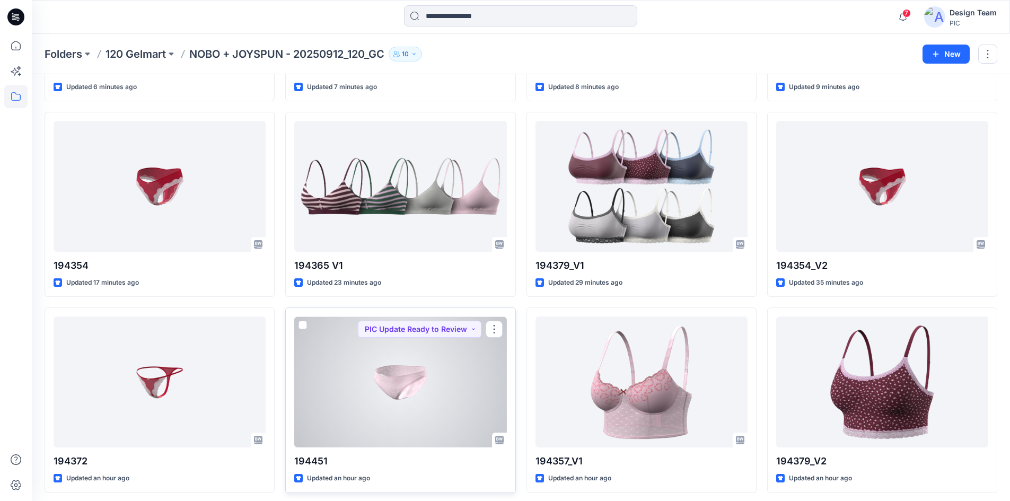
scroll to position [196, 0]
